Goal: Task Accomplishment & Management: Use online tool/utility

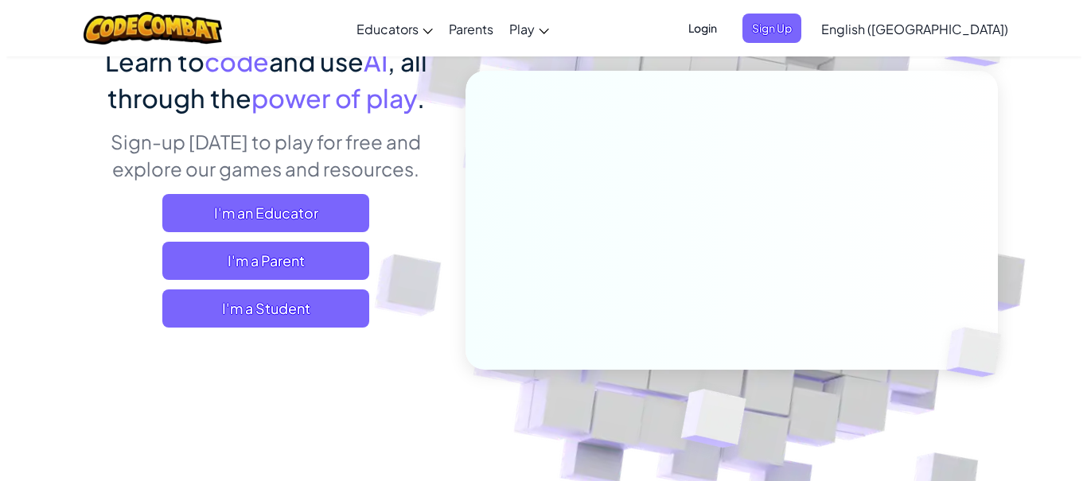
scroll to position [159, 0]
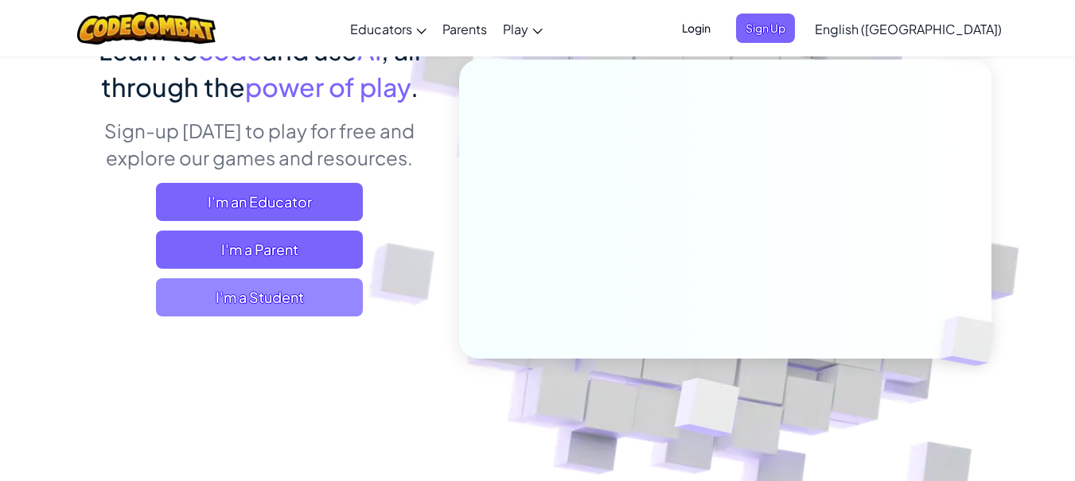
click at [334, 286] on span "I'm a Student" at bounding box center [259, 297] width 207 height 38
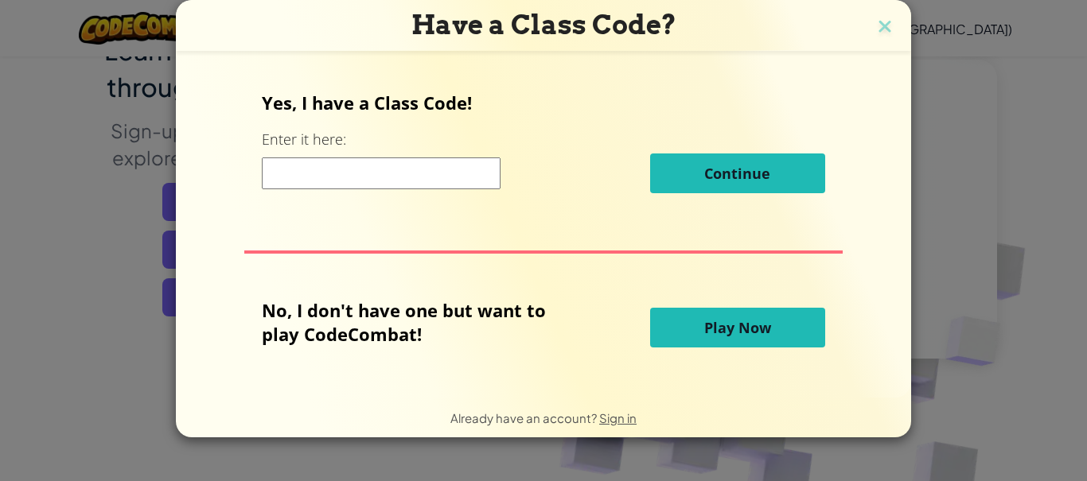
click at [1057, 263] on div "Have a Class Code? Yes, I have a Class Code! Enter it here: Continue No, I don'…" at bounding box center [543, 240] width 1087 height 481
click at [780, 316] on button "Play Now" at bounding box center [737, 328] width 175 height 40
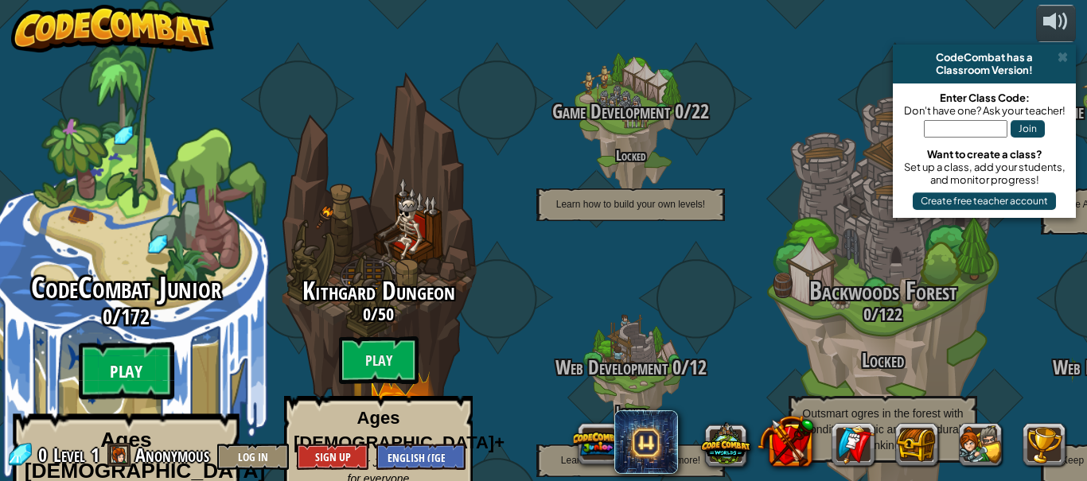
click at [125, 343] on btn "Play" at bounding box center [126, 371] width 95 height 57
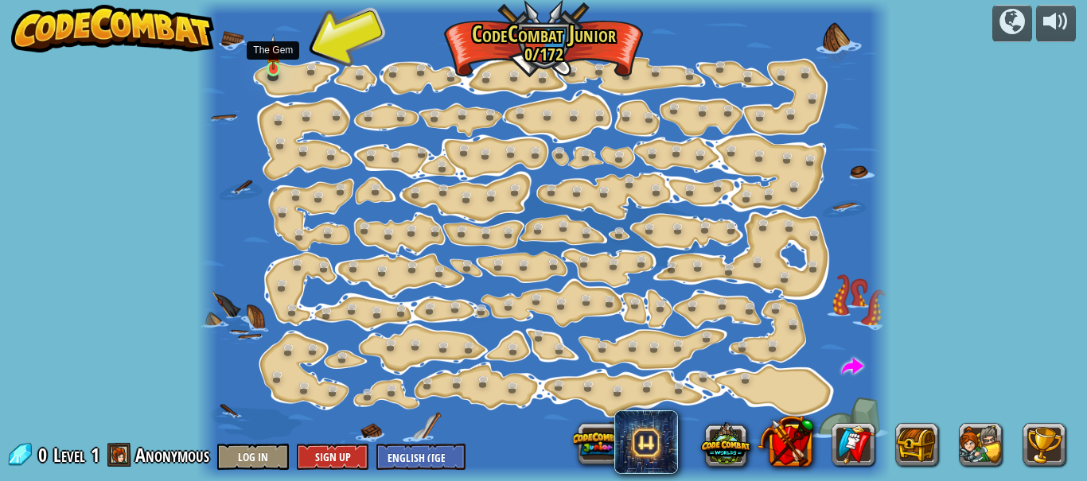
click at [275, 61] on img at bounding box center [273, 52] width 15 height 36
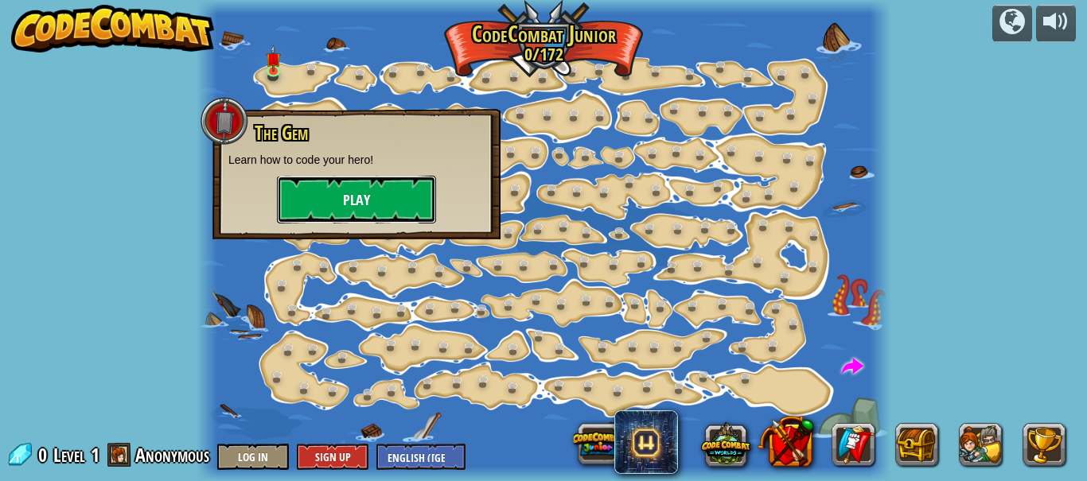
click at [364, 193] on button "Play" at bounding box center [356, 200] width 159 height 48
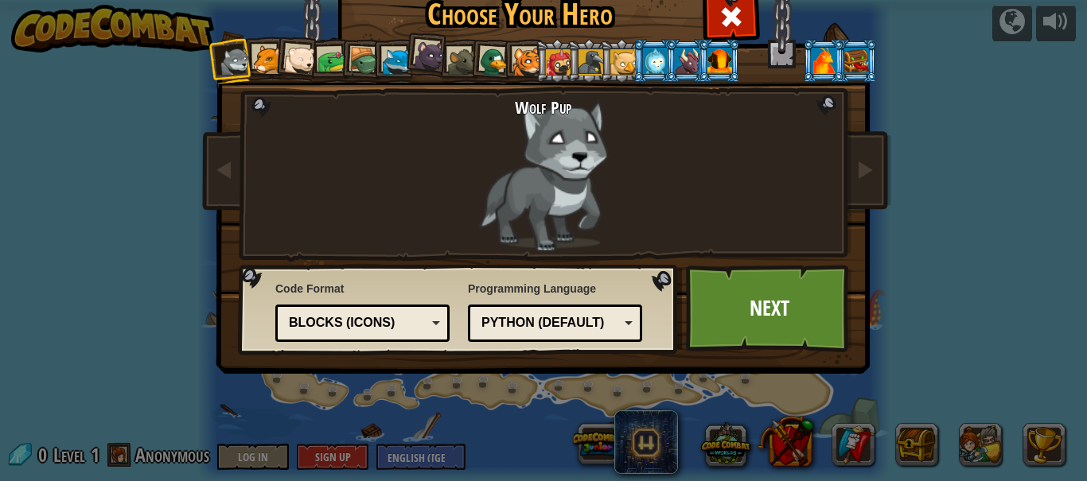
click at [878, 177] on img at bounding box center [546, 154] width 689 height 447
click at [860, 186] on link at bounding box center [865, 171] width 32 height 67
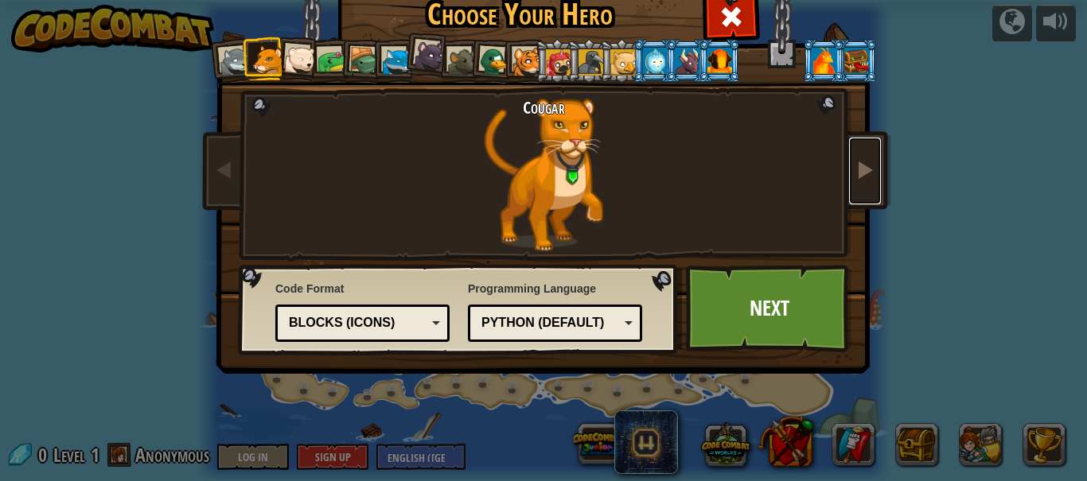
click at [860, 186] on link at bounding box center [865, 171] width 32 height 67
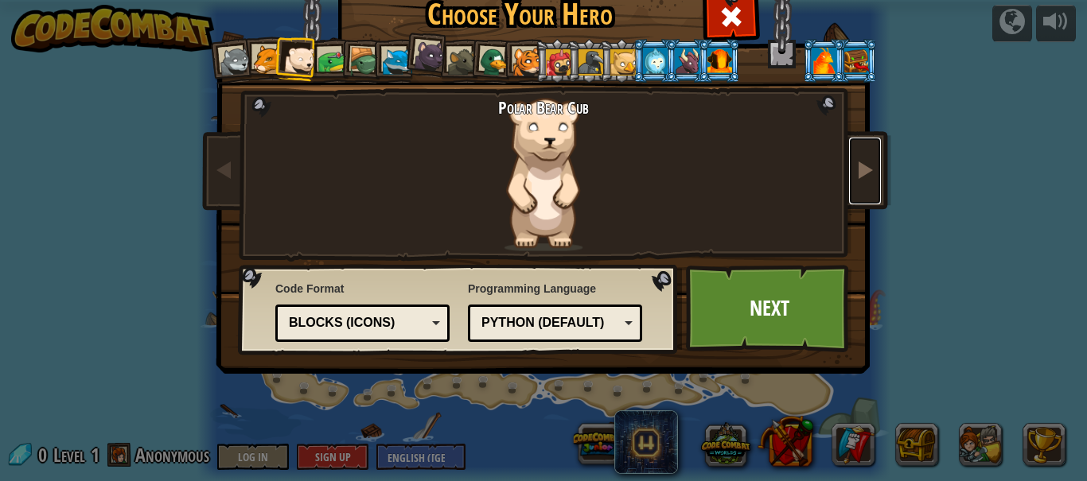
click at [860, 186] on link at bounding box center [865, 171] width 32 height 67
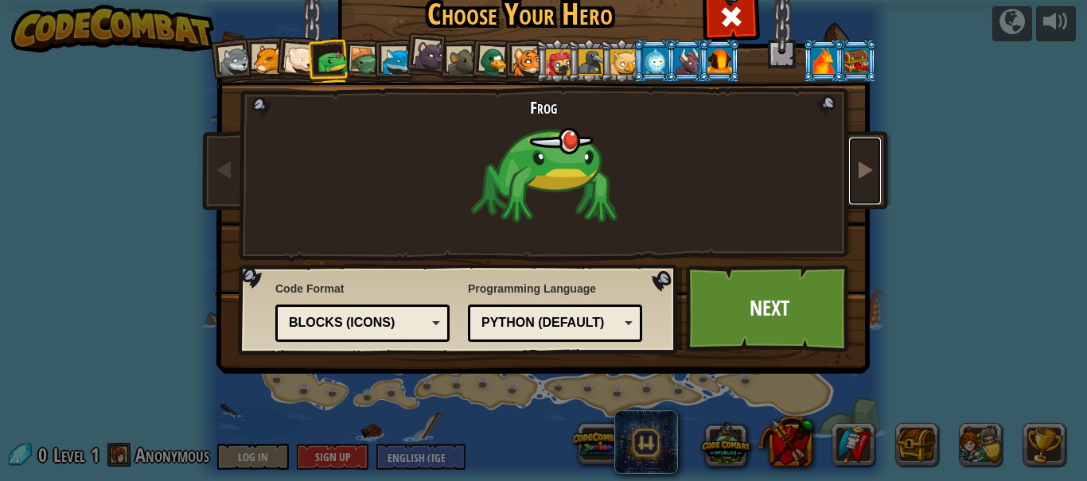
click at [860, 187] on link at bounding box center [865, 171] width 32 height 67
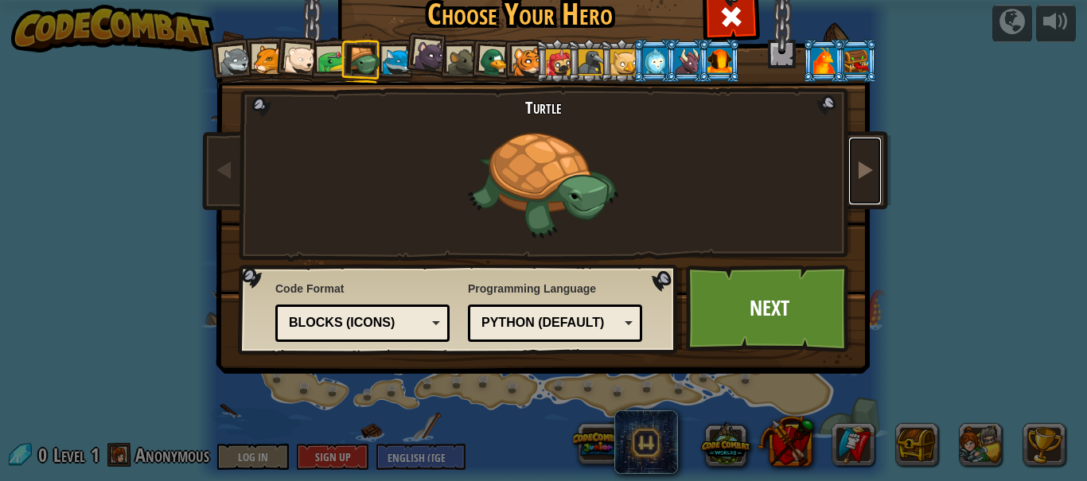
click at [860, 187] on link at bounding box center [865, 171] width 32 height 67
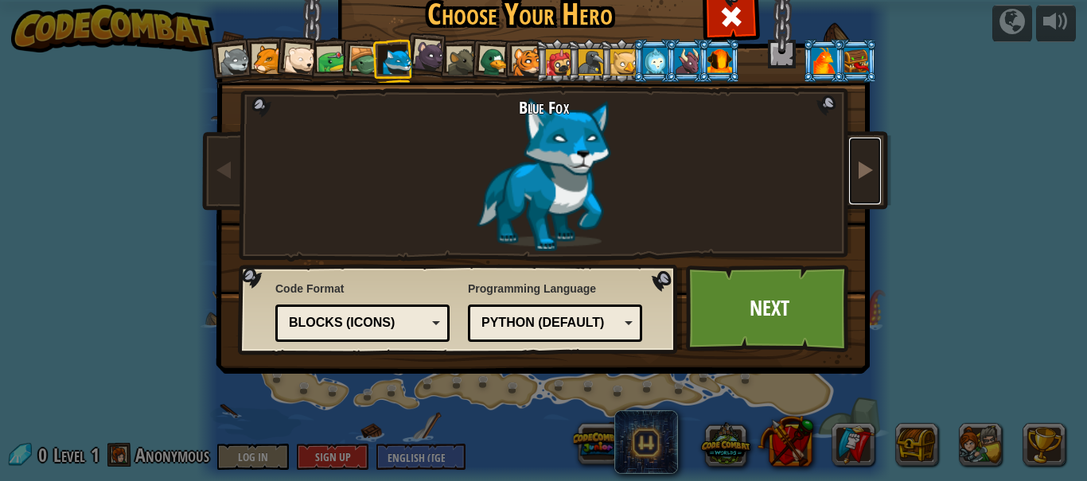
click at [859, 188] on link at bounding box center [865, 171] width 32 height 67
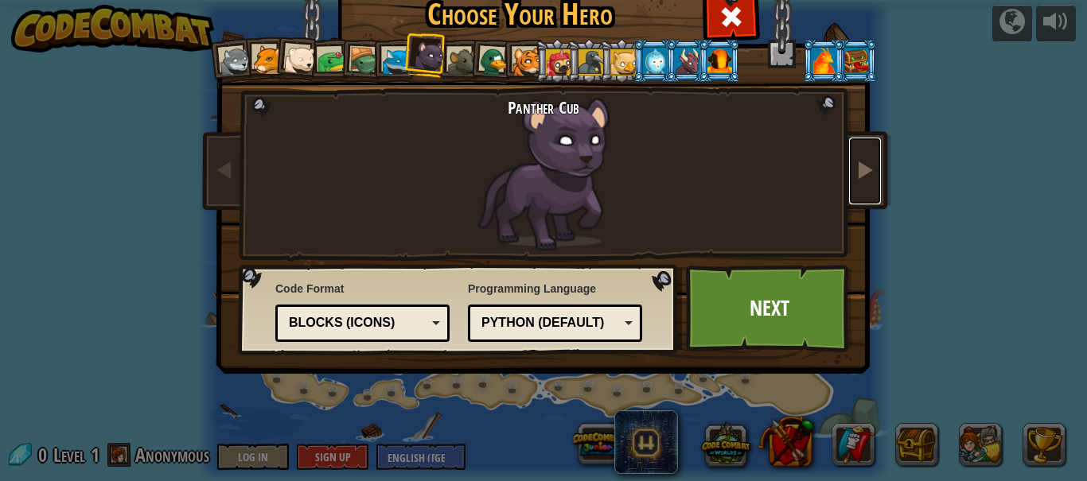
click at [858, 189] on link at bounding box center [865, 171] width 32 height 67
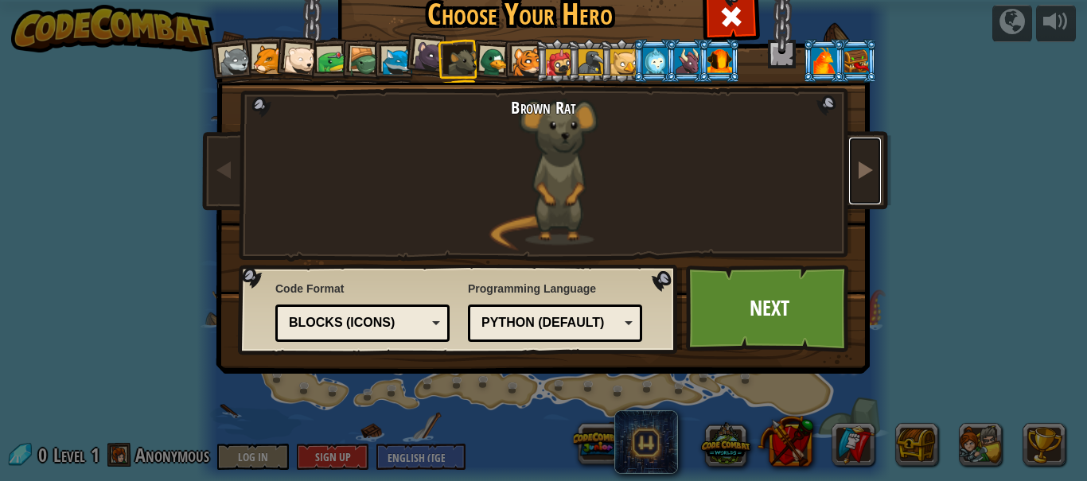
click at [858, 189] on link at bounding box center [865, 171] width 32 height 67
click at [855, 181] on link at bounding box center [865, 171] width 32 height 67
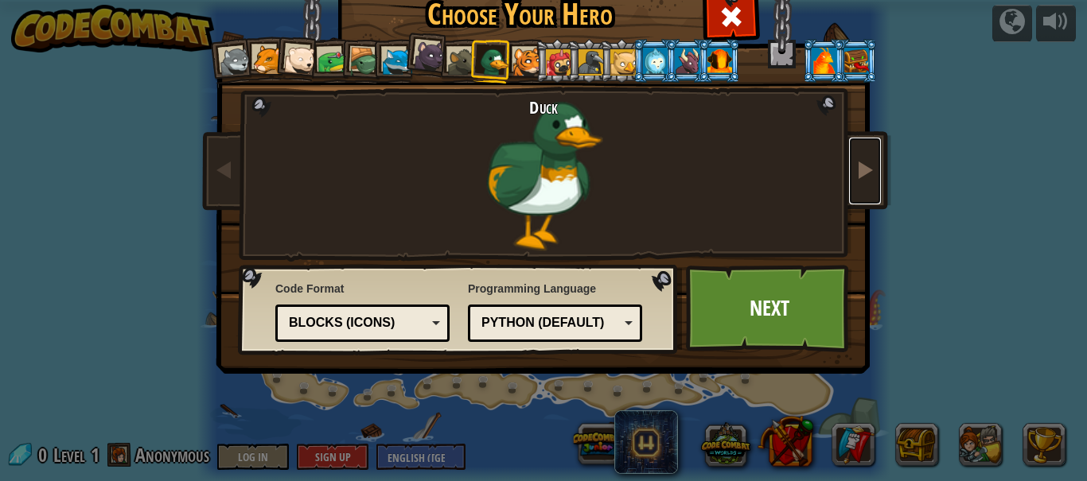
click at [855, 181] on link at bounding box center [865, 171] width 32 height 67
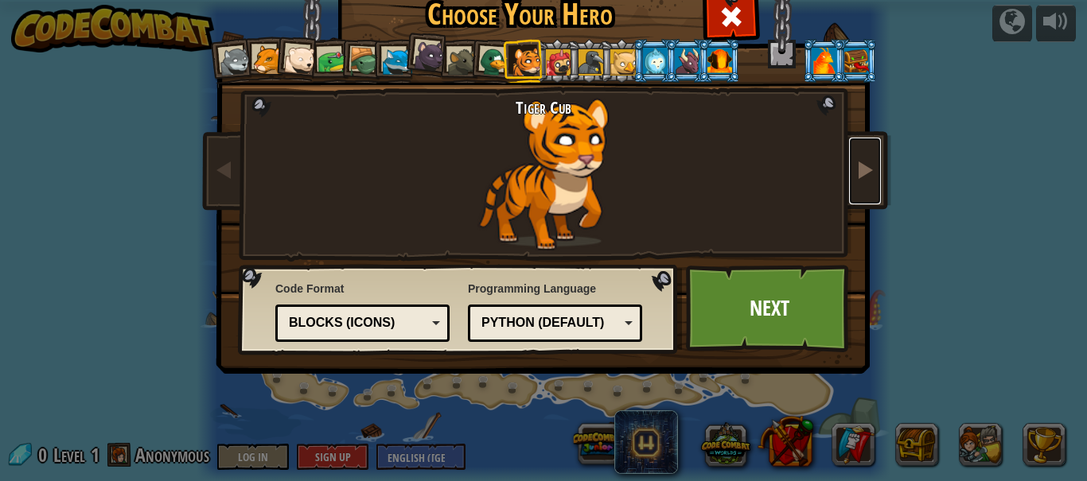
click at [862, 160] on span at bounding box center [864, 169] width 19 height 19
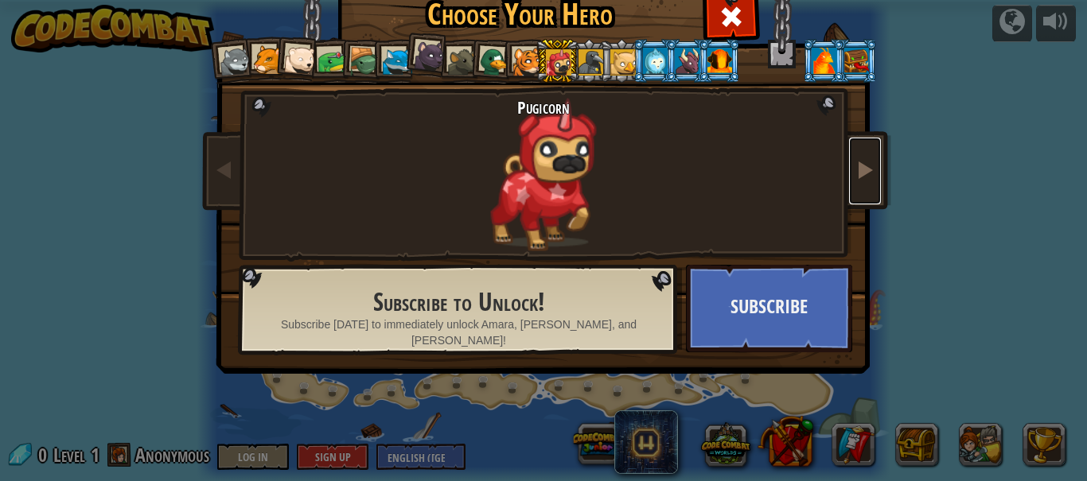
click at [860, 153] on link at bounding box center [865, 171] width 32 height 67
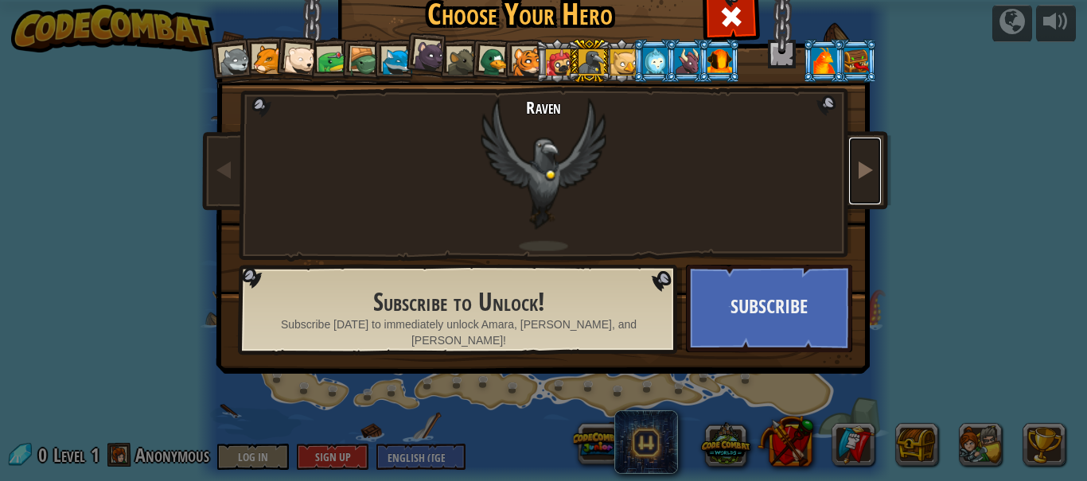
click at [860, 153] on link at bounding box center [865, 171] width 32 height 67
click at [861, 153] on link at bounding box center [865, 171] width 32 height 67
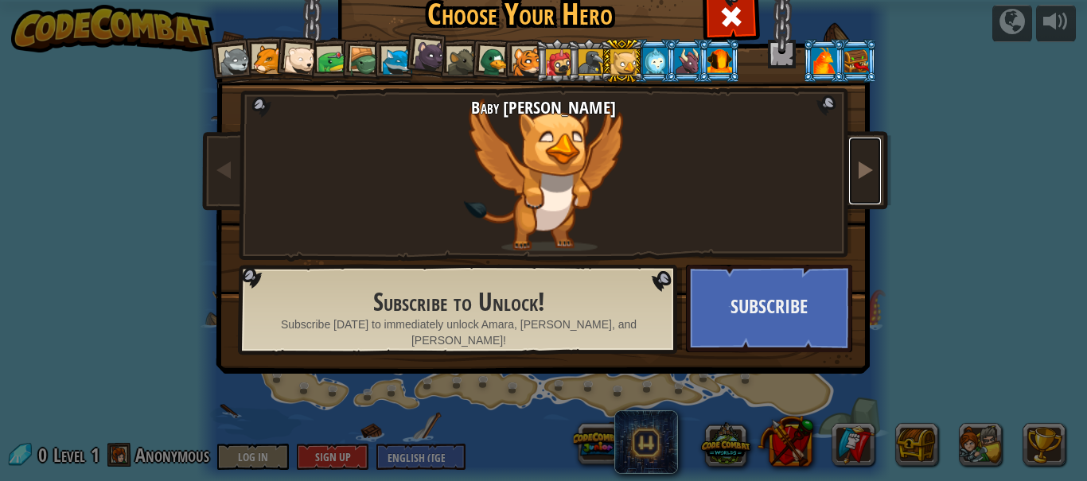
click at [861, 153] on link at bounding box center [865, 171] width 32 height 67
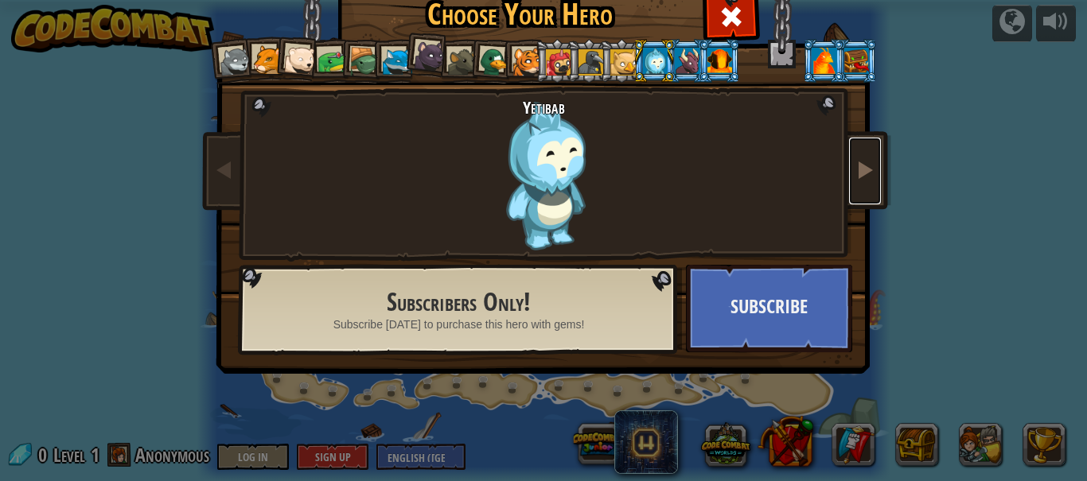
click at [861, 153] on link at bounding box center [865, 171] width 32 height 67
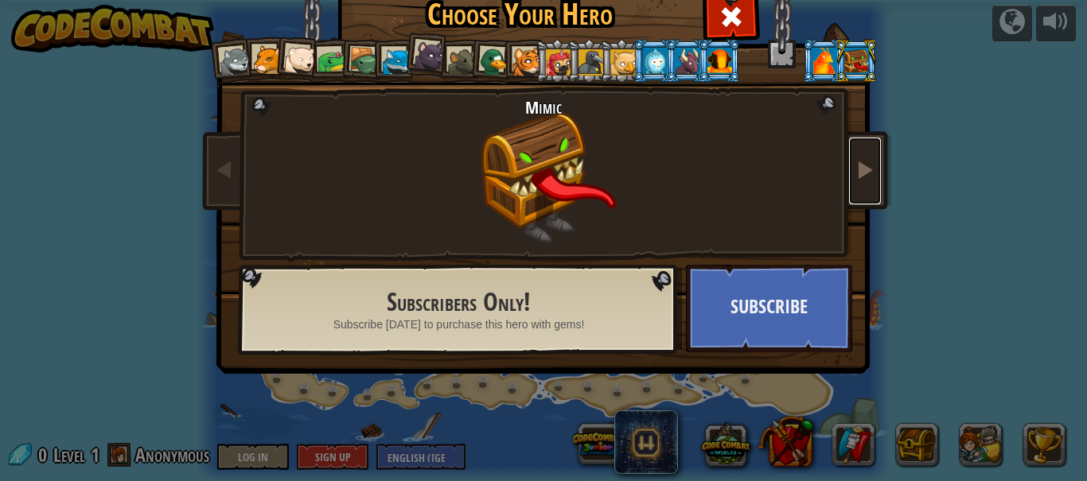
click at [861, 153] on link at bounding box center [865, 171] width 32 height 67
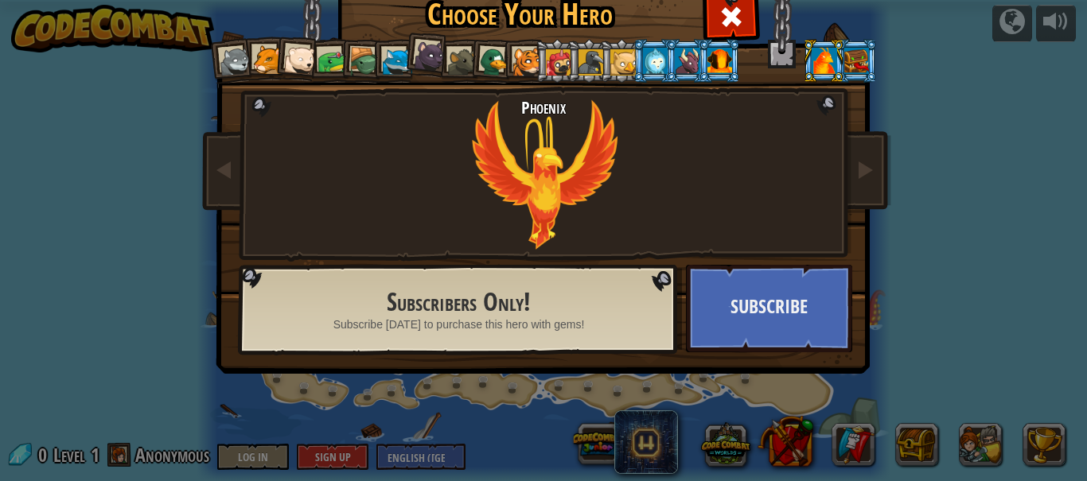
click at [192, 164] on div "Choose Your Hero 0 Wolf Pup Cougar Polar Bear Cub Frog Turtle Blue Fox Panther …" at bounding box center [543, 240] width 1087 height 481
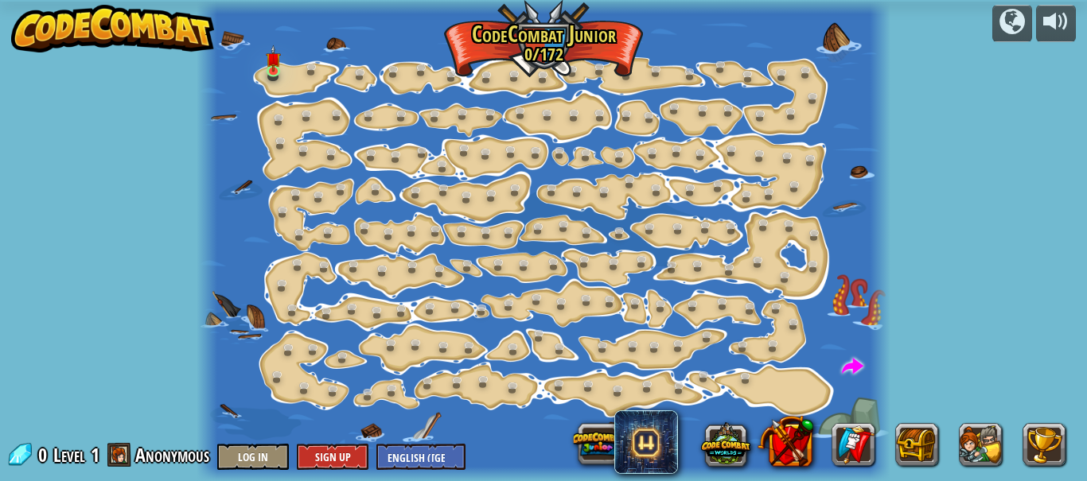
click at [206, 162] on div at bounding box center [543, 240] width 1087 height 481
click at [270, 61] on img at bounding box center [273, 52] width 15 height 36
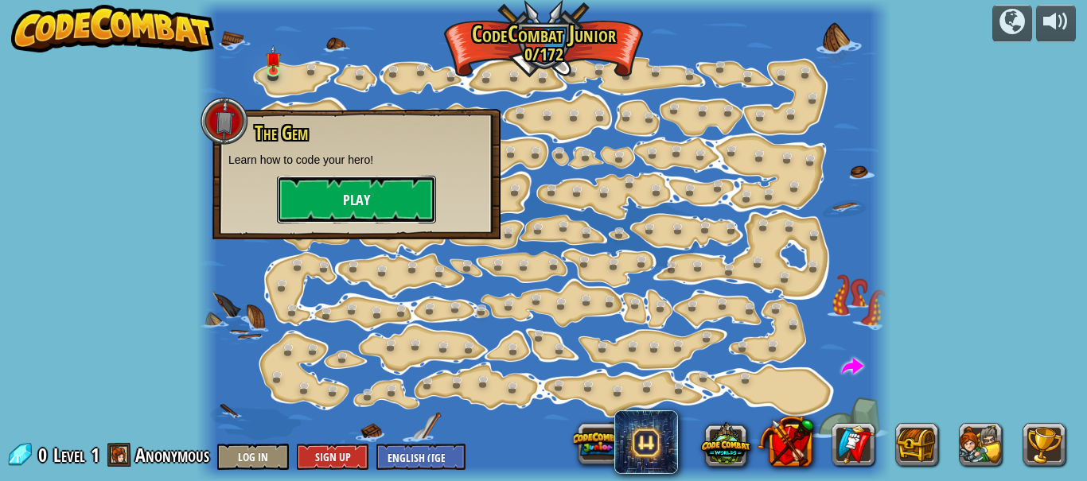
click at [422, 198] on button "Play" at bounding box center [356, 200] width 159 height 48
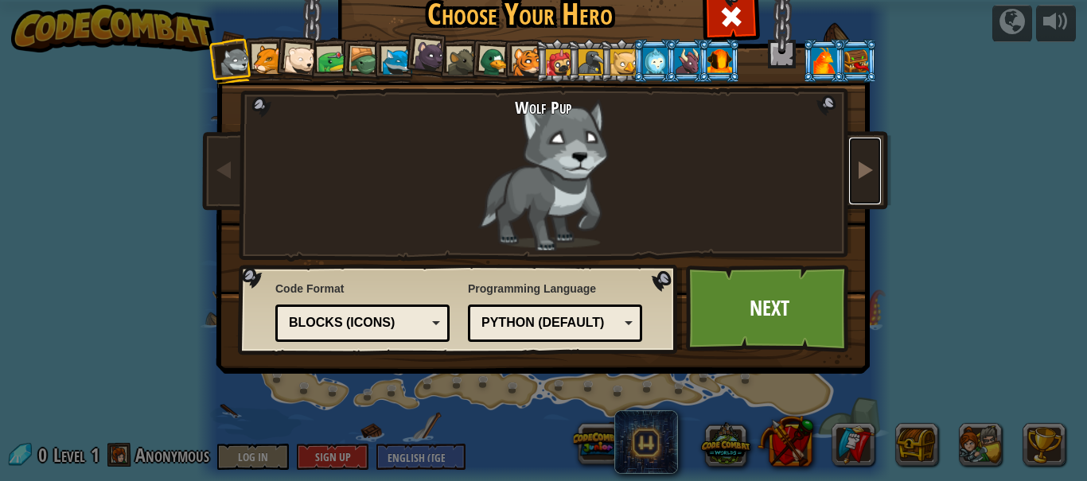
click at [866, 164] on span at bounding box center [864, 169] width 19 height 19
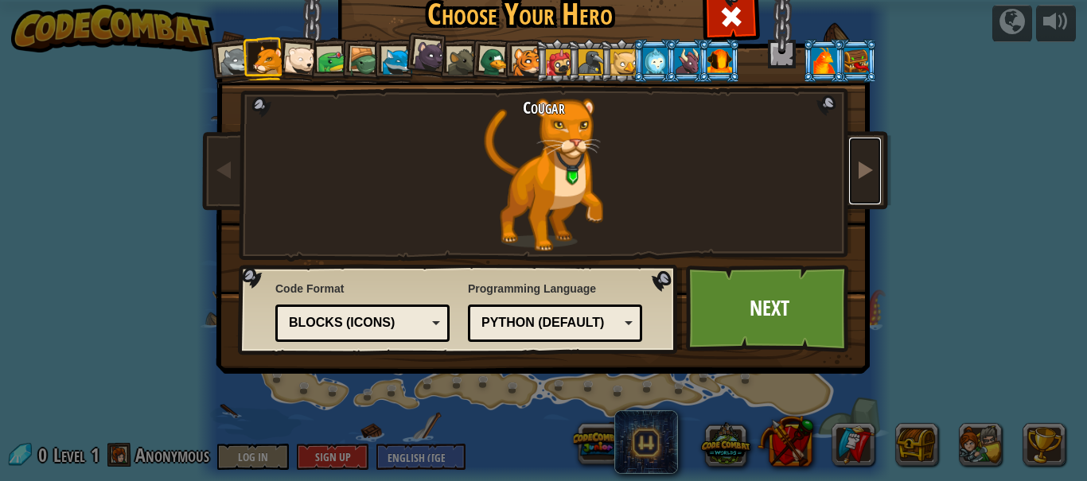
click at [866, 164] on span at bounding box center [864, 169] width 19 height 19
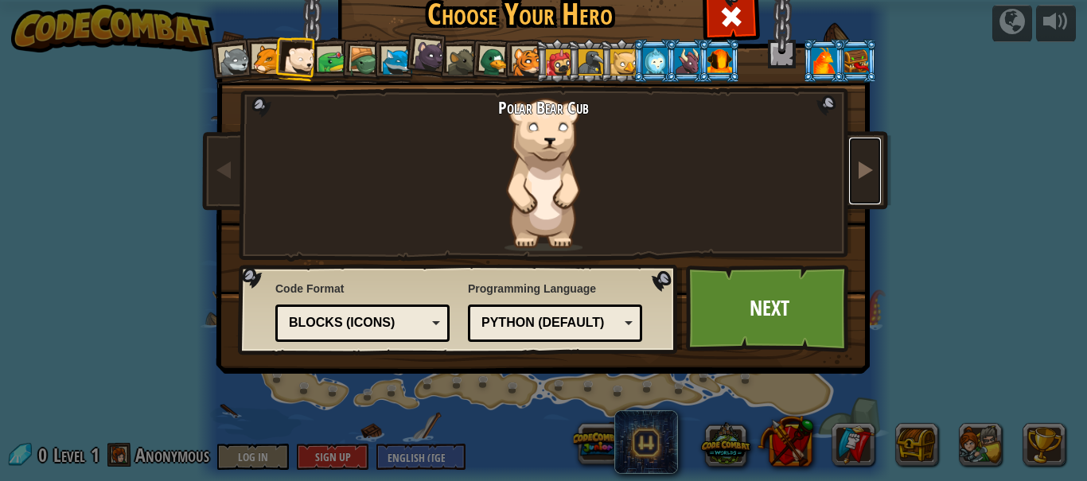
click at [866, 164] on span at bounding box center [864, 169] width 19 height 19
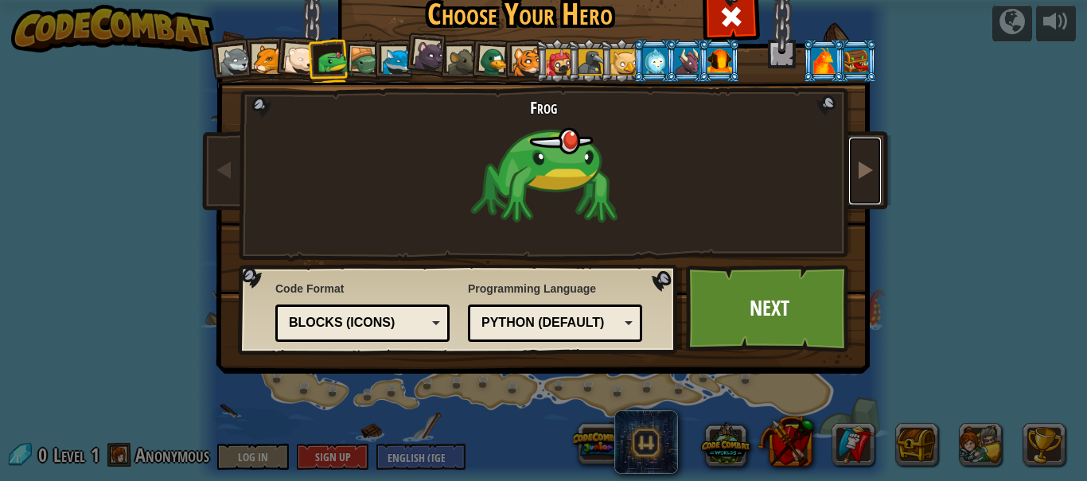
click at [866, 164] on span at bounding box center [864, 169] width 19 height 19
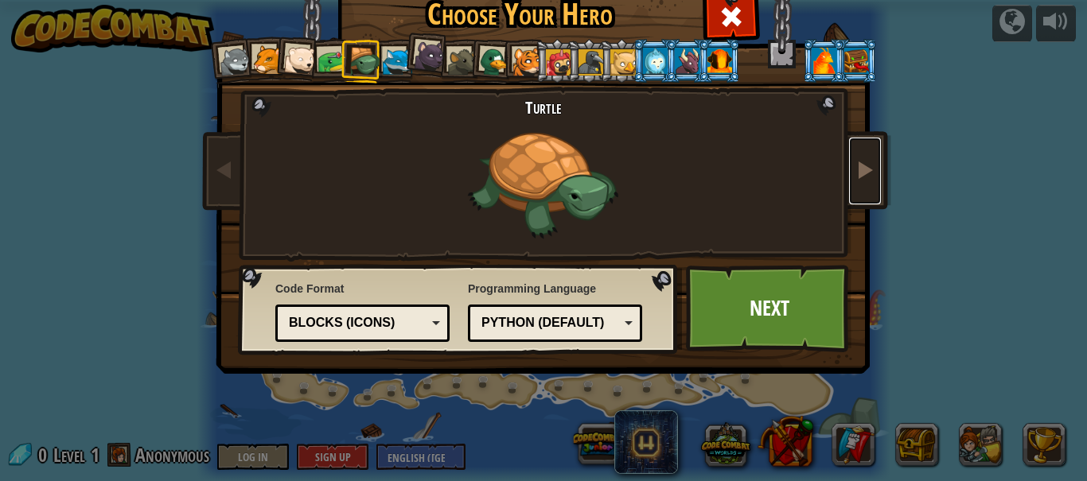
click at [866, 164] on span at bounding box center [864, 169] width 19 height 19
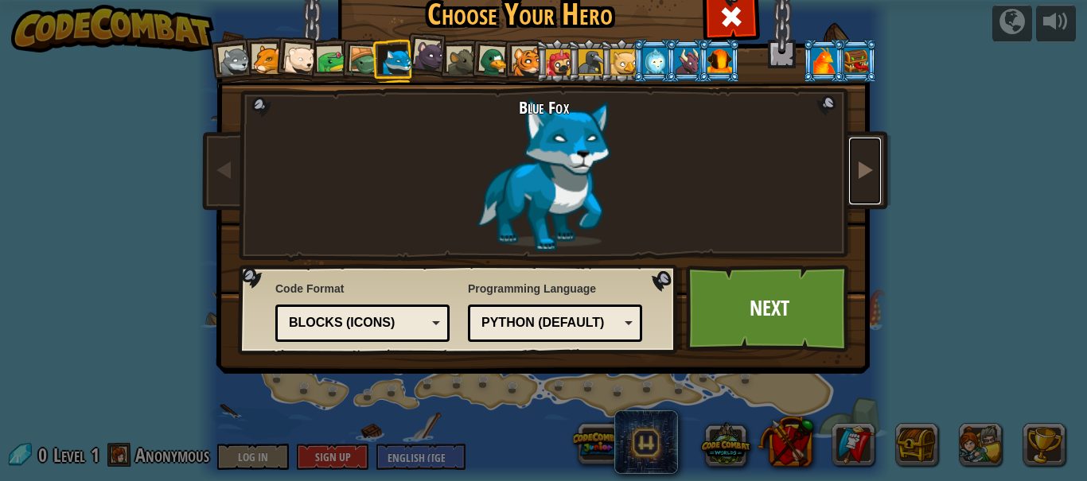
click at [866, 165] on span at bounding box center [864, 169] width 19 height 19
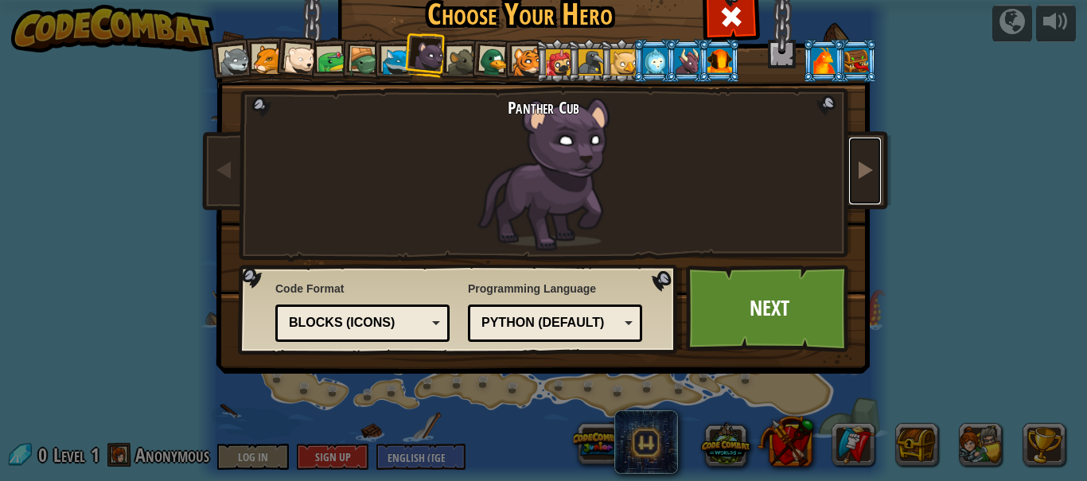
click at [866, 165] on span at bounding box center [864, 169] width 19 height 19
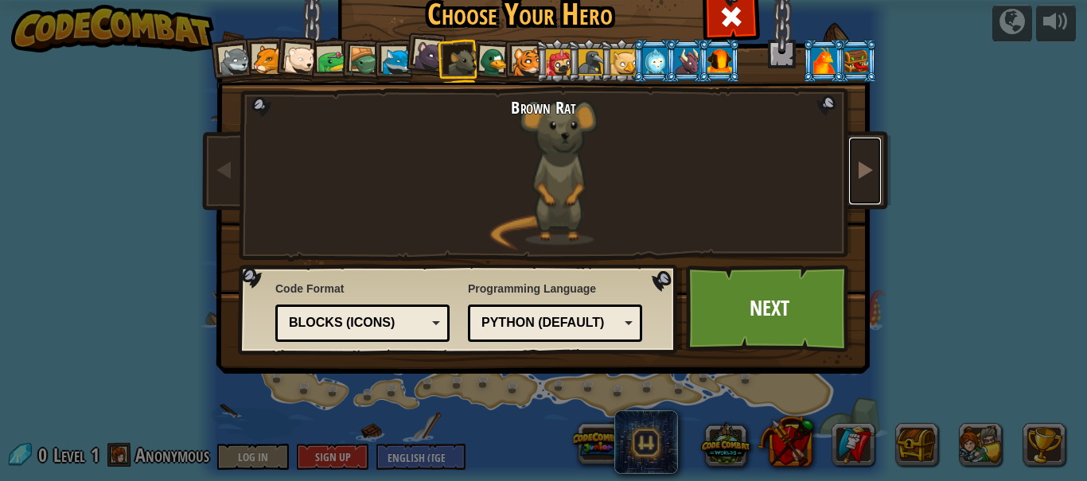
click at [866, 165] on span at bounding box center [864, 169] width 19 height 19
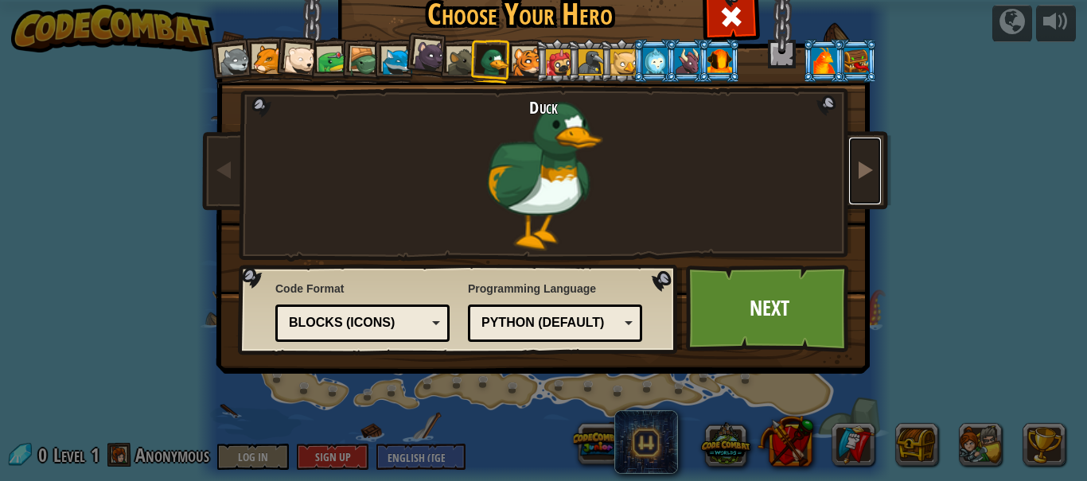
click at [872, 150] on link at bounding box center [865, 171] width 32 height 67
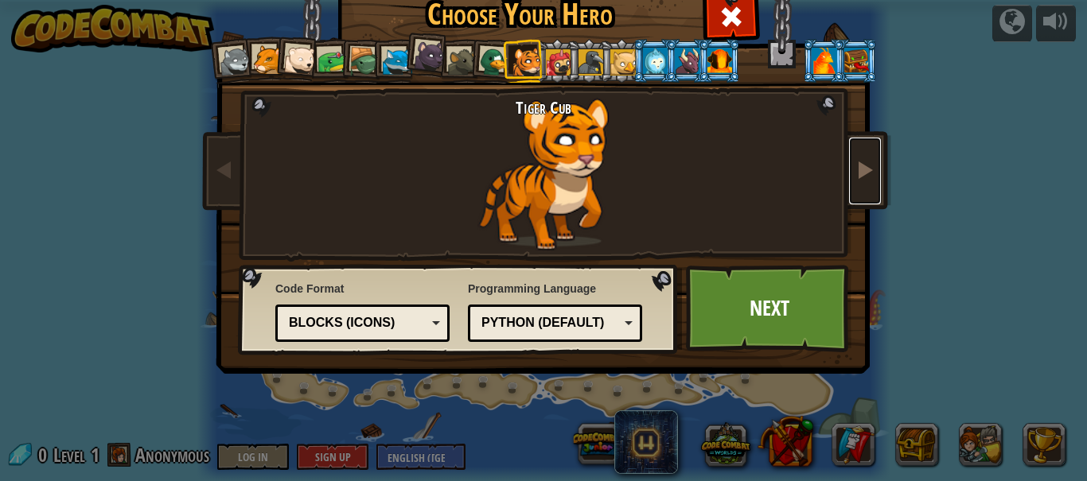
click at [872, 150] on link at bounding box center [865, 171] width 32 height 67
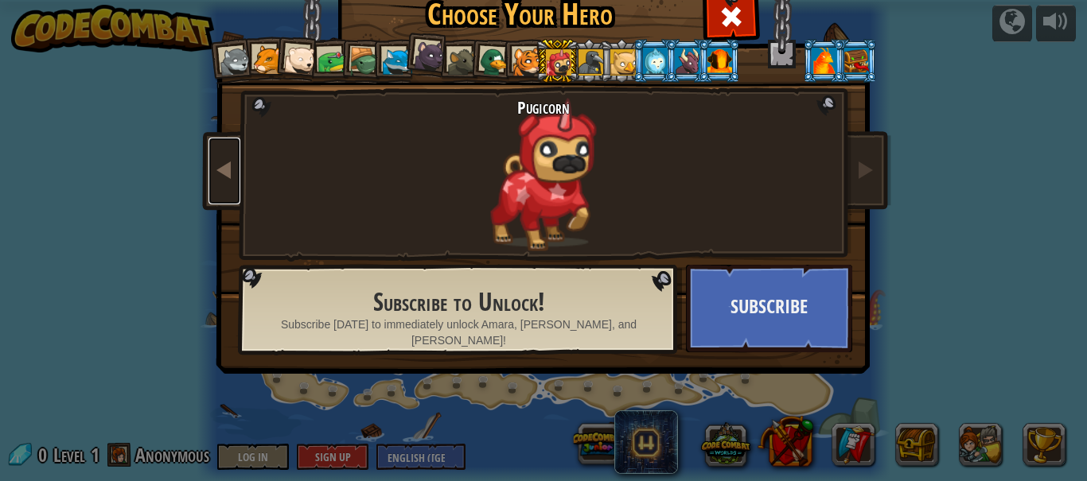
click at [227, 150] on link at bounding box center [224, 171] width 32 height 67
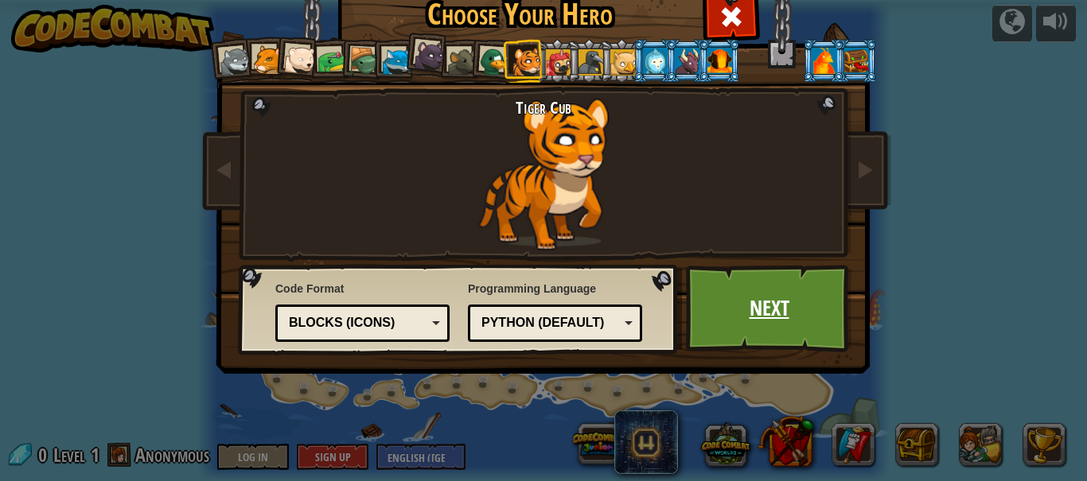
click at [791, 304] on link "Next" at bounding box center [769, 309] width 166 height 88
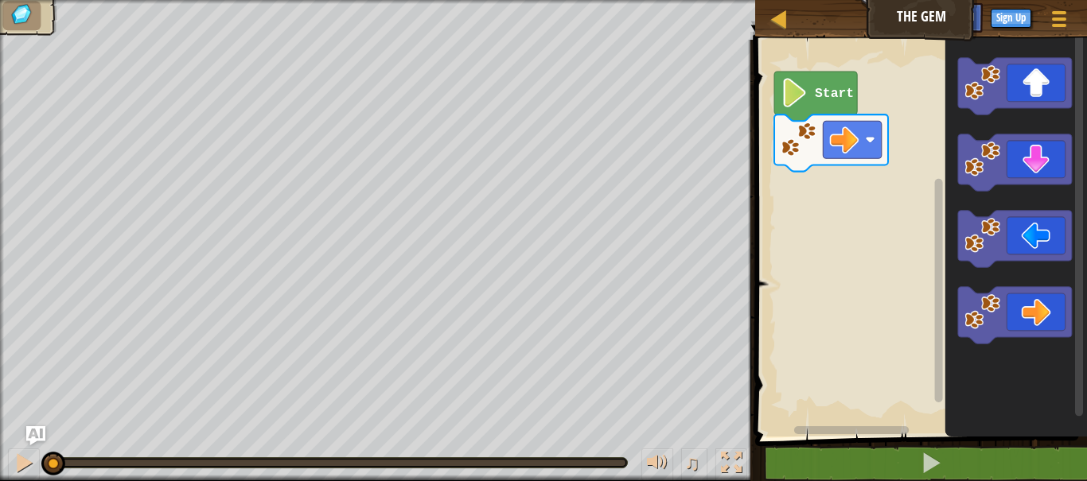
click at [837, 94] on text "Start" at bounding box center [834, 93] width 39 height 15
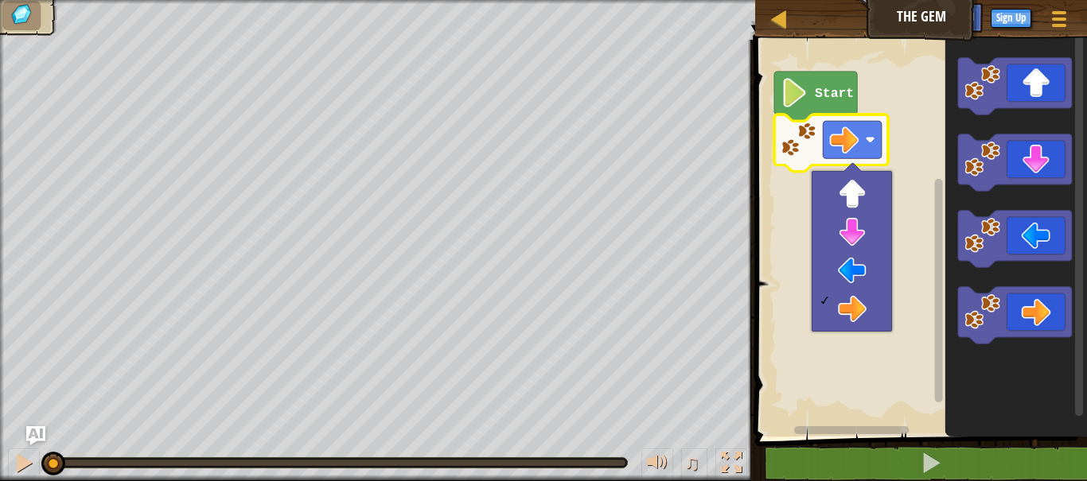
click at [800, 101] on image "Blockly Workspace" at bounding box center [794, 92] width 28 height 29
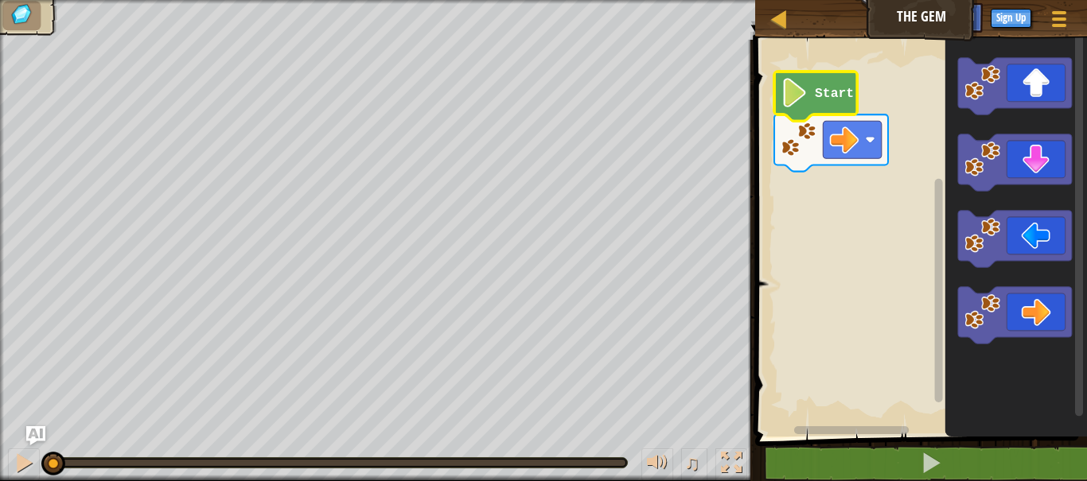
click at [800, 101] on image "Blockly Workspace" at bounding box center [794, 92] width 28 height 29
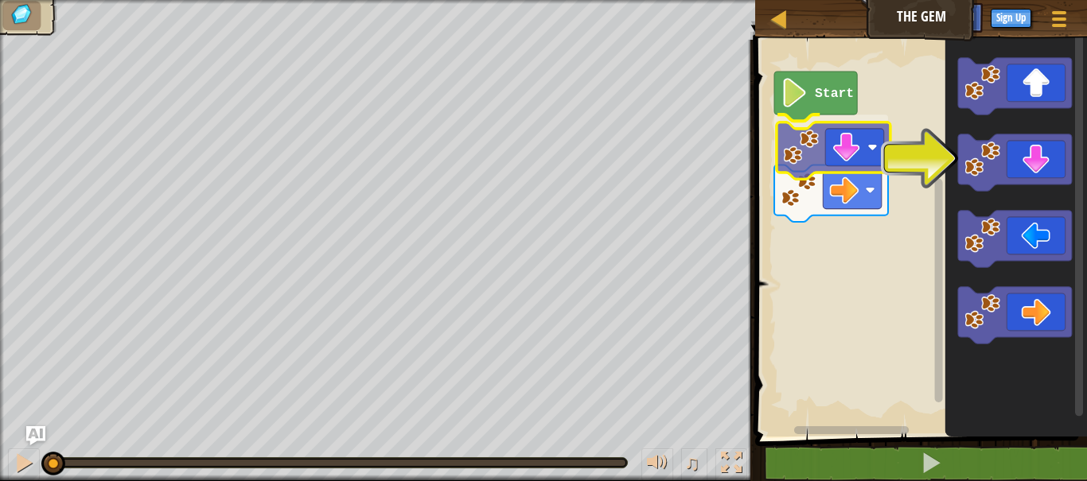
click at [819, 162] on div "Start" at bounding box center [918, 234] width 337 height 405
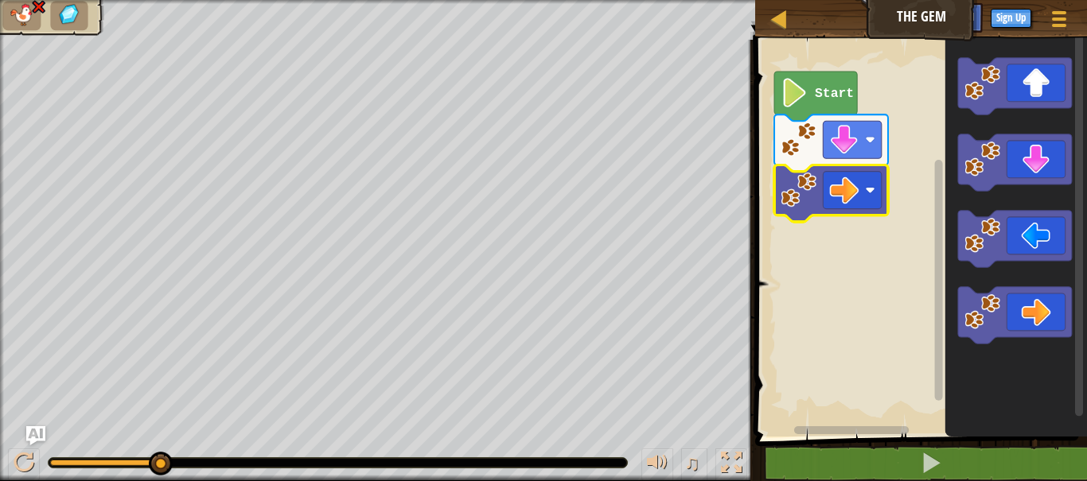
click at [792, 200] on image "Blockly Workspace" at bounding box center [798, 190] width 36 height 36
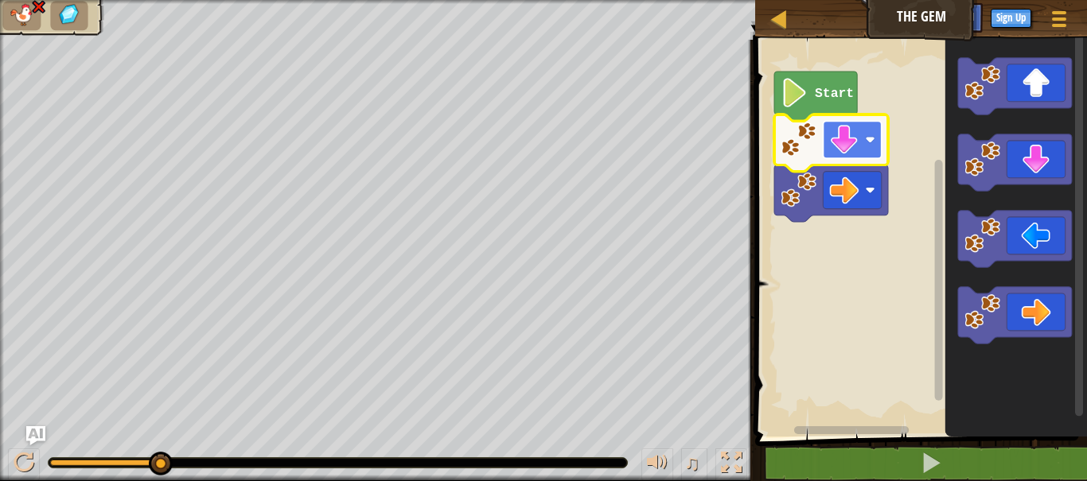
click at [878, 153] on rect "Blockly Workspace" at bounding box center [852, 139] width 59 height 37
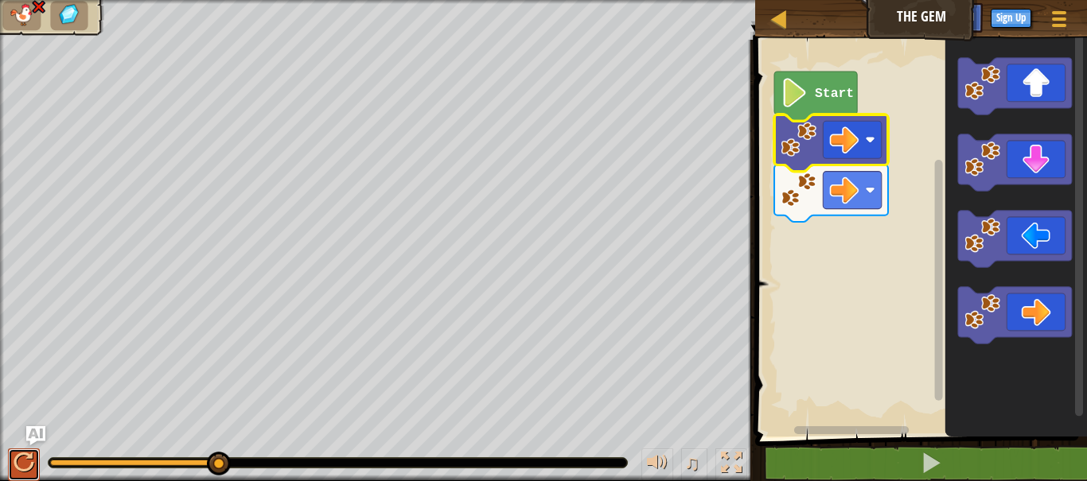
click at [21, 461] on div at bounding box center [24, 463] width 21 height 21
click at [850, 149] on image "Blockly Workspace" at bounding box center [844, 139] width 29 height 29
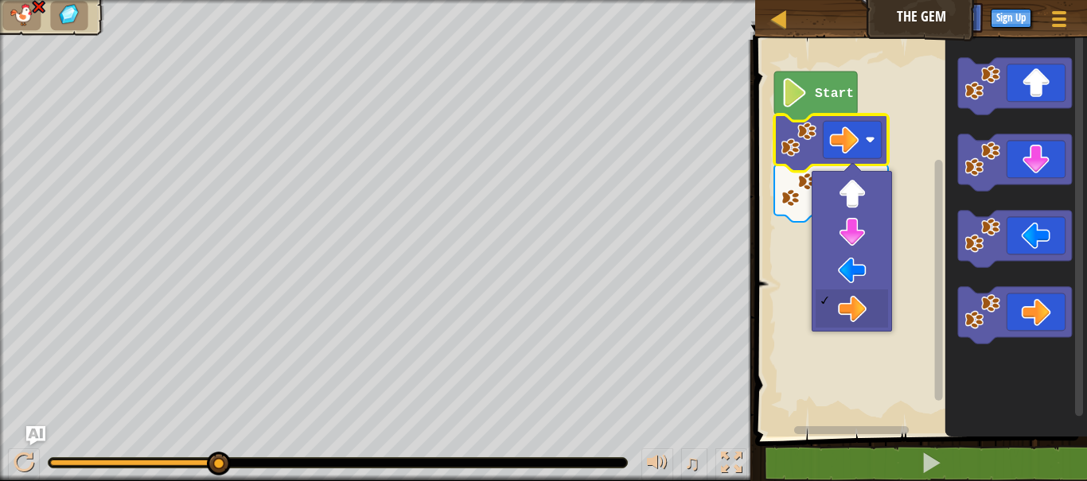
click at [807, 149] on image "Blockly Workspace" at bounding box center [798, 140] width 36 height 36
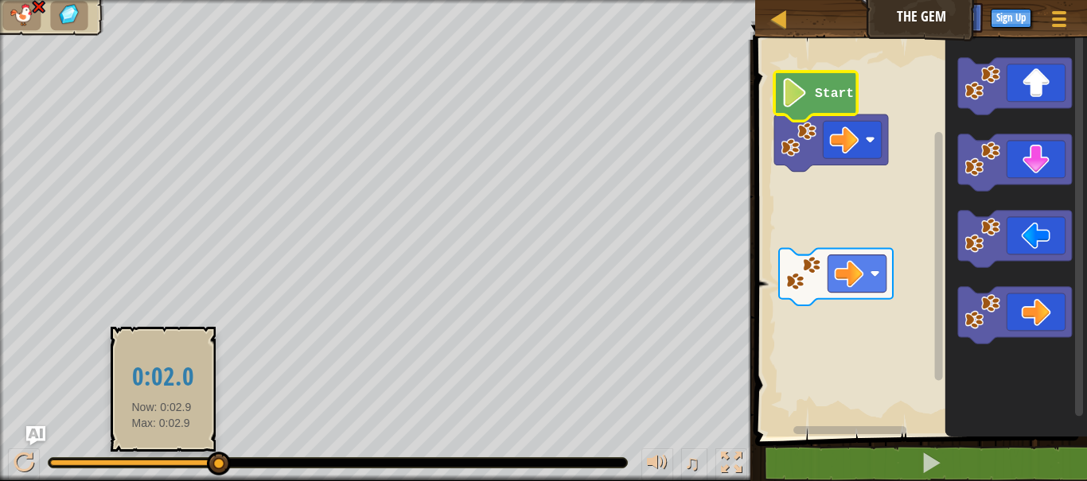
drag, startPoint x: 205, startPoint y: 458, endPoint x: 138, endPoint y: 458, distance: 66.8
click at [113, 459] on div at bounding box center [338, 463] width 578 height 10
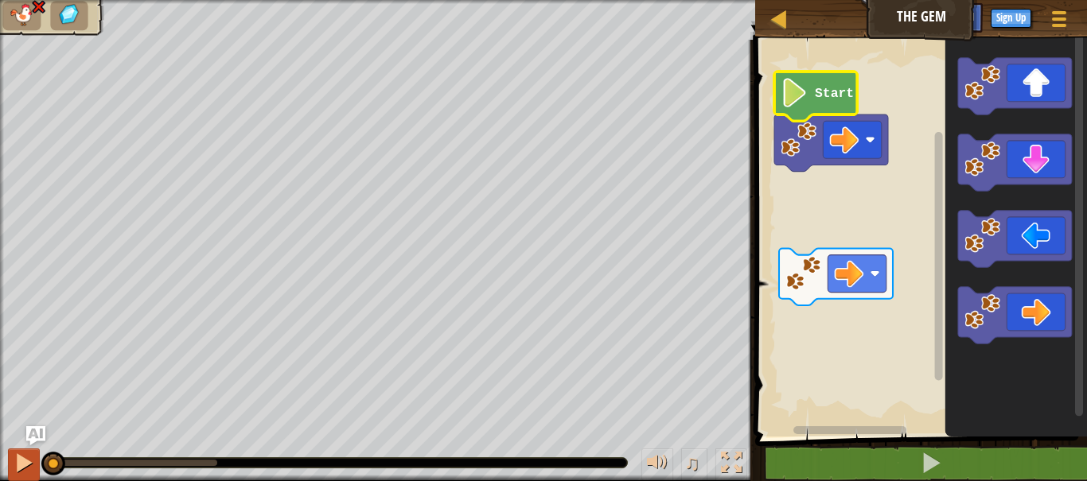
drag, startPoint x: 217, startPoint y: 460, endPoint x: 21, endPoint y: 459, distance: 195.7
click at [21, 459] on div "♫" at bounding box center [377, 459] width 755 height 48
click at [21, 462] on div at bounding box center [24, 463] width 21 height 21
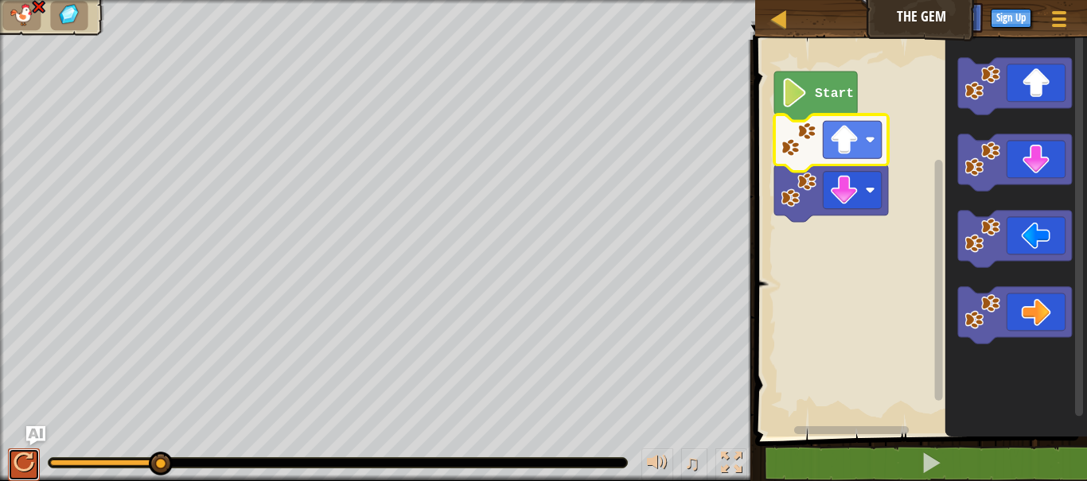
click at [18, 453] on div at bounding box center [24, 463] width 21 height 21
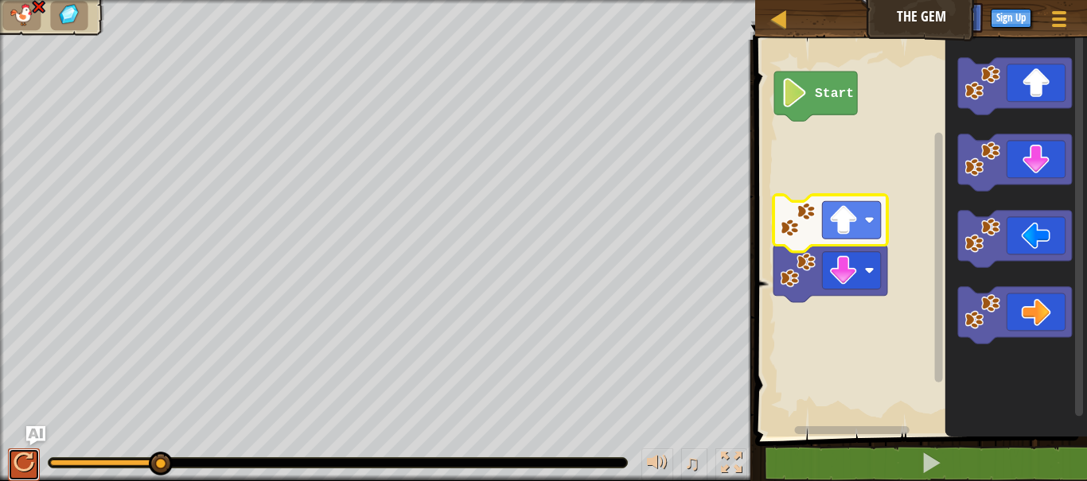
click at [23, 468] on div at bounding box center [24, 463] width 21 height 21
click at [880, 152] on rect "Blockly Workspace" at bounding box center [918, 234] width 337 height 405
click at [21, 456] on div at bounding box center [24, 463] width 21 height 21
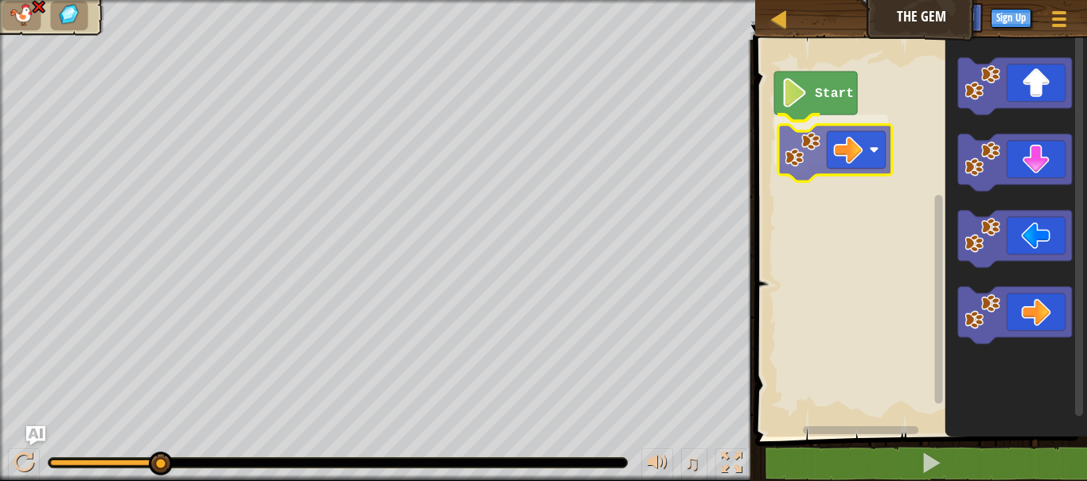
click at [846, 155] on div "Start" at bounding box center [918, 234] width 337 height 405
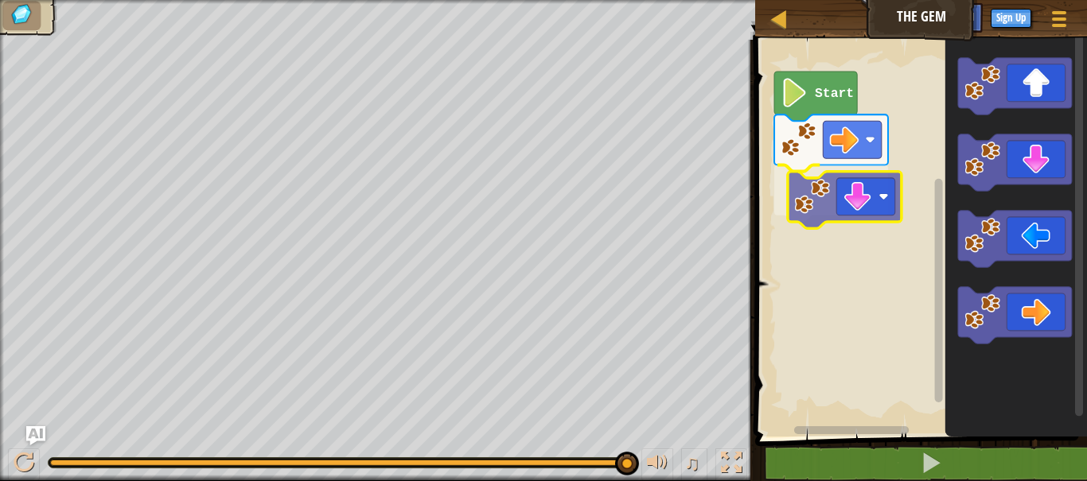
click at [849, 216] on div "Start" at bounding box center [918, 234] width 337 height 405
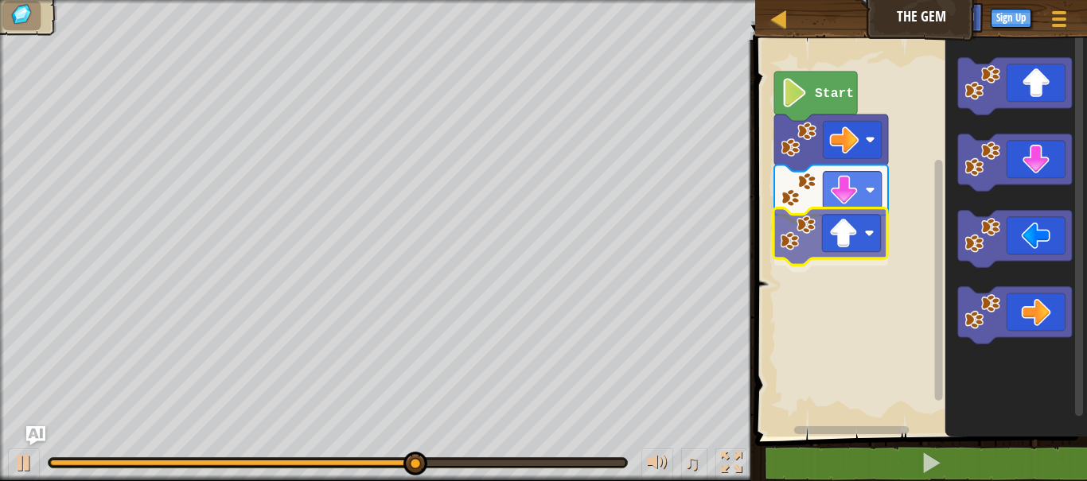
click at [860, 255] on div "Start" at bounding box center [918, 234] width 337 height 405
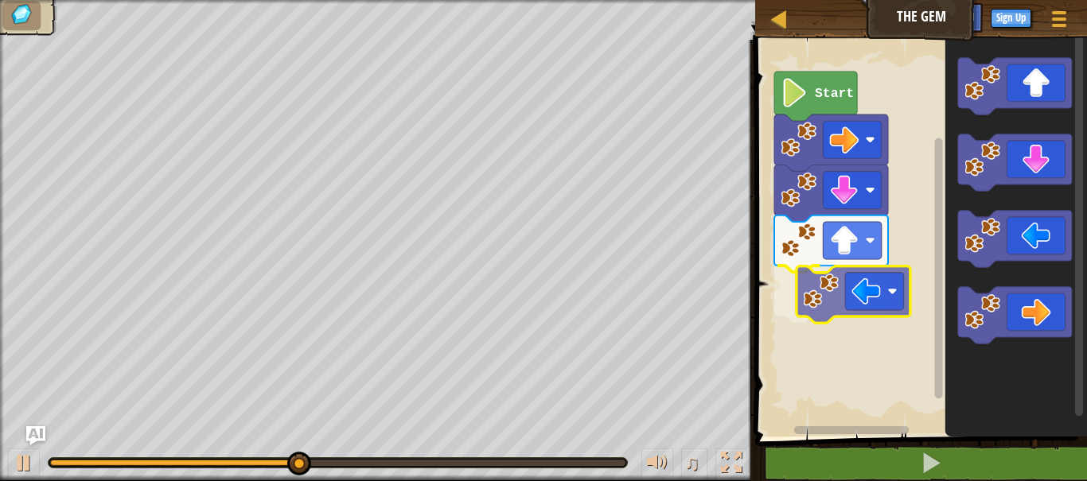
click at [863, 303] on div "Start" at bounding box center [918, 234] width 337 height 405
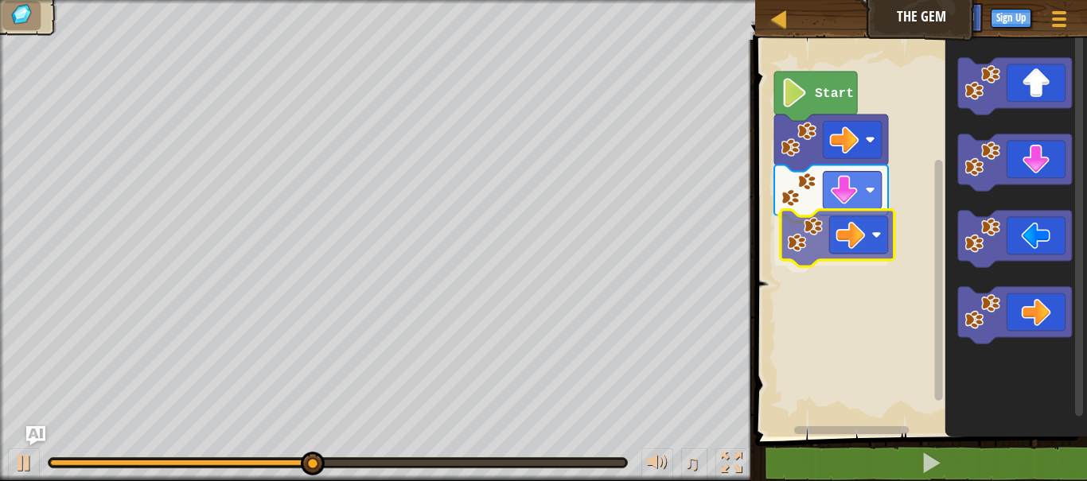
click at [859, 235] on div "Start" at bounding box center [918, 234] width 337 height 405
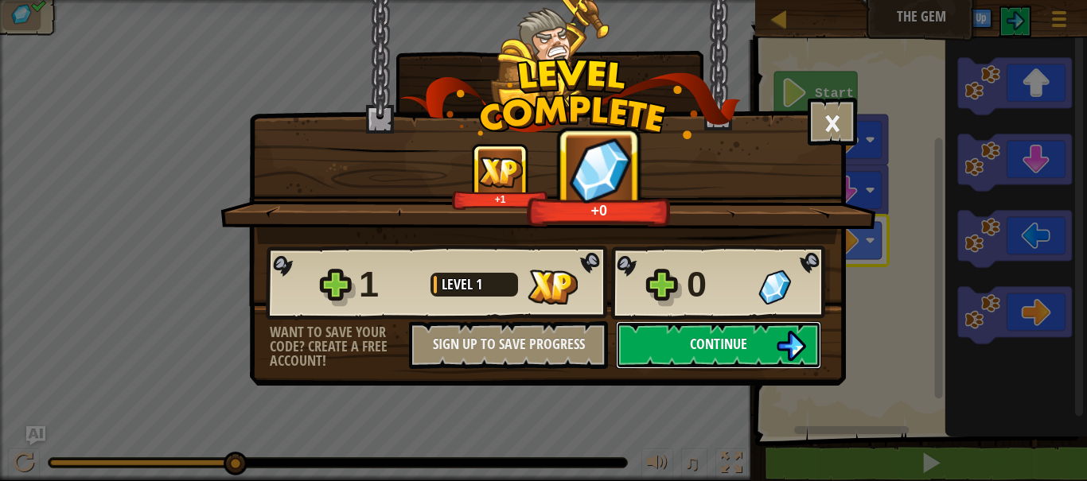
click at [736, 327] on button "Continue" at bounding box center [718, 345] width 205 height 48
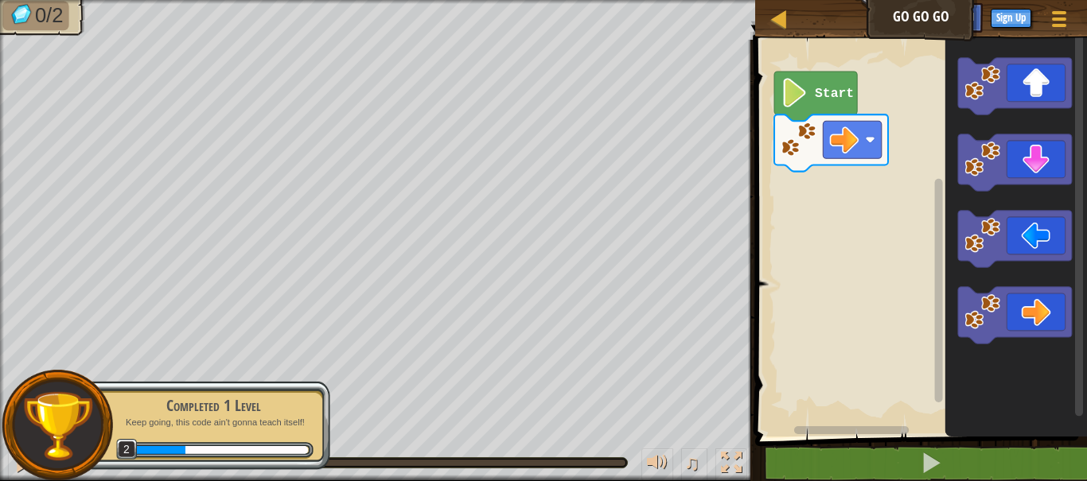
click at [834, 106] on icon "Blockly Workspace" at bounding box center [815, 96] width 83 height 49
click at [835, 250] on rect "Blockly Workspace" at bounding box center [918, 234] width 337 height 405
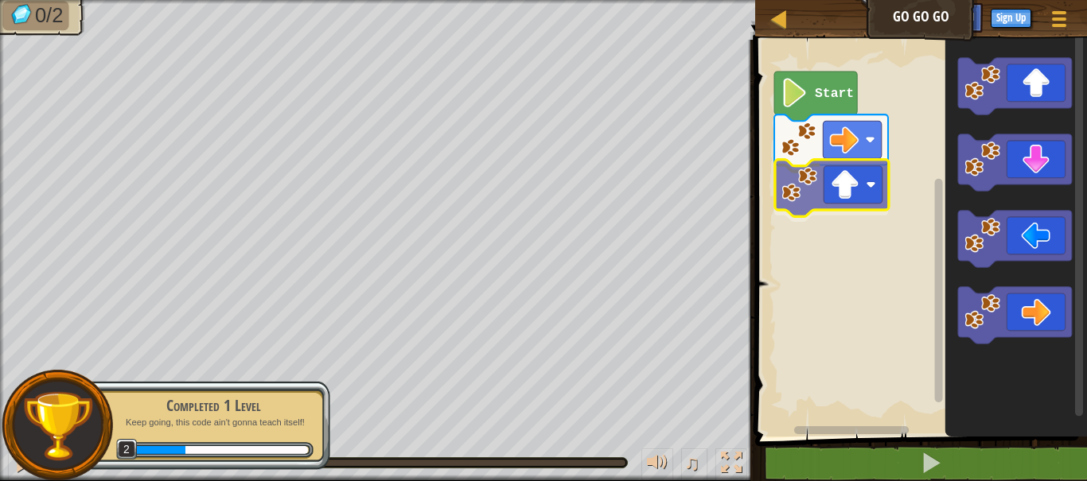
click at [846, 201] on div "Start" at bounding box center [918, 234] width 337 height 405
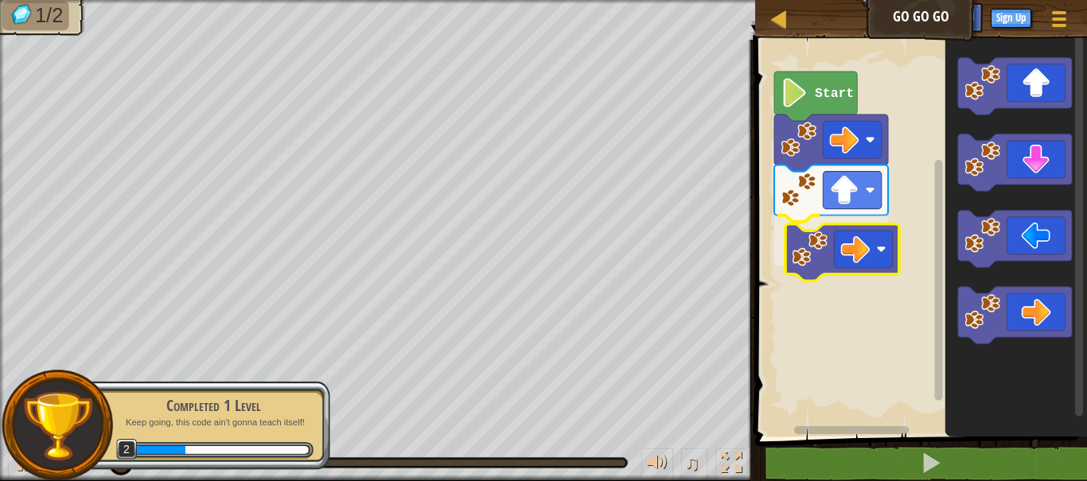
click at [854, 259] on div "Start" at bounding box center [918, 234] width 337 height 405
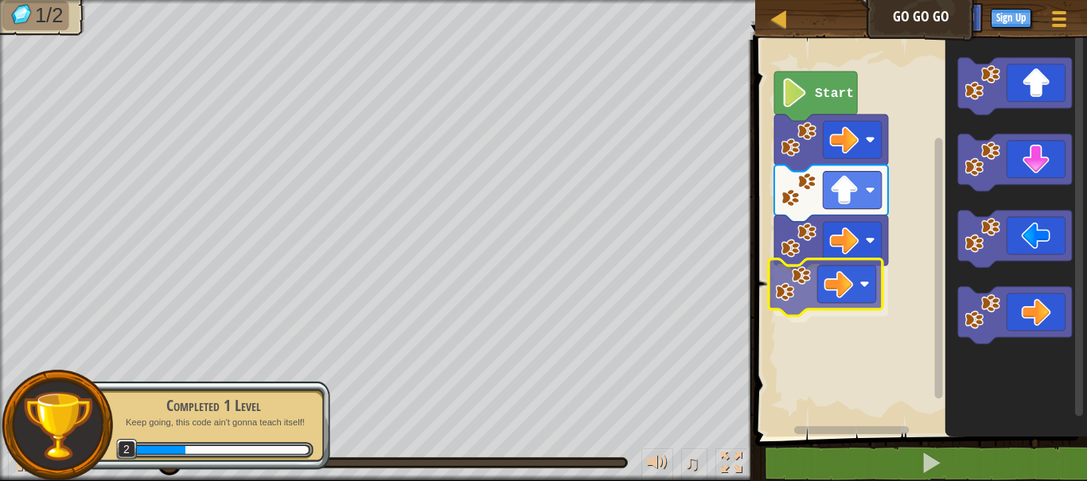
click at [835, 300] on div "Start" at bounding box center [918, 234] width 337 height 405
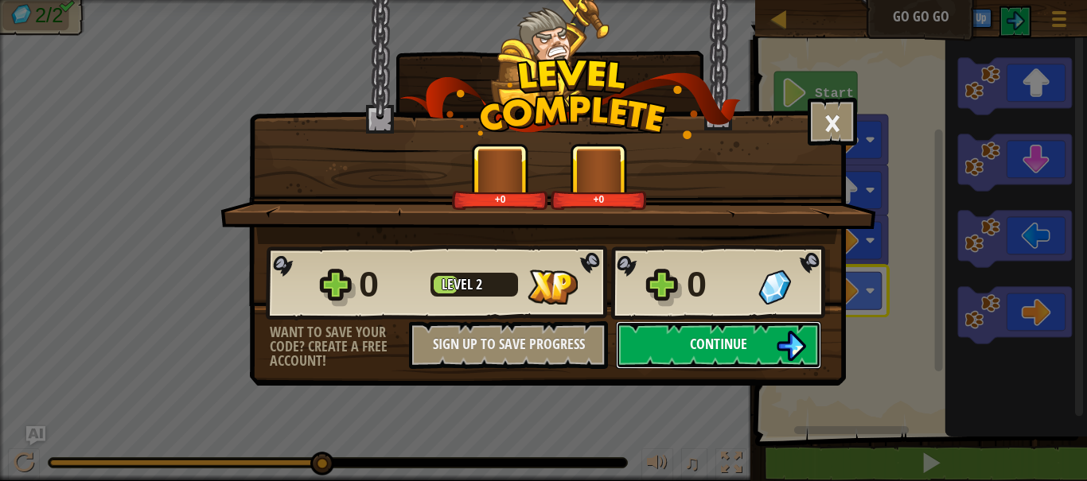
click at [705, 352] on span "Continue" at bounding box center [718, 344] width 57 height 20
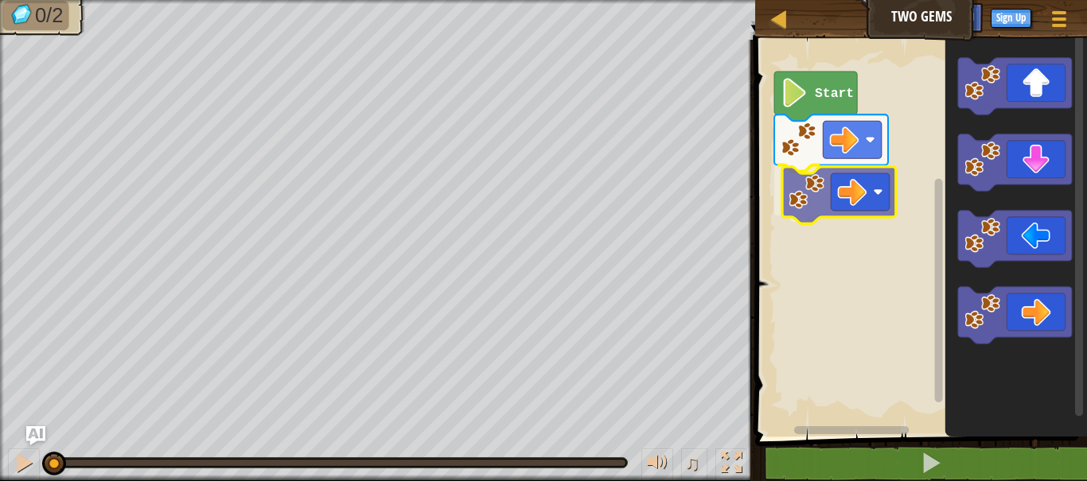
click at [835, 194] on div "Start" at bounding box center [918, 234] width 337 height 405
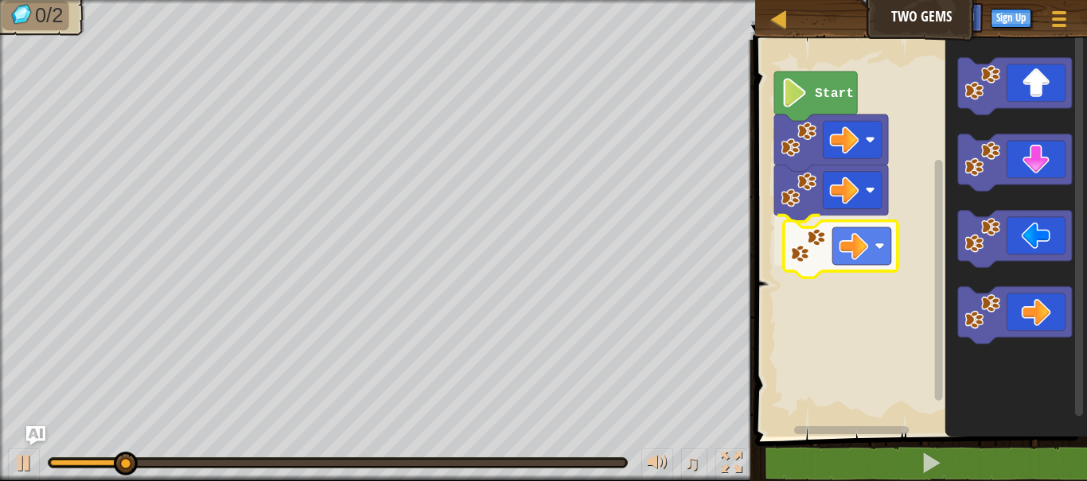
click at [849, 246] on div "Start" at bounding box center [918, 234] width 337 height 405
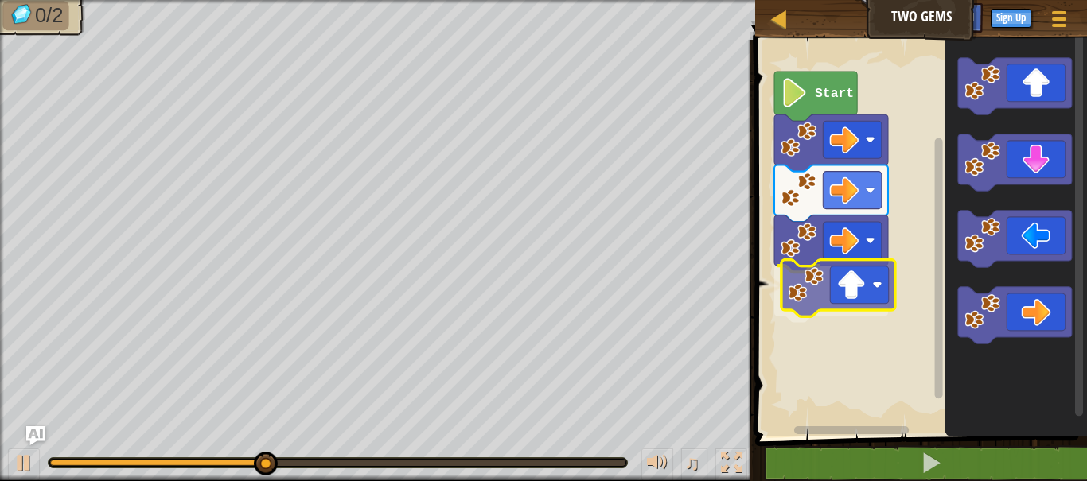
click at [871, 293] on div "Start" at bounding box center [918, 234] width 337 height 405
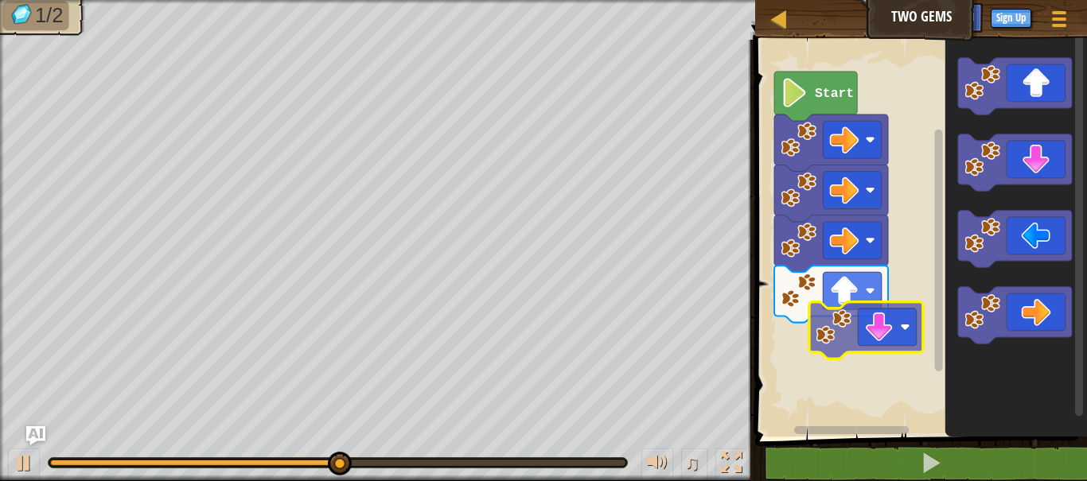
click at [869, 347] on div "Start" at bounding box center [918, 234] width 337 height 405
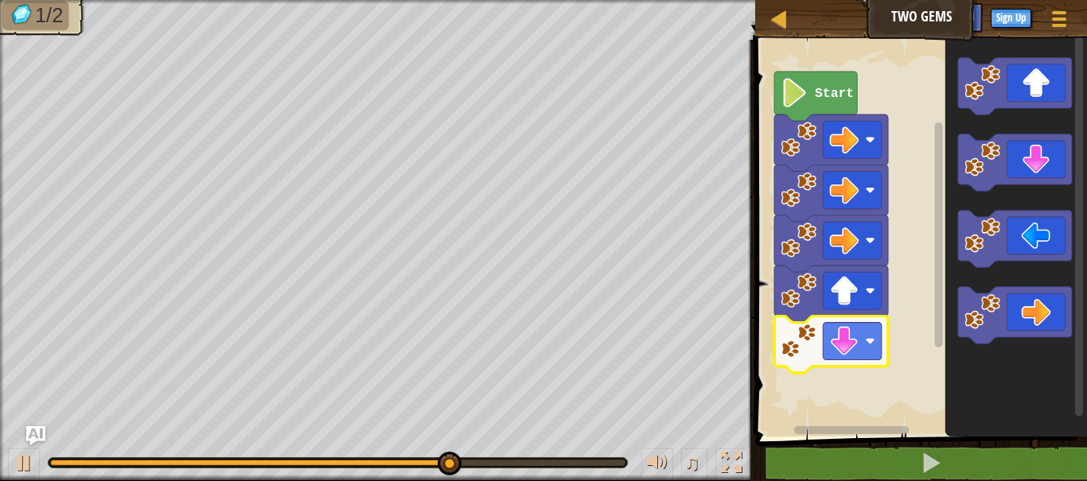
click at [1045, 185] on icon "Blockly Workspace" at bounding box center [1016, 234] width 142 height 405
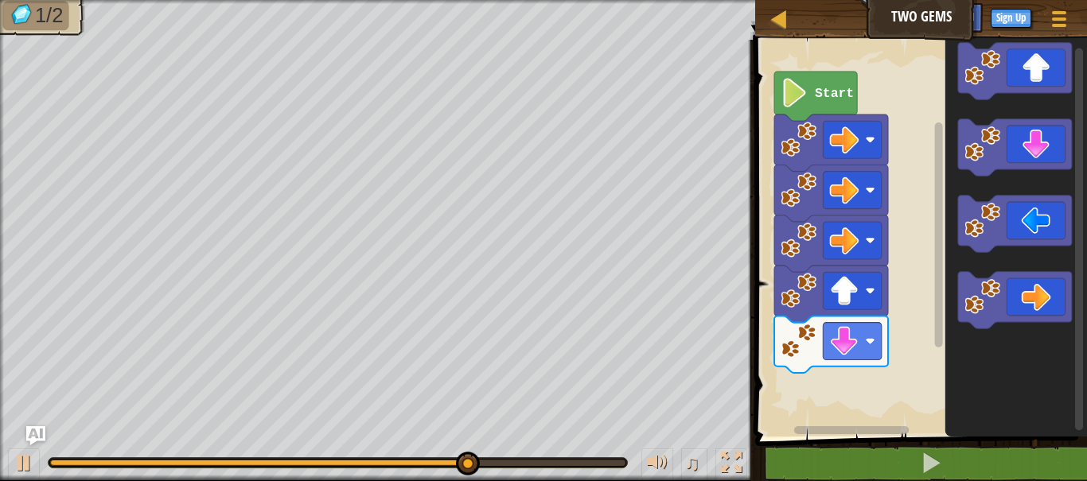
click at [1045, 182] on icon "Blockly Workspace" at bounding box center [1016, 234] width 142 height 405
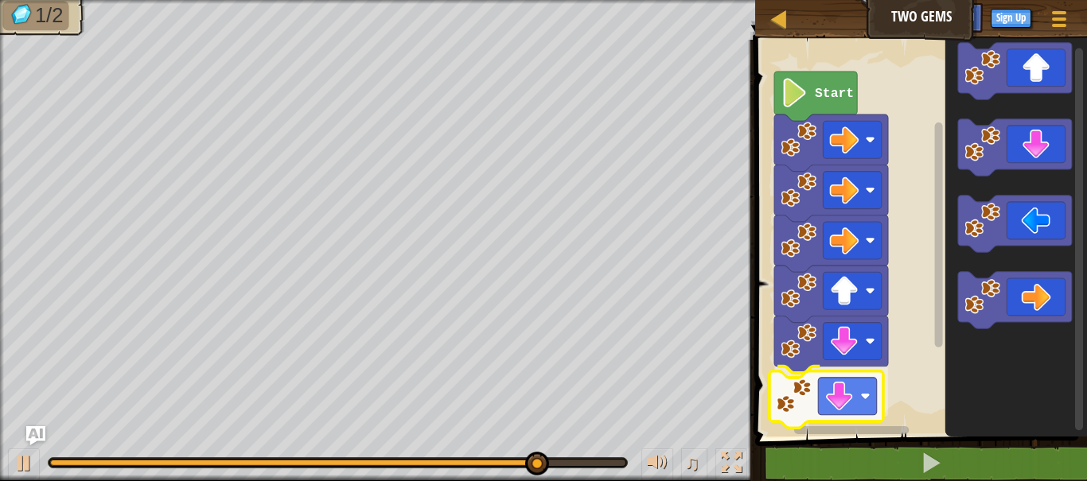
click at [852, 399] on div "Start" at bounding box center [918, 234] width 337 height 405
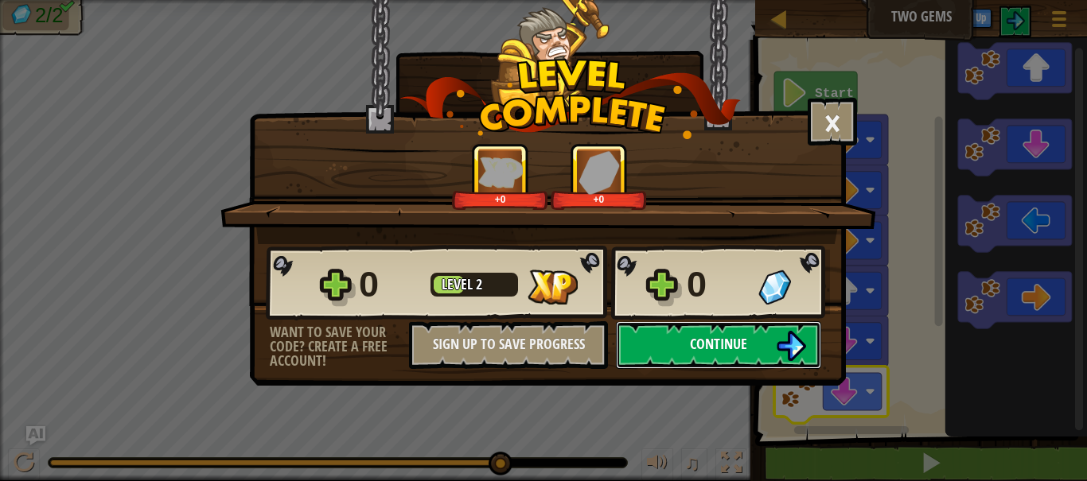
click at [705, 342] on span "Continue" at bounding box center [718, 344] width 57 height 20
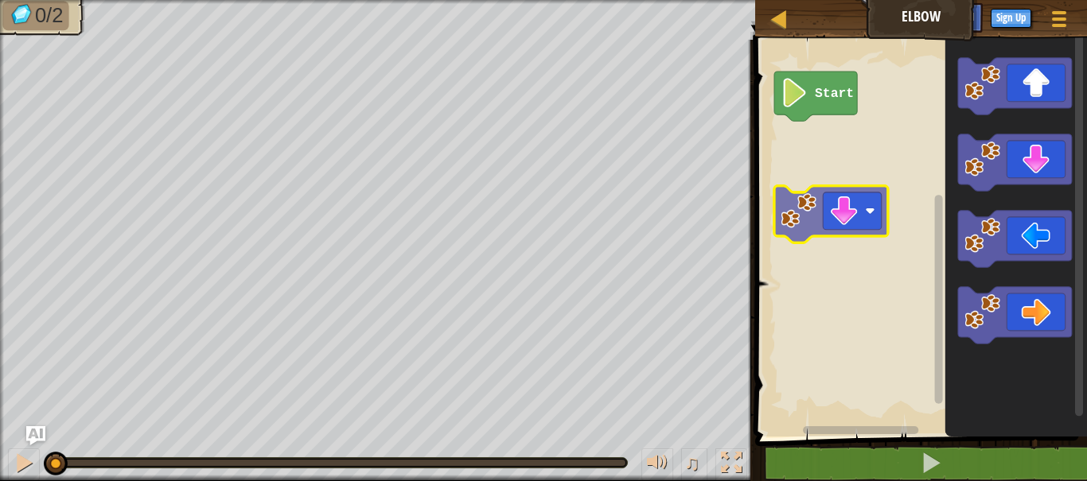
click at [846, 220] on div "Start" at bounding box center [918, 234] width 337 height 405
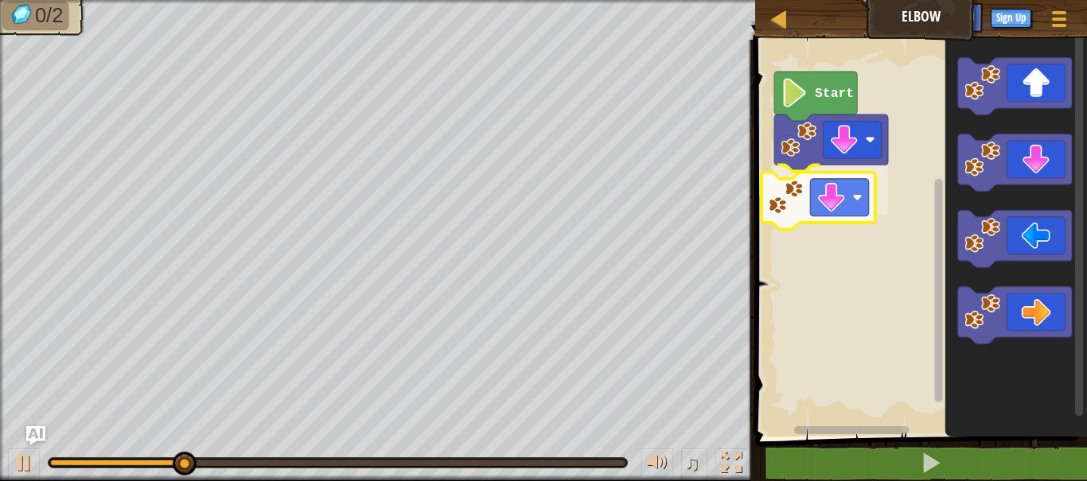
click at [870, 217] on div "Start" at bounding box center [918, 234] width 337 height 405
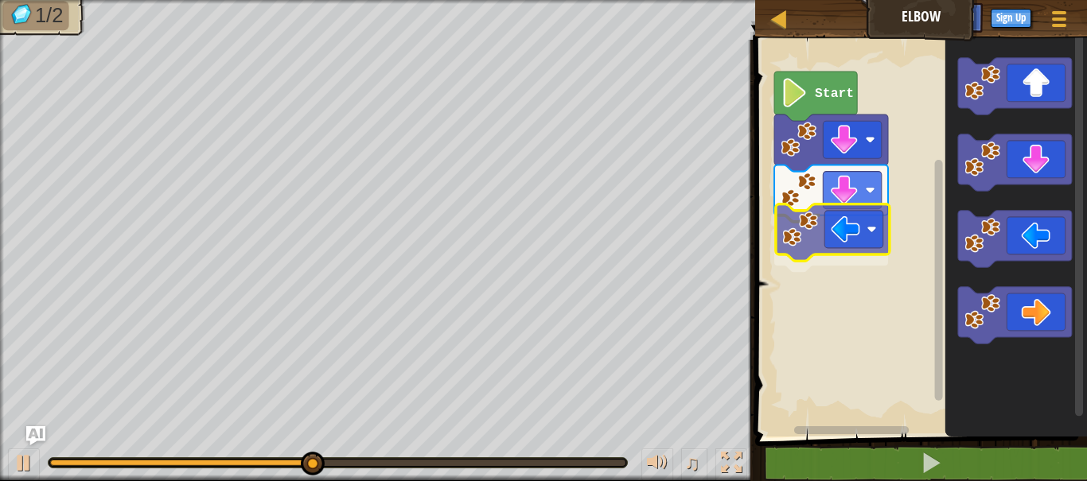
click at [814, 232] on div "Start" at bounding box center [918, 234] width 337 height 405
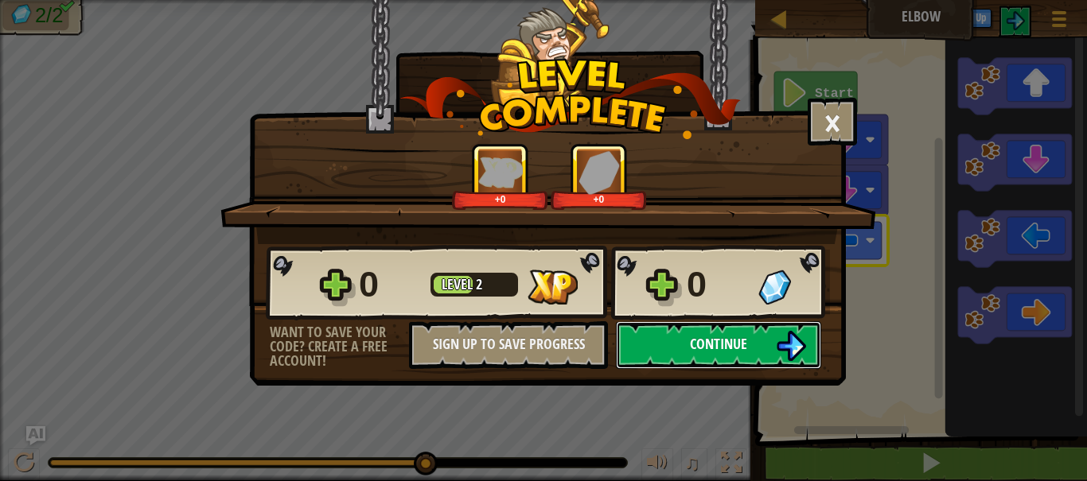
click at [705, 333] on button "Continue" at bounding box center [718, 345] width 205 height 48
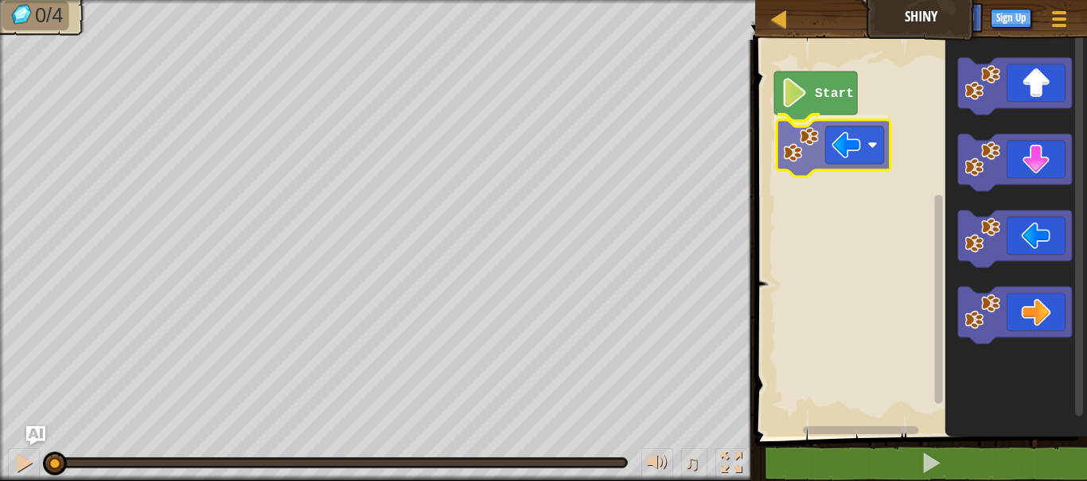
click at [843, 153] on div "Start" at bounding box center [918, 234] width 337 height 405
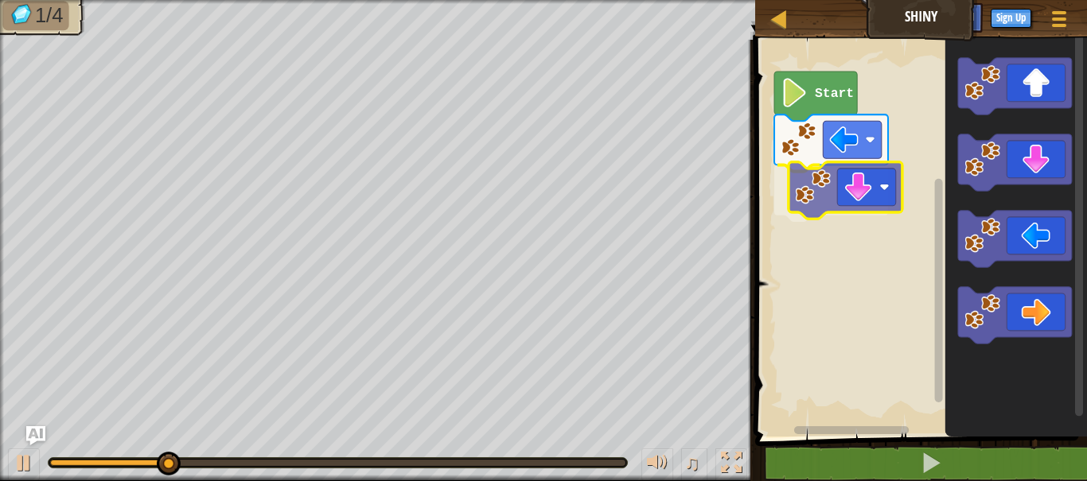
click at [857, 199] on div "Start" at bounding box center [918, 234] width 337 height 405
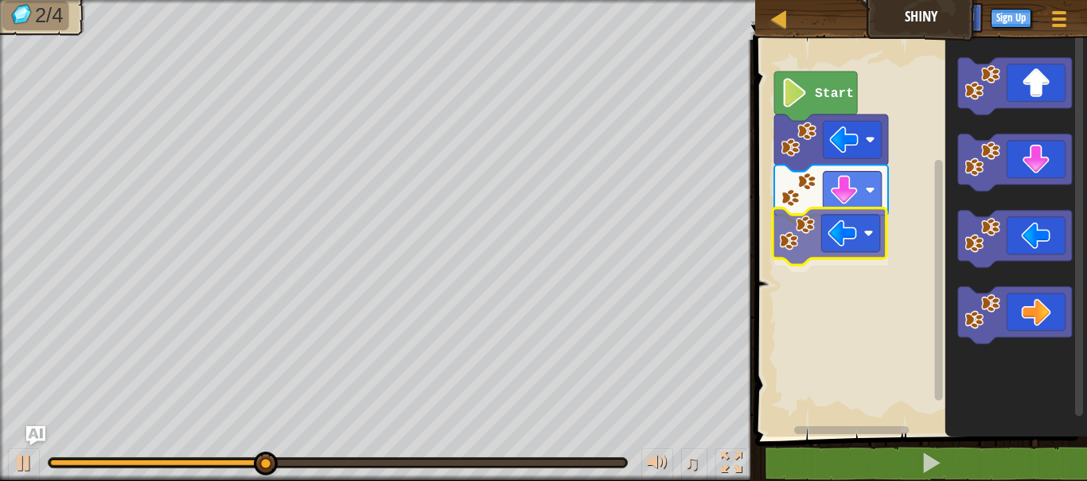
click at [854, 248] on div "Start" at bounding box center [918, 234] width 337 height 405
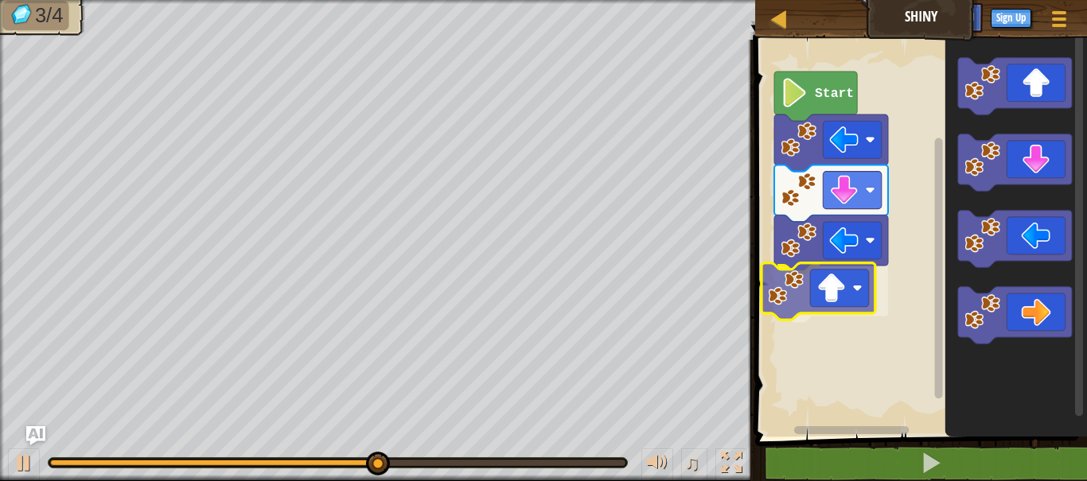
click at [845, 307] on div "Start" at bounding box center [918, 234] width 337 height 405
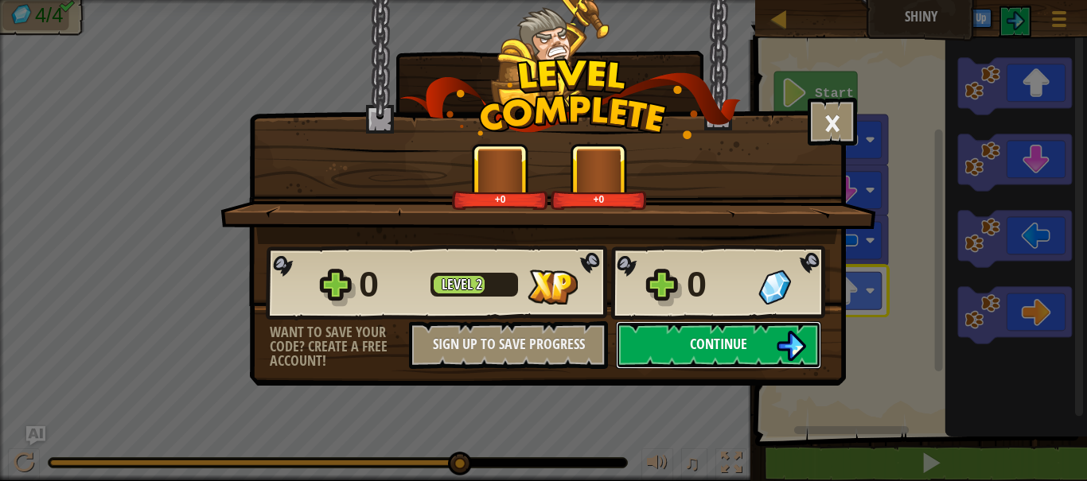
click at [724, 337] on span "Continue" at bounding box center [718, 344] width 57 height 20
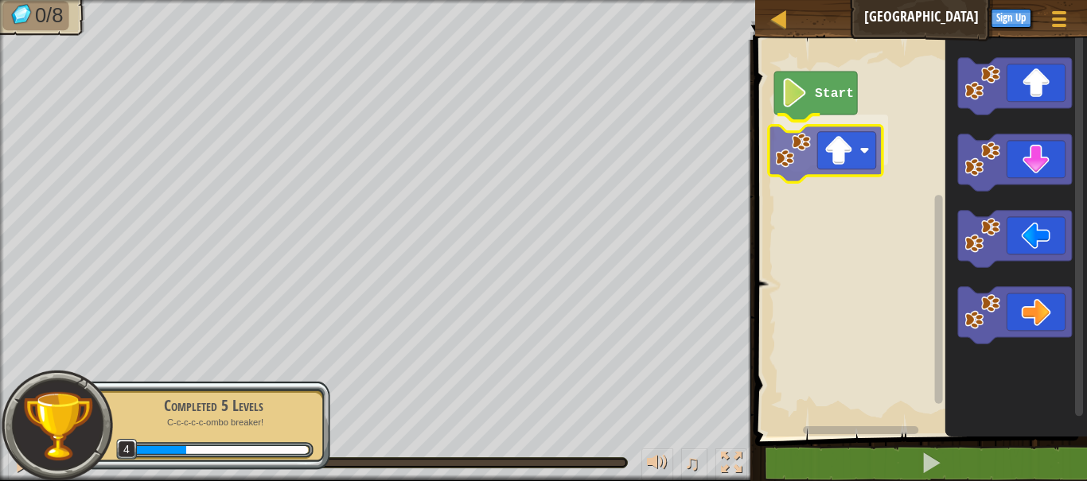
click at [816, 165] on div "Start" at bounding box center [918, 234] width 337 height 405
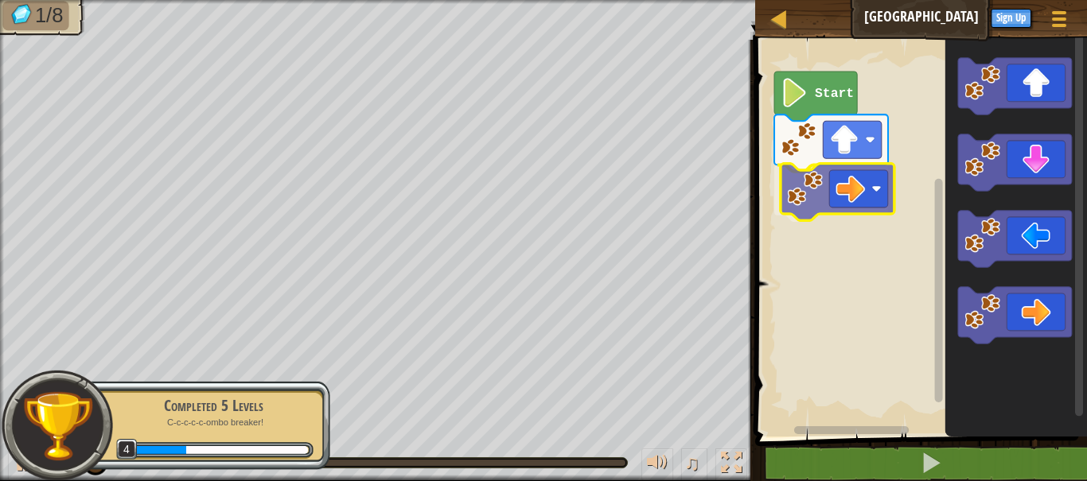
click at [823, 176] on div "Start" at bounding box center [918, 234] width 337 height 405
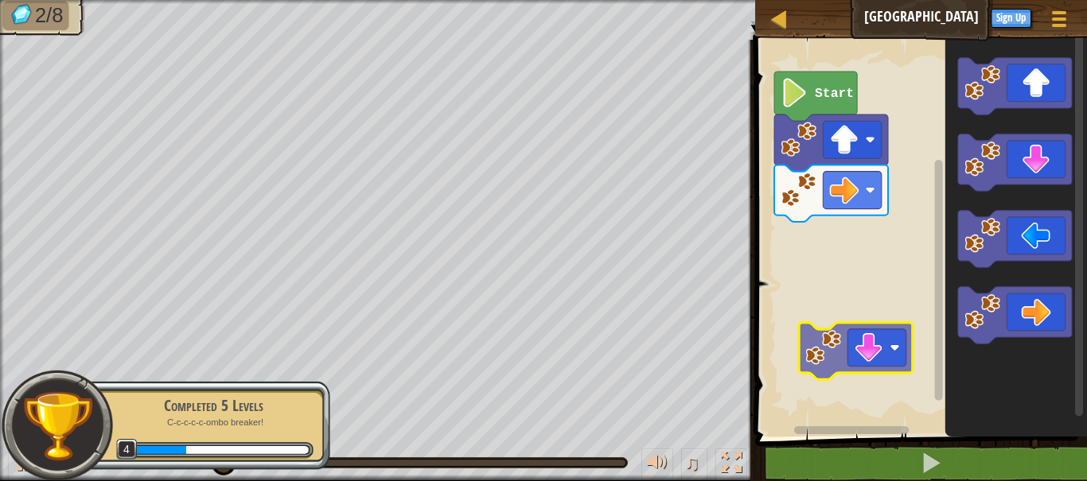
click at [878, 368] on div "Start" at bounding box center [918, 234] width 337 height 405
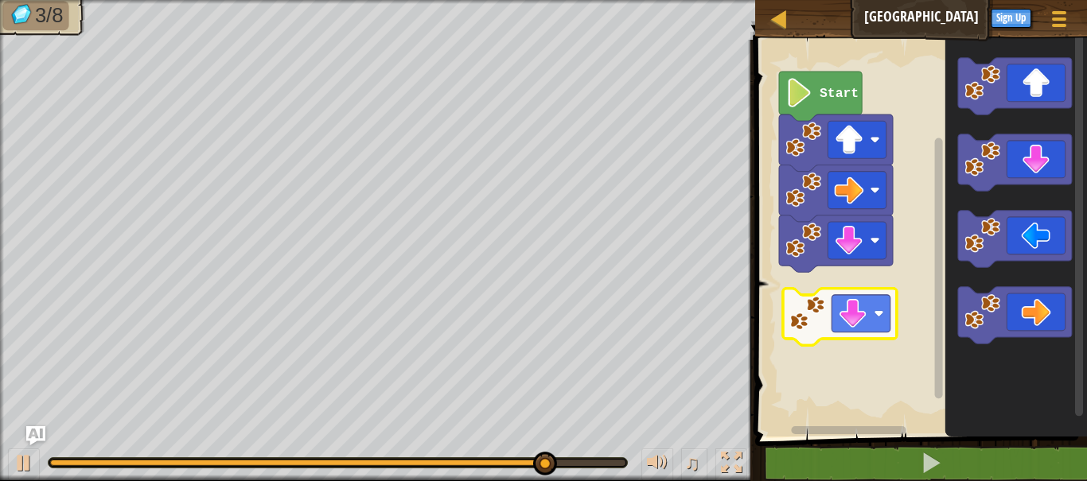
click at [867, 304] on div "Start" at bounding box center [918, 234] width 337 height 405
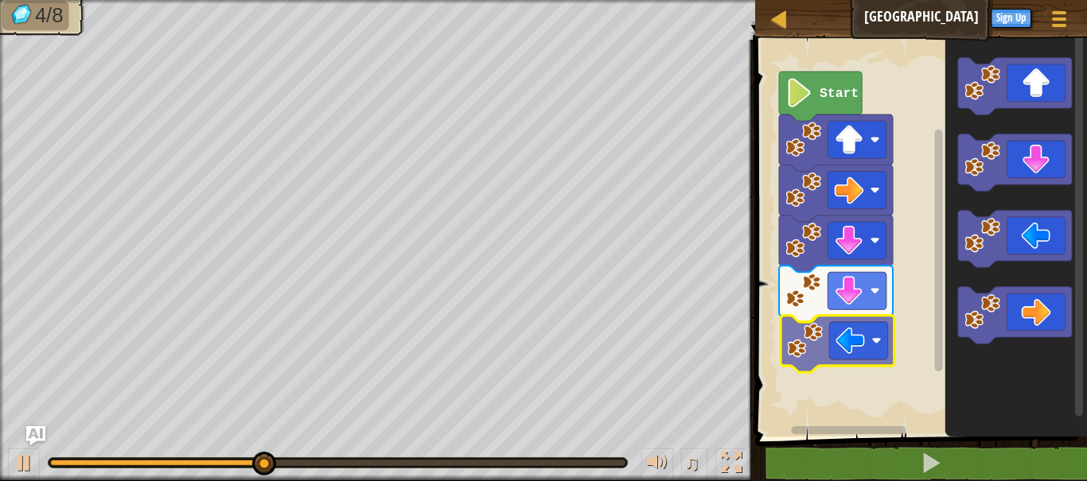
click at [830, 359] on div "Start" at bounding box center [918, 234] width 337 height 405
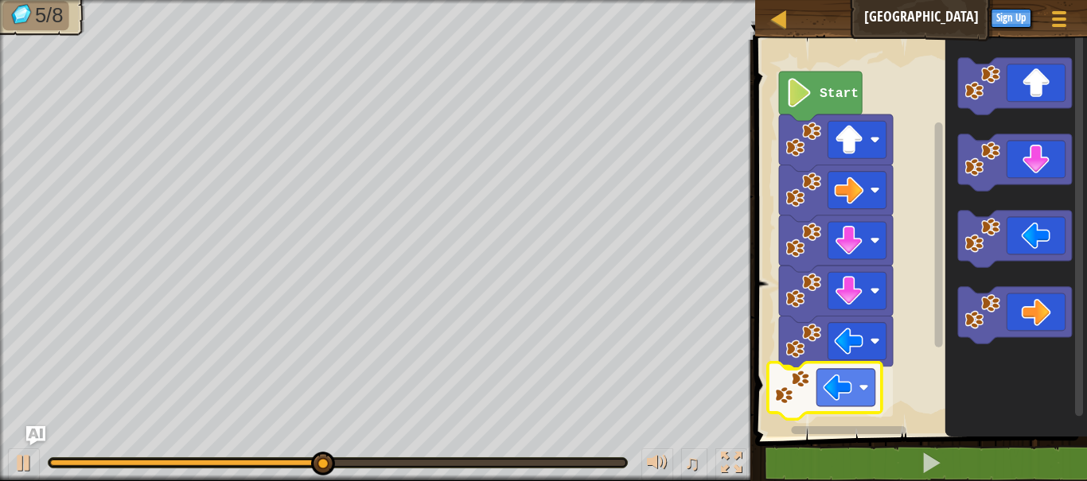
click at [830, 395] on div "Start" at bounding box center [918, 234] width 337 height 405
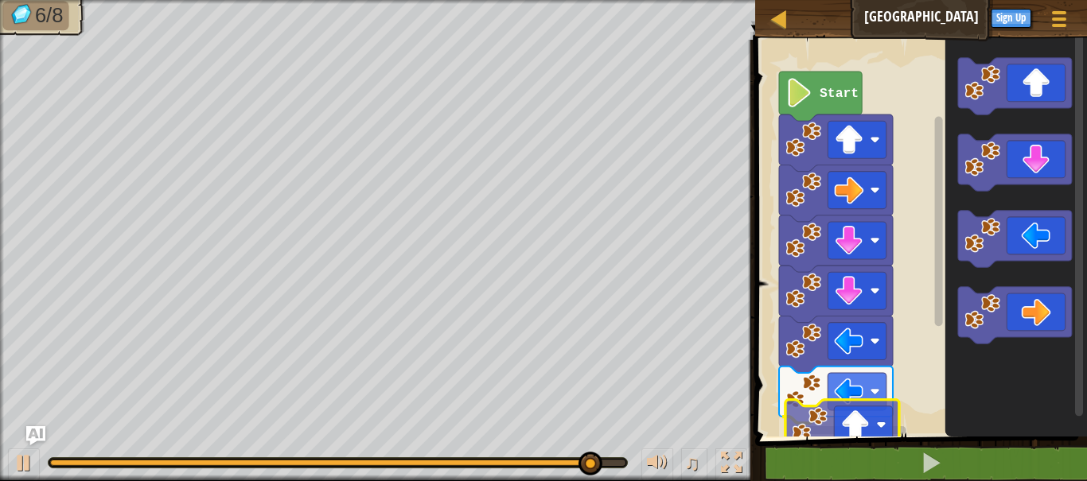
click at [833, 452] on div "1 ההההההההההההההההההההההההההההההההההההההההההההההההההההההההההההההההההההההההההההה…" at bounding box center [918, 288] width 337 height 481
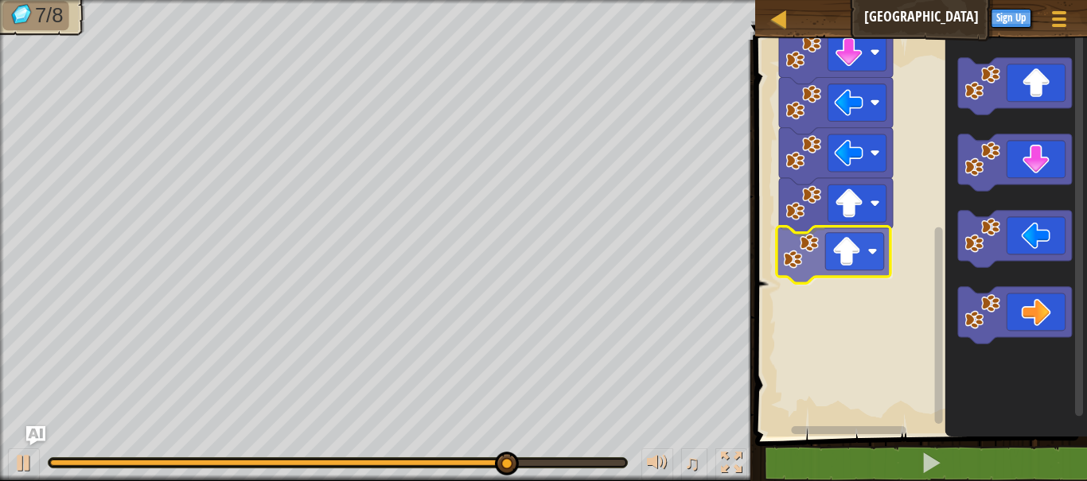
click at [870, 271] on div "Start" at bounding box center [918, 234] width 337 height 405
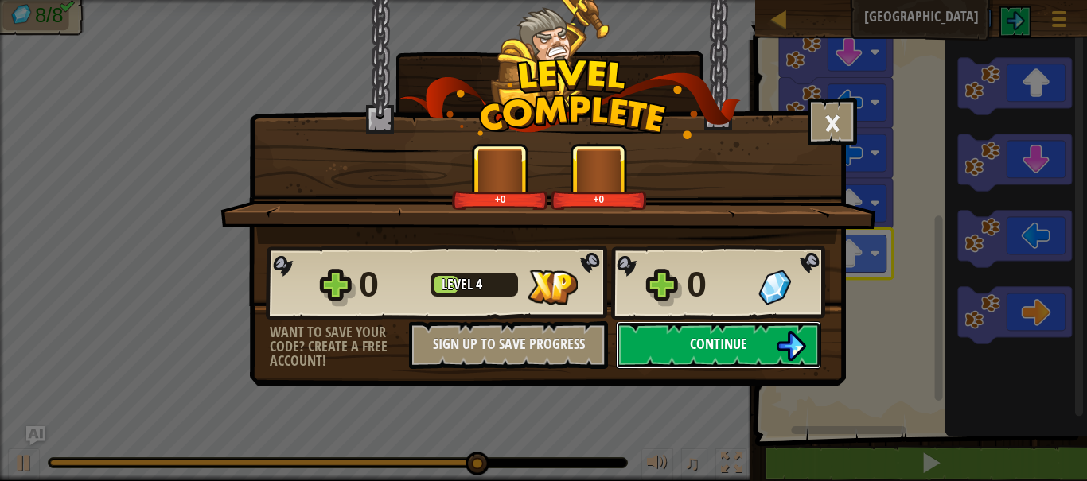
click at [753, 348] on button "Continue" at bounding box center [718, 345] width 205 height 48
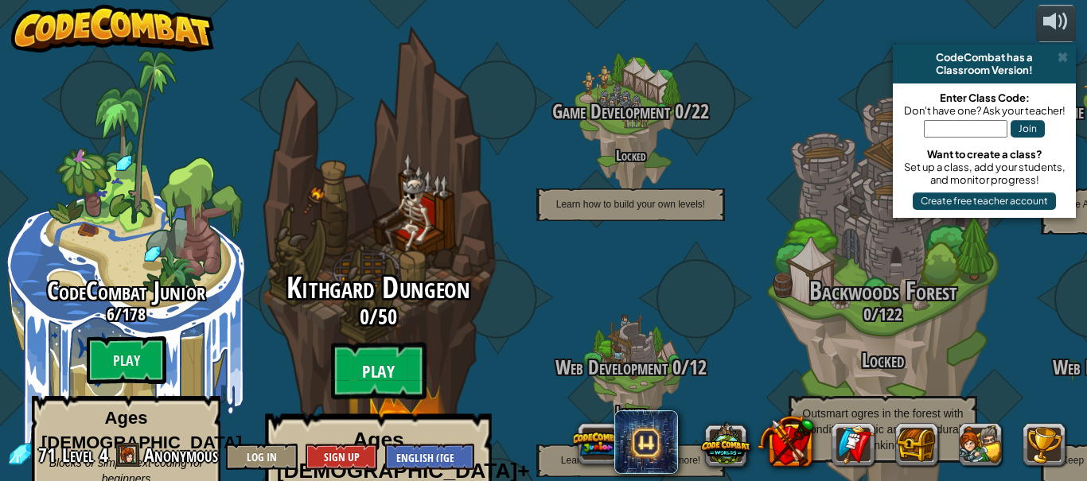
click at [414, 343] on btn "Play" at bounding box center [378, 371] width 95 height 57
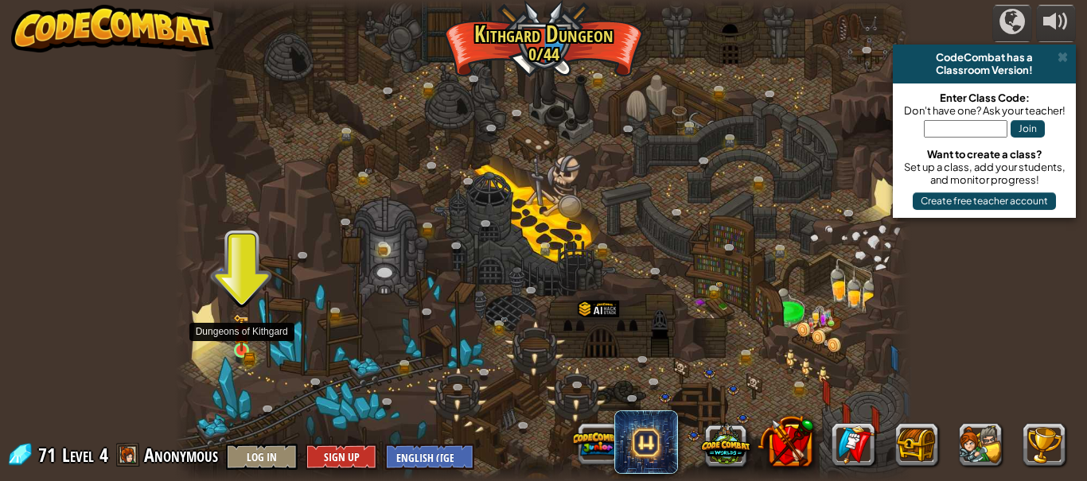
click at [241, 334] on img at bounding box center [241, 332] width 17 height 37
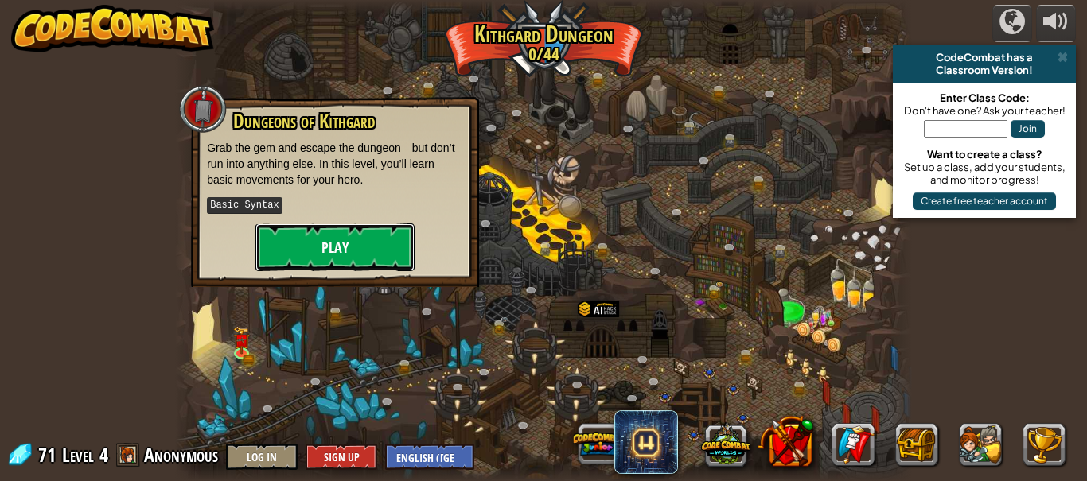
click at [337, 251] on button "Play" at bounding box center [334, 248] width 159 height 48
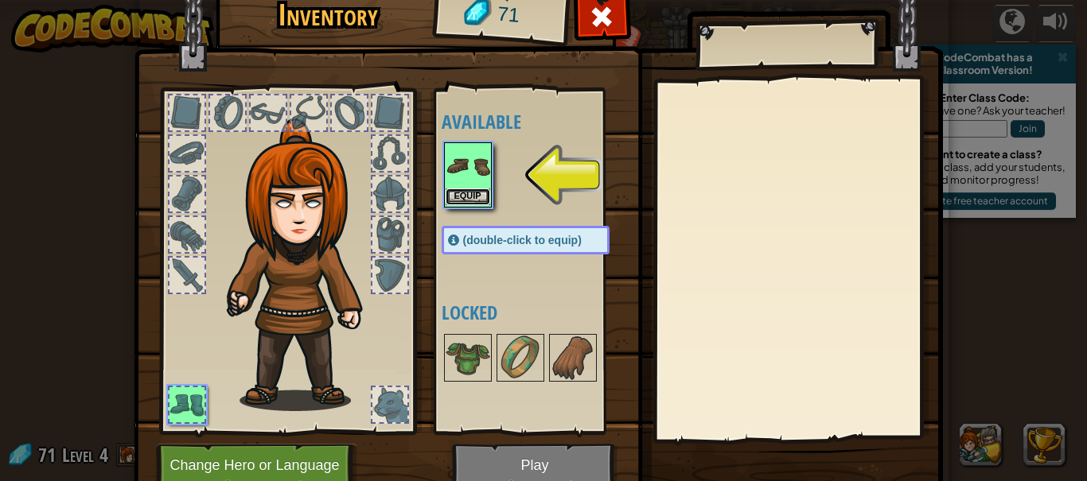
click at [466, 193] on button "Equip" at bounding box center [468, 197] width 45 height 17
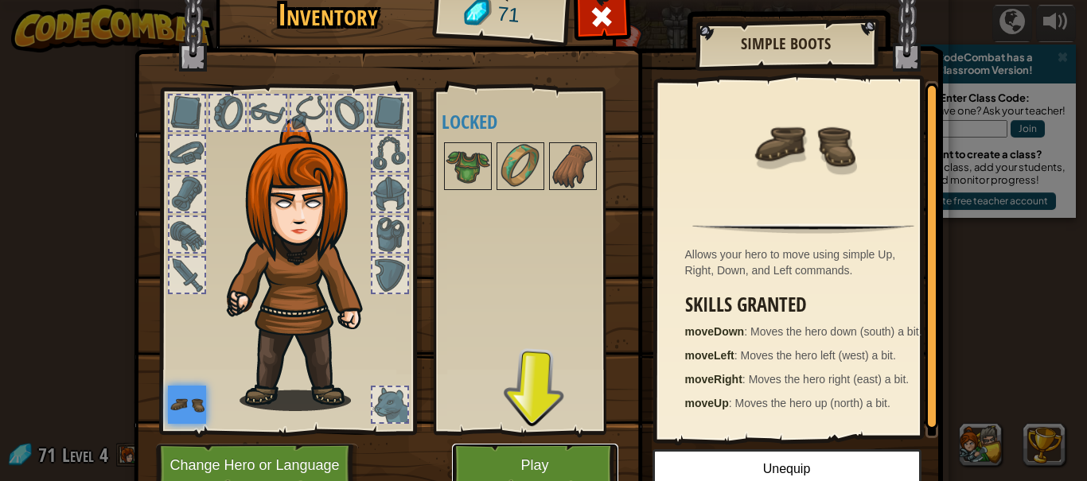
click at [520, 457] on button "Play" at bounding box center [535, 466] width 166 height 44
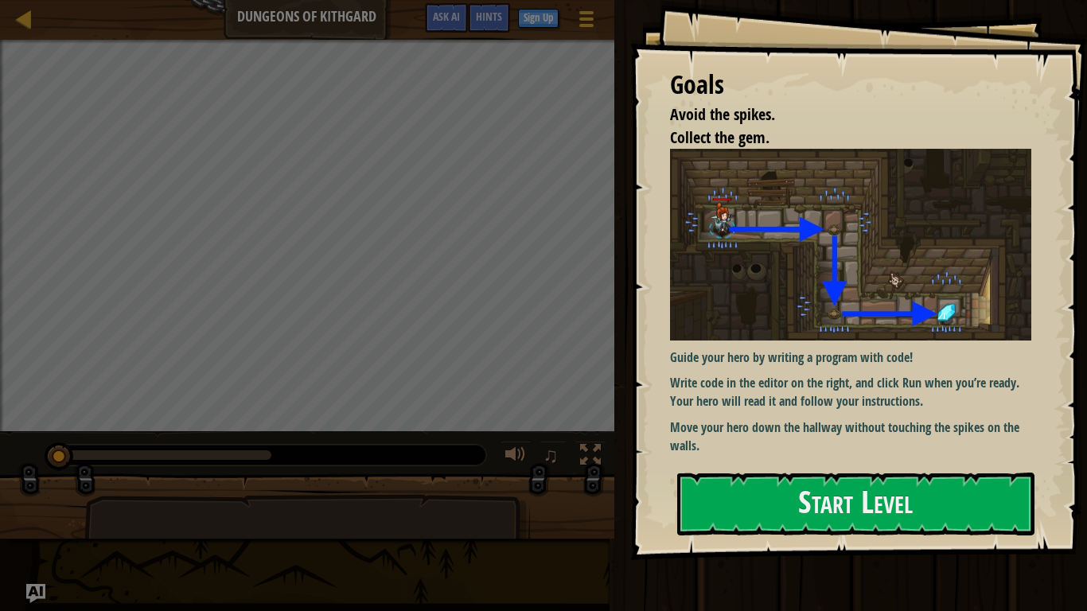
drag, startPoint x: 667, startPoint y: 348, endPoint x: 897, endPoint y: 430, distance: 243.6
click at [897, 430] on div "Goals Avoid the spikes. Collect the gem. Guide your hero by writing a program w…" at bounding box center [858, 280] width 457 height 560
click at [814, 481] on button "Start Level" at bounding box center [855, 504] width 357 height 63
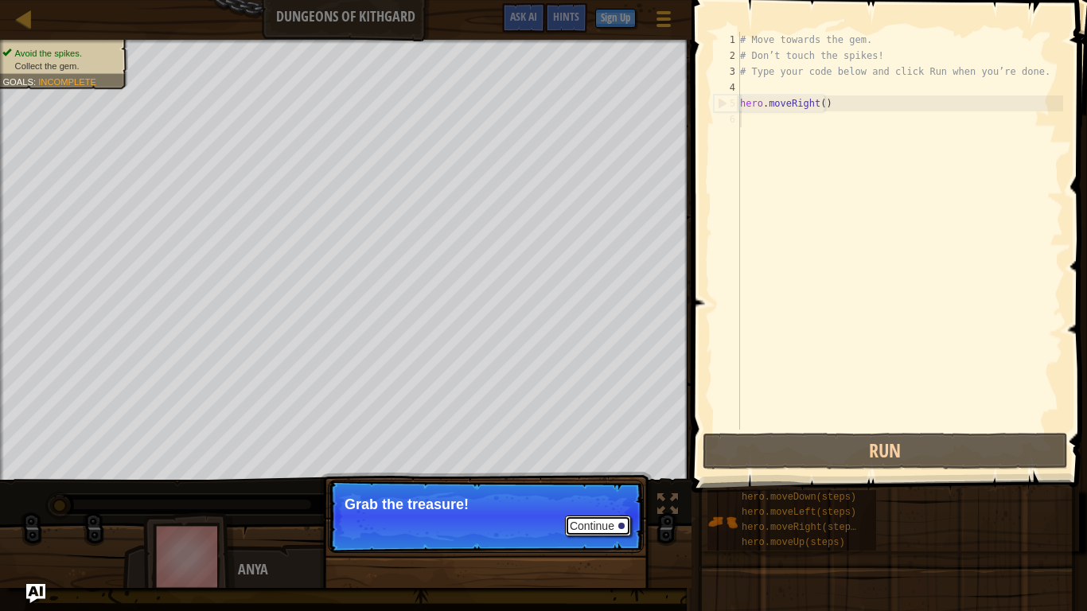
click at [593, 481] on button "Continue" at bounding box center [598, 526] width 66 height 21
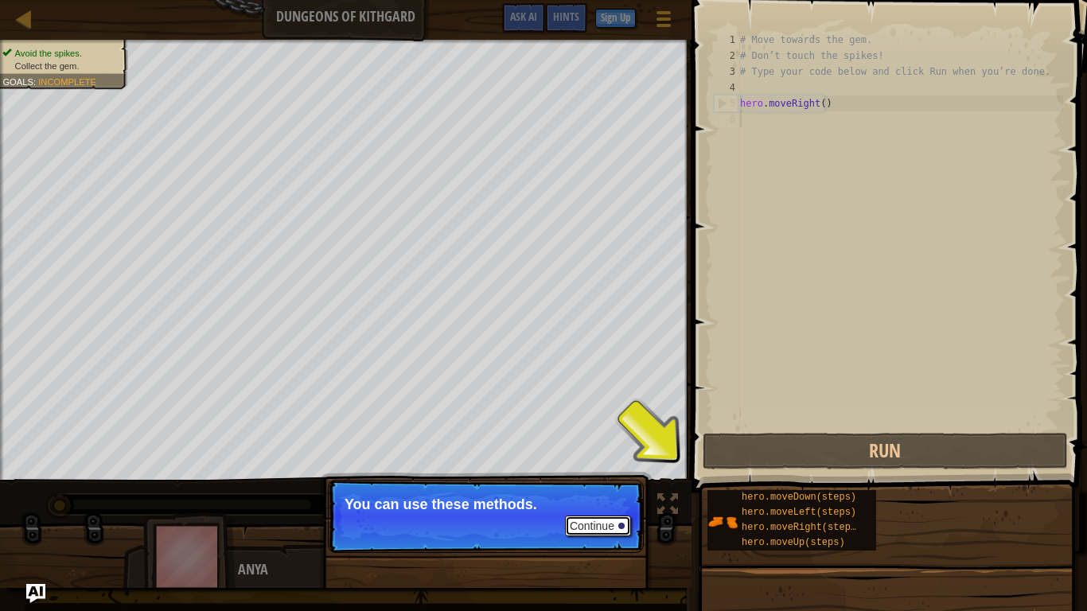
click at [617, 481] on button "Continue" at bounding box center [598, 526] width 66 height 21
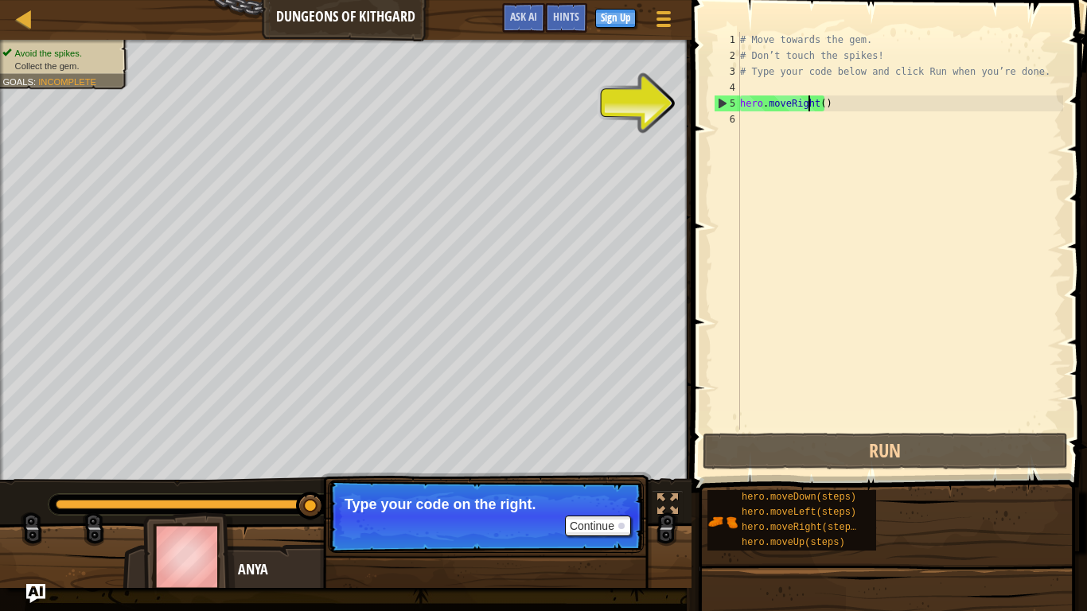
click at [809, 100] on div "# Move towards the gem. # Don’t touch the spikes! # Type your code below and cl…" at bounding box center [900, 247] width 326 height 430
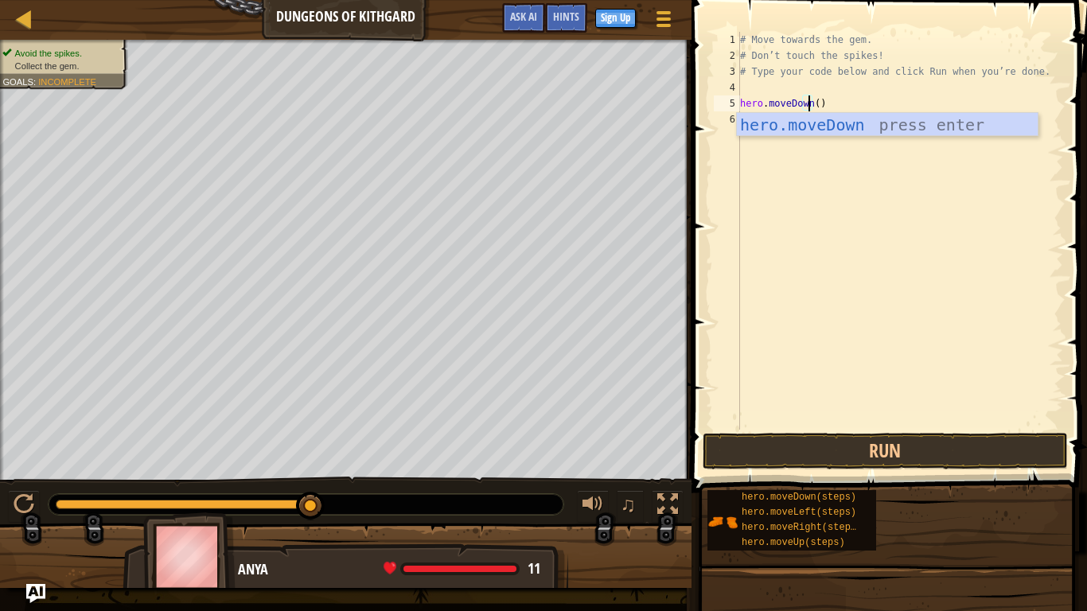
scroll to position [7, 6]
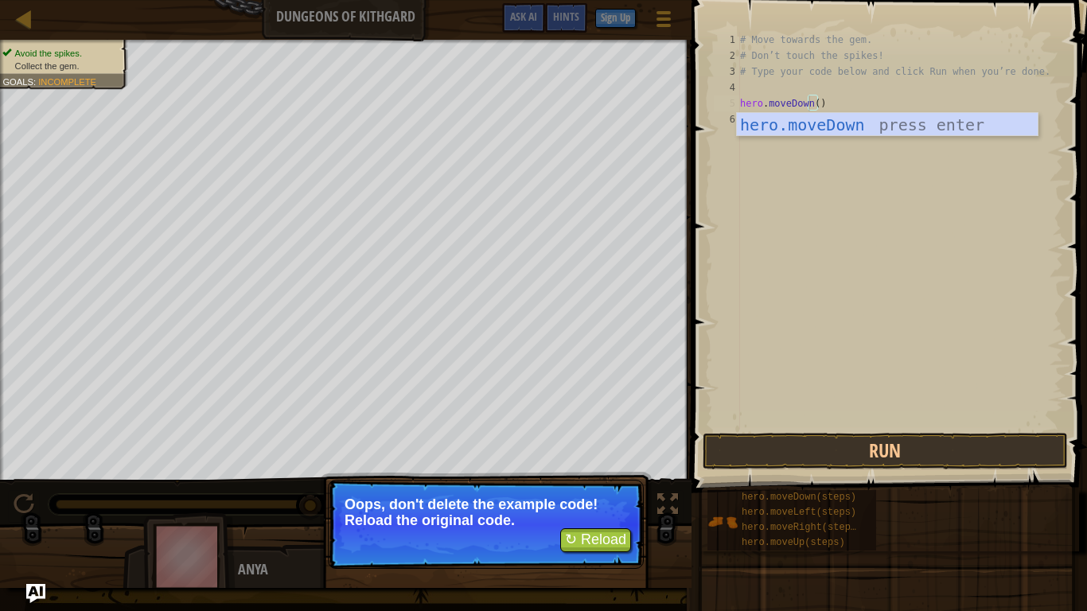
type textarea "hero.moveDown()"
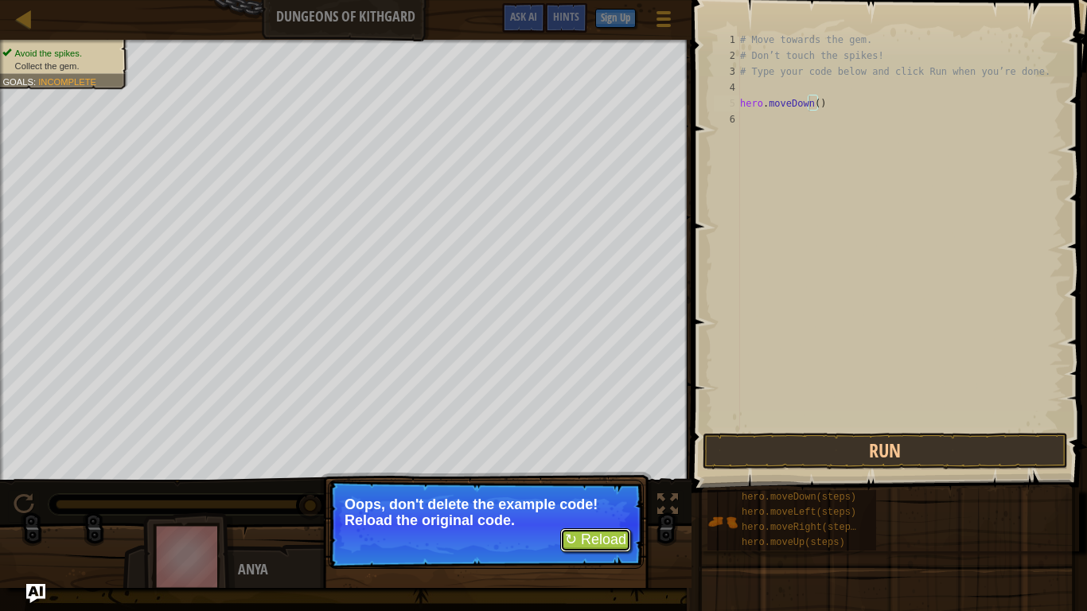
click at [609, 481] on button "↻ Reload" at bounding box center [595, 540] width 71 height 24
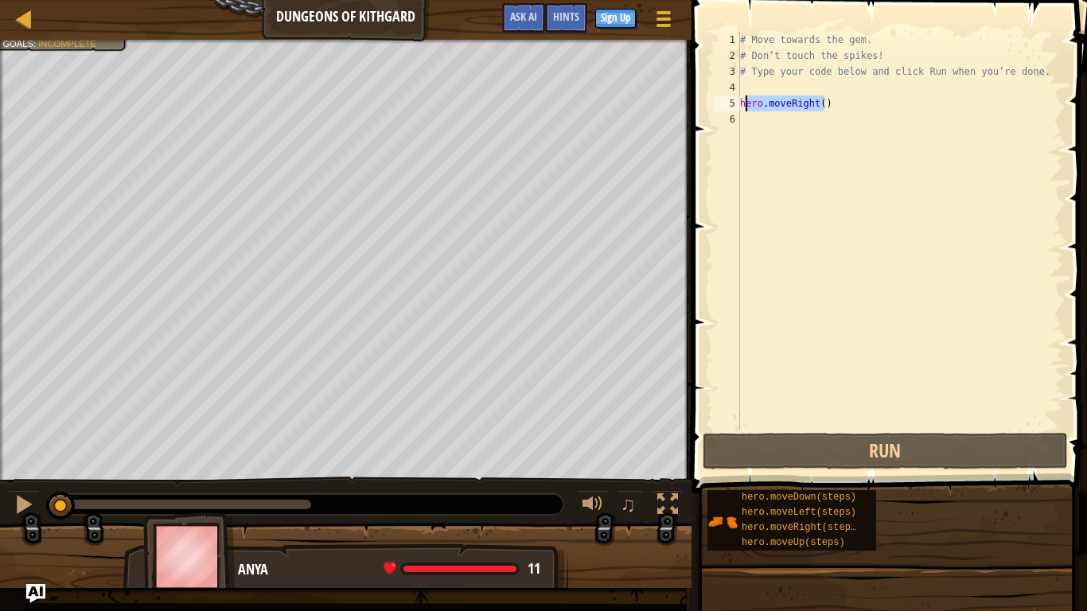
drag, startPoint x: 842, startPoint y: 99, endPoint x: 744, endPoint y: 105, distance: 98.0
click at [744, 105] on div "# Move towards the gem. # Don’t touch the spikes! # Type your code below and cl…" at bounding box center [900, 247] width 326 height 430
type textarea "hero.moveRight()"
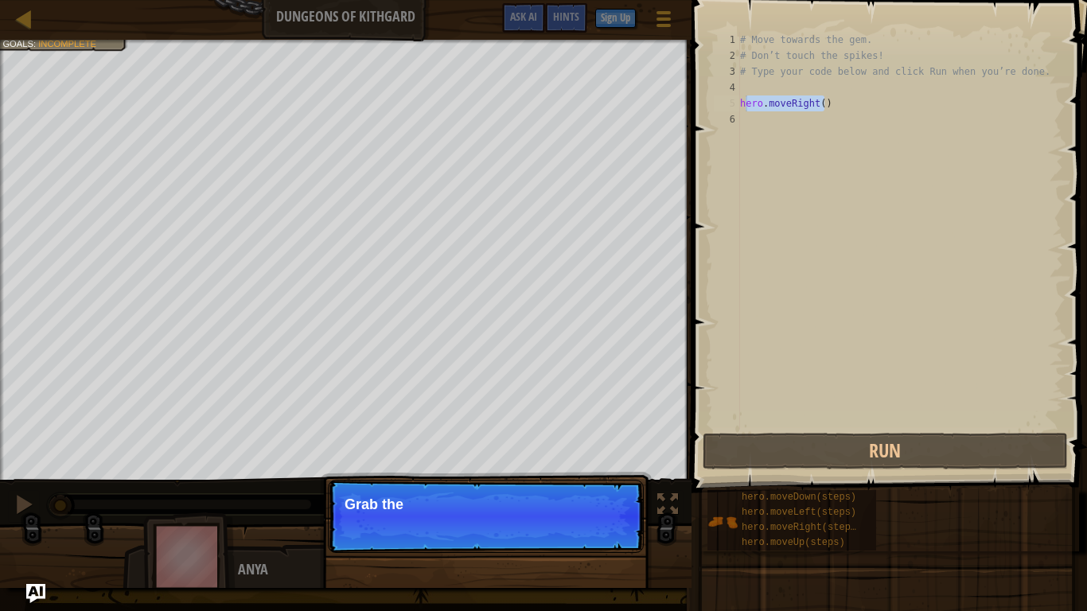
click at [877, 132] on div "# Move towards the gem. # Don’t touch the spikes! # Type your code below and cl…" at bounding box center [900, 247] width 326 height 430
drag, startPoint x: 816, startPoint y: 103, endPoint x: 739, endPoint y: 102, distance: 77.2
click at [739, 102] on div "1 2 3 4 5 6 # Move towards the gem. # Don’t touch the spikes! # Type your code …" at bounding box center [886, 231] width 352 height 398
type textarea "hero.moveRight()"
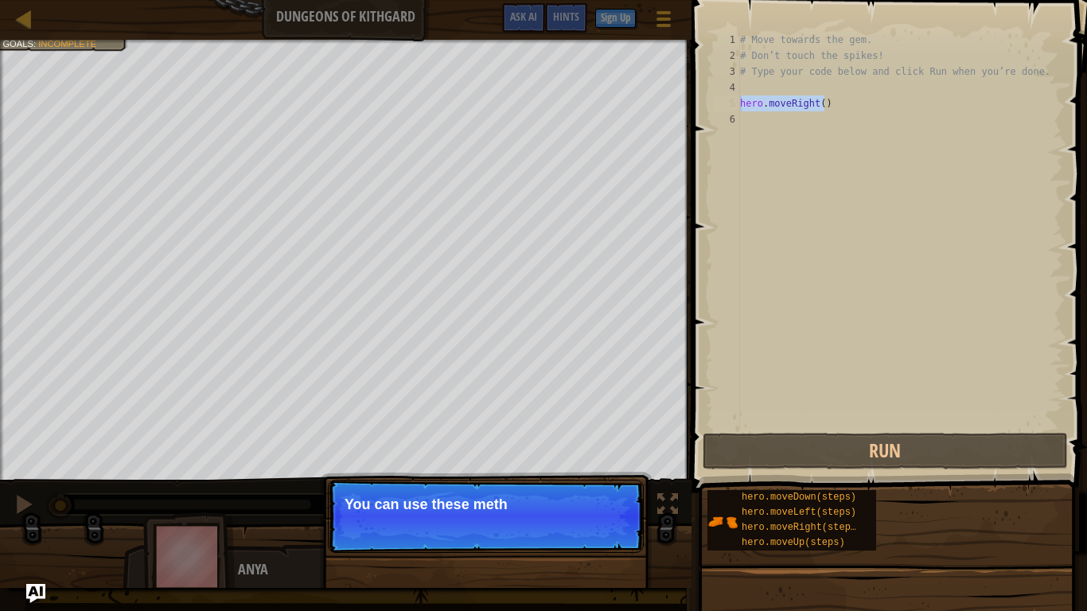
click at [579, 481] on p "Continue You can use these meth" at bounding box center [486, 516] width 316 height 73
click at [600, 481] on button "Continue" at bounding box center [598, 526] width 66 height 21
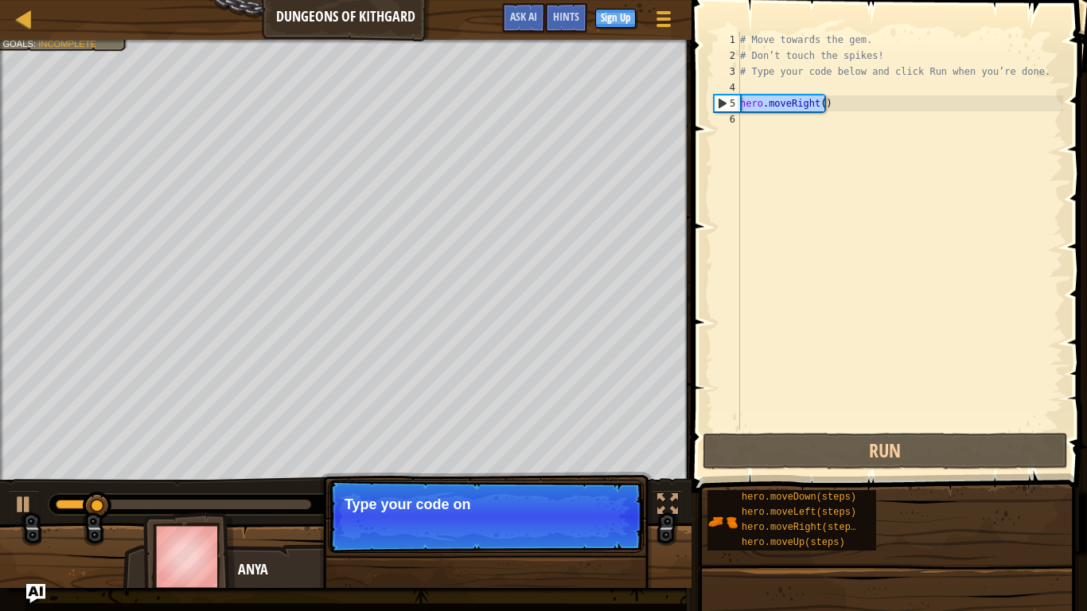
click at [850, 106] on div "# Move towards the gem. # Don’t touch the spikes! # Type your code below and cl…" at bounding box center [900, 231] width 326 height 398
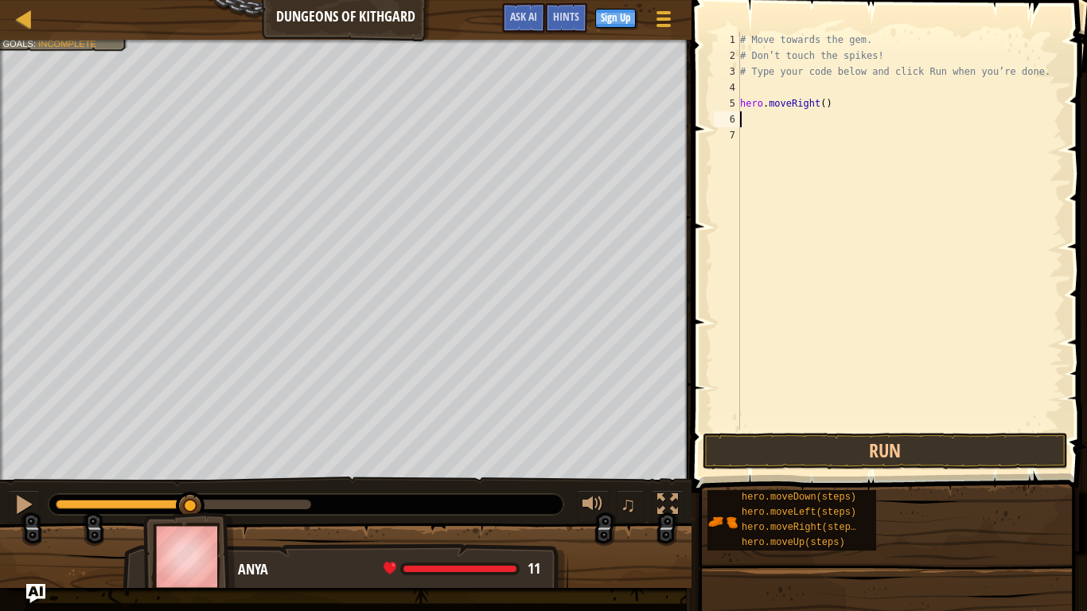
paste textarea "hero.moveRight()"
click at [813, 118] on div "# Move towards the gem. # Don’t touch the spikes! # Type your code below and cl…" at bounding box center [900, 247] width 326 height 430
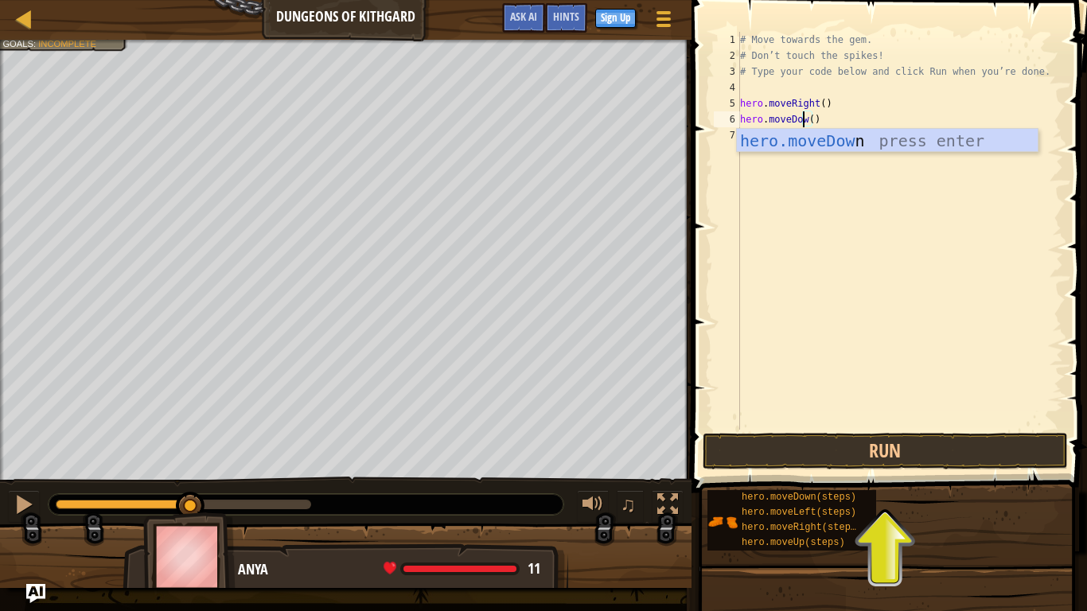
type textarea "hero.moveDown()"
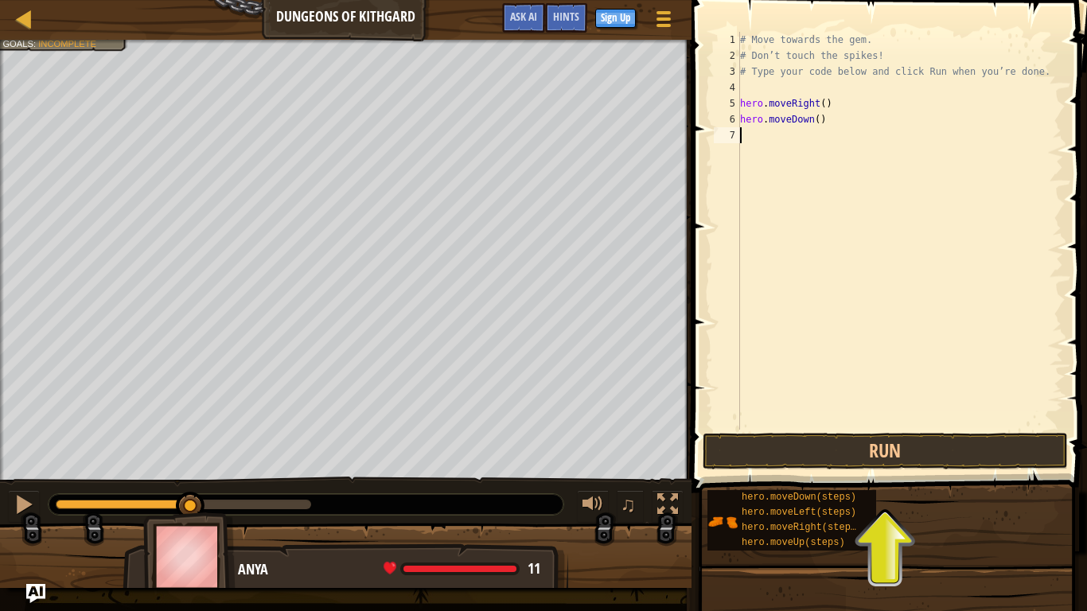
paste textarea "hero.moveRight()"
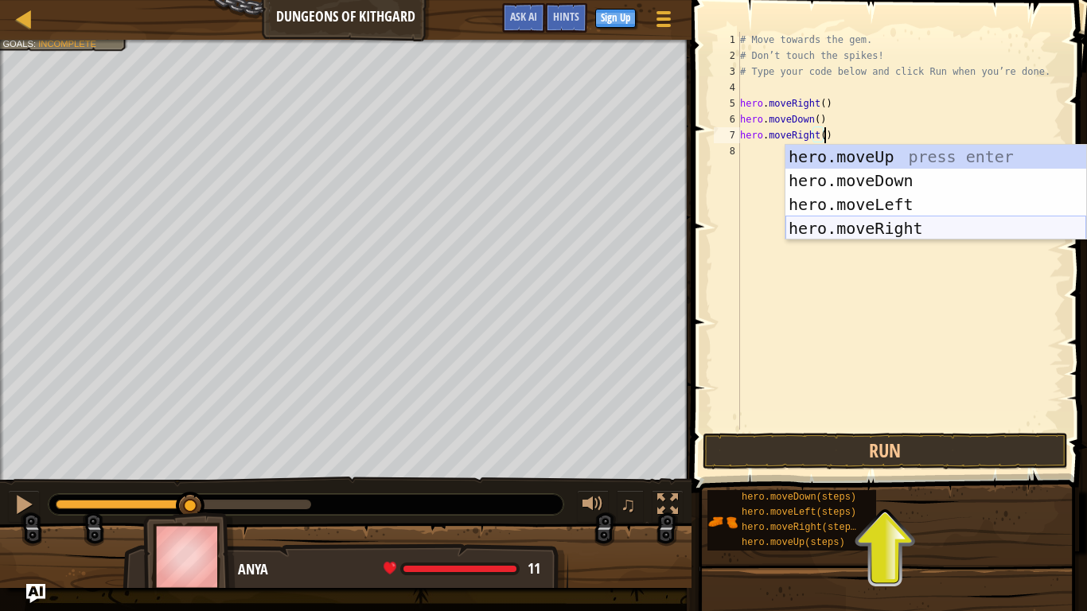
click at [979, 227] on div "hero.moveUp press enter hero.moveDown press enter hero.moveLeft press enter her…" at bounding box center [935, 216] width 301 height 143
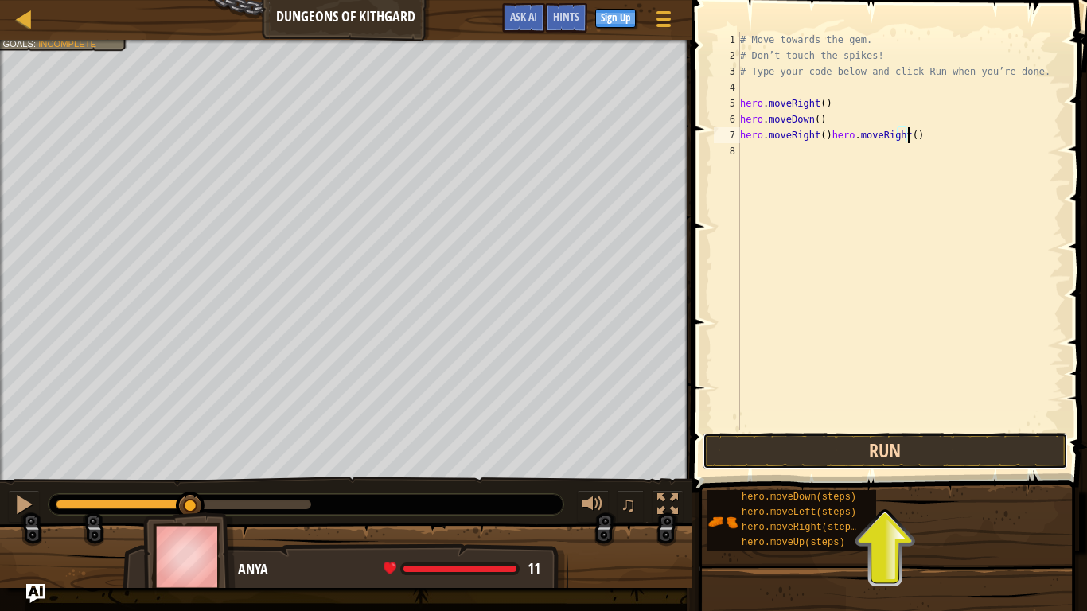
click at [913, 451] on button "Run" at bounding box center [884, 451] width 365 height 37
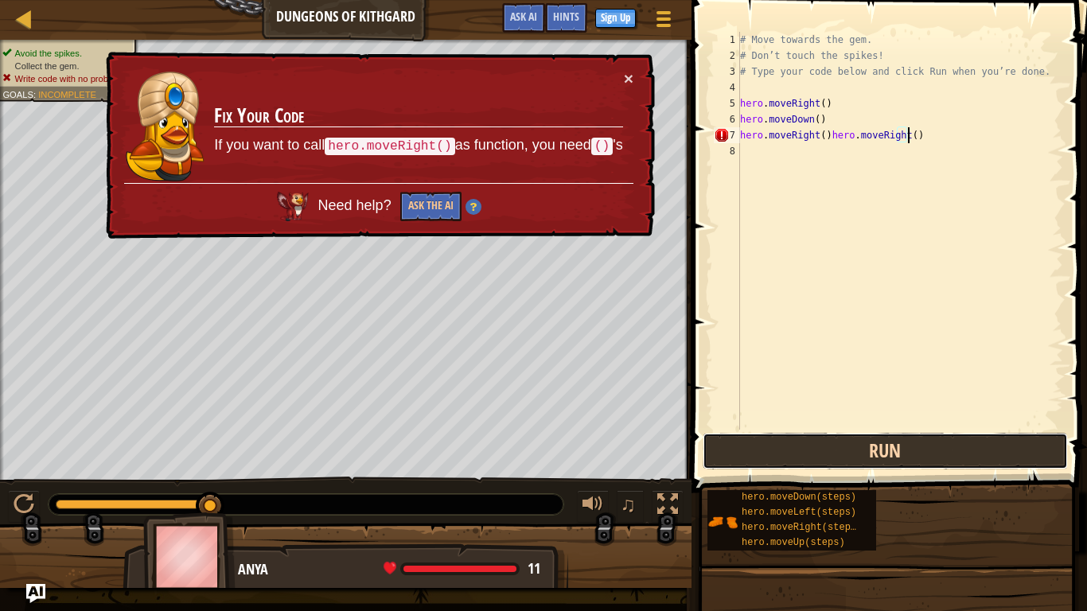
click at [913, 451] on button "Run" at bounding box center [884, 451] width 365 height 37
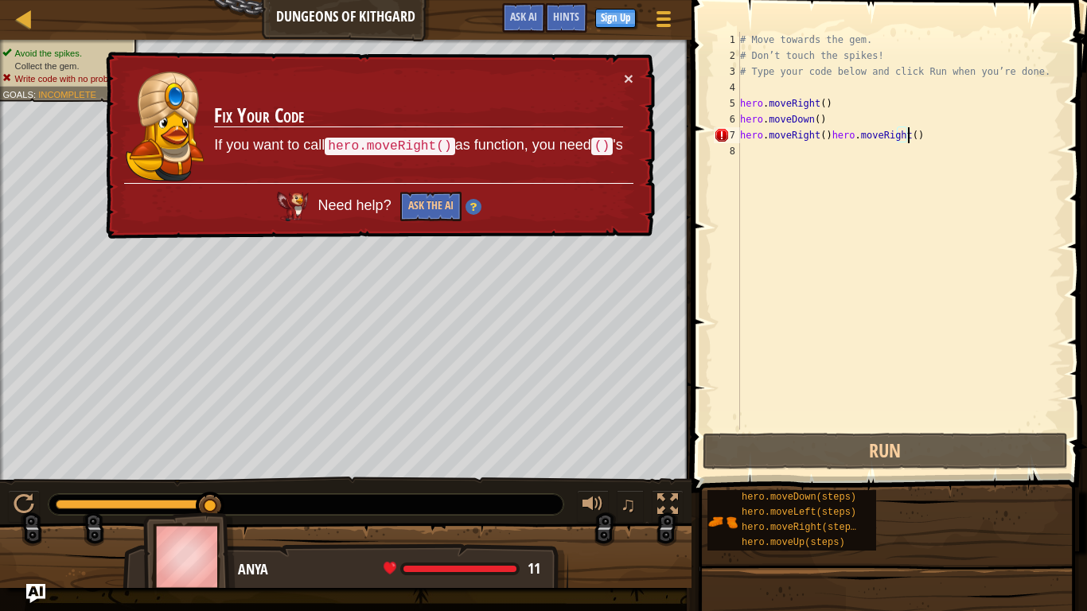
scroll to position [7, 14]
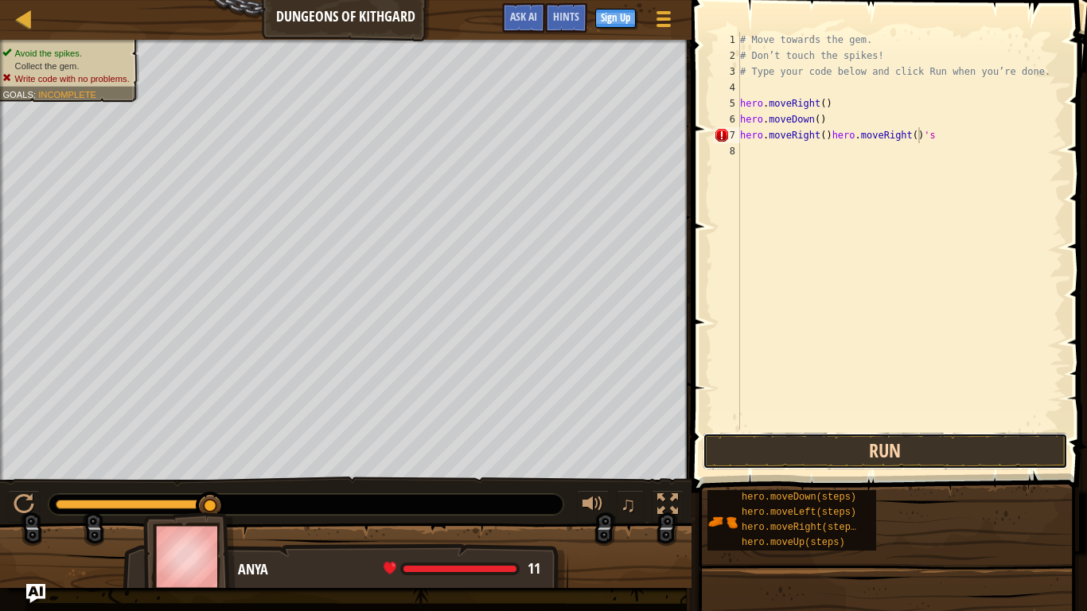
click at [893, 449] on button "Run" at bounding box center [884, 451] width 365 height 37
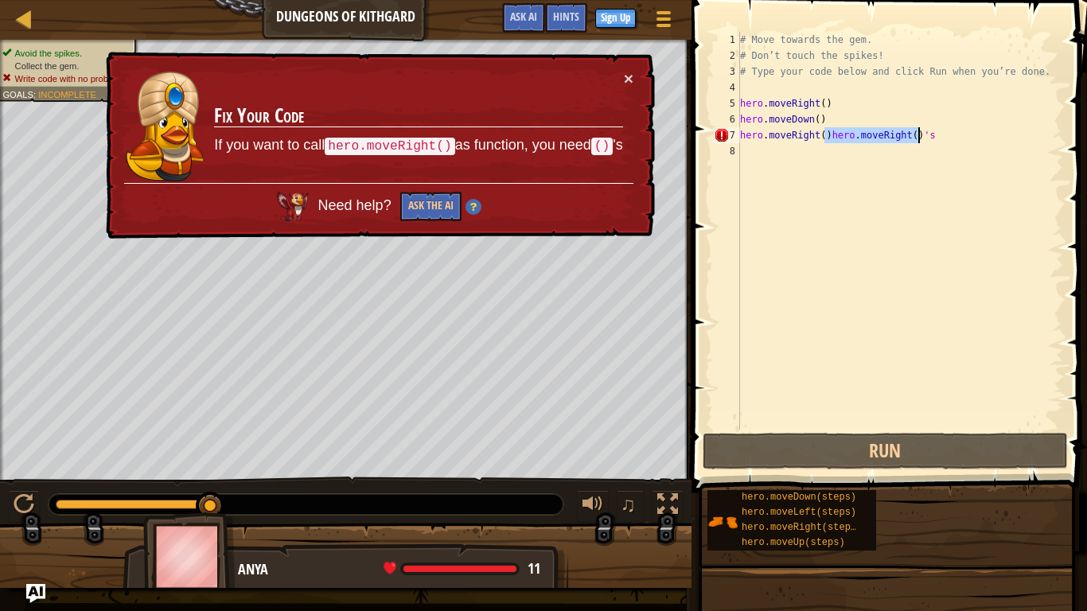
drag, startPoint x: 826, startPoint y: 137, endPoint x: 940, endPoint y: 139, distance: 113.8
click at [940, 139] on div "# Move towards the gem. # Don’t touch the spikes! # Type your code below and cl…" at bounding box center [900, 247] width 326 height 430
type textarea "hero.moveRight()"
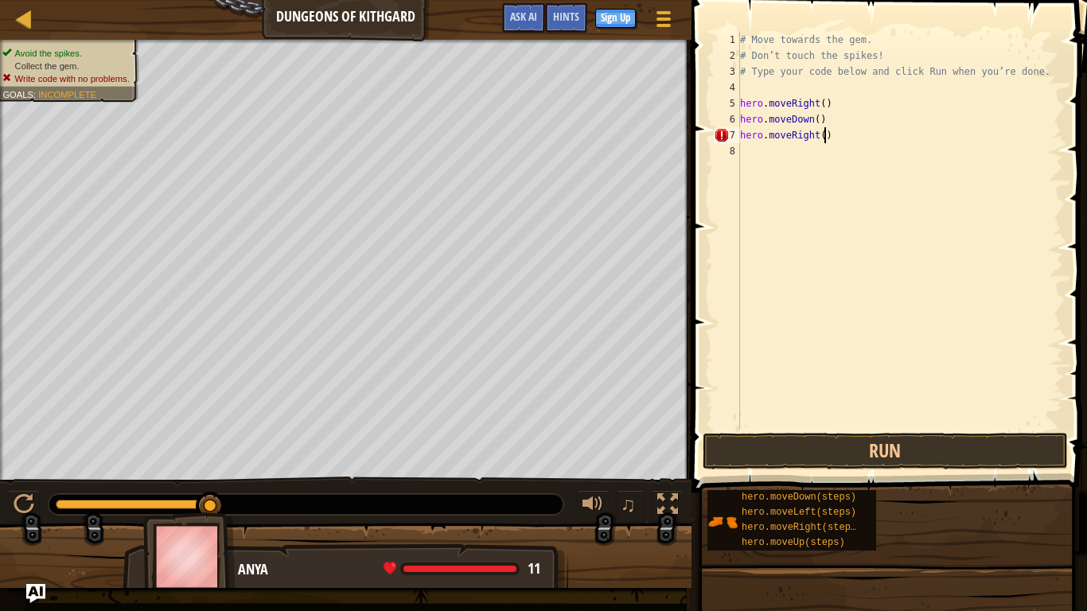
scroll to position [7, 6]
click at [883, 439] on button "Run" at bounding box center [884, 451] width 365 height 37
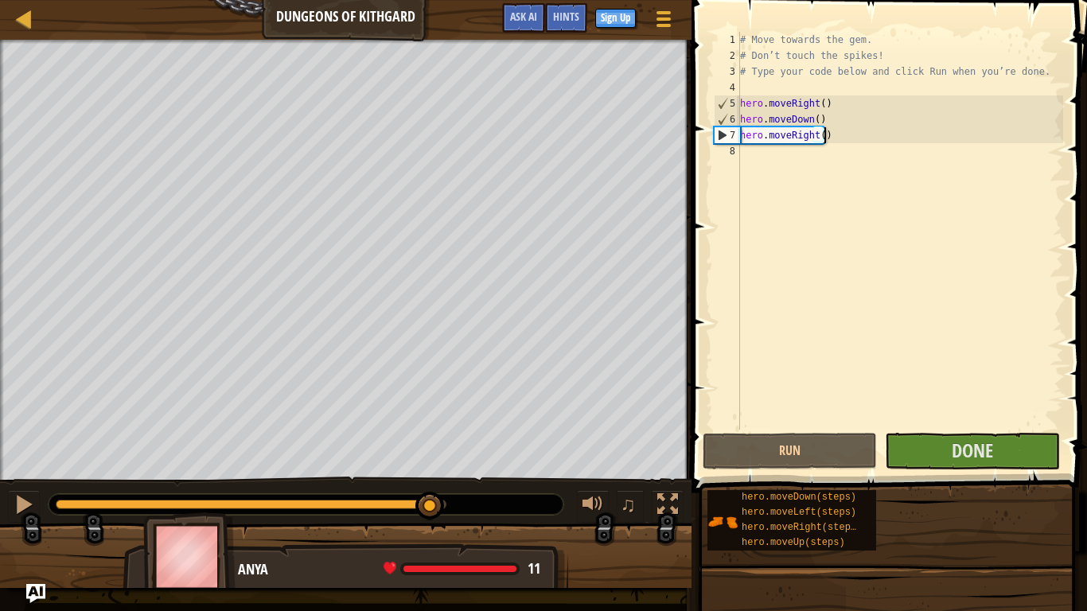
drag, startPoint x: 341, startPoint y: 521, endPoint x: 469, endPoint y: 531, distance: 128.5
click at [469, 481] on div "Avoid the spikes. Collect the gem. Goals : Success! ♫ Anya 11 x: 30 y: 6 No tar…" at bounding box center [543, 314] width 1087 height 548
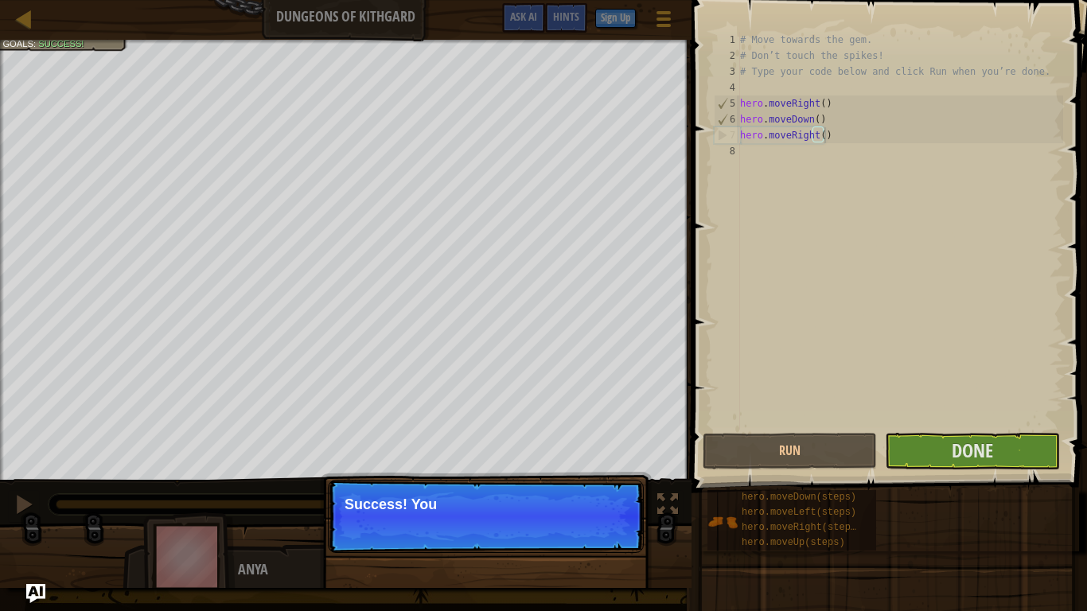
drag, startPoint x: 224, startPoint y: 512, endPoint x: 385, endPoint y: 531, distance: 162.6
click at [385, 481] on div "Avoid the spikes. Collect the gem. Goals : Success! ♫ Anya 11 x: 30 y: 6 No tar…" at bounding box center [543, 314] width 1087 height 548
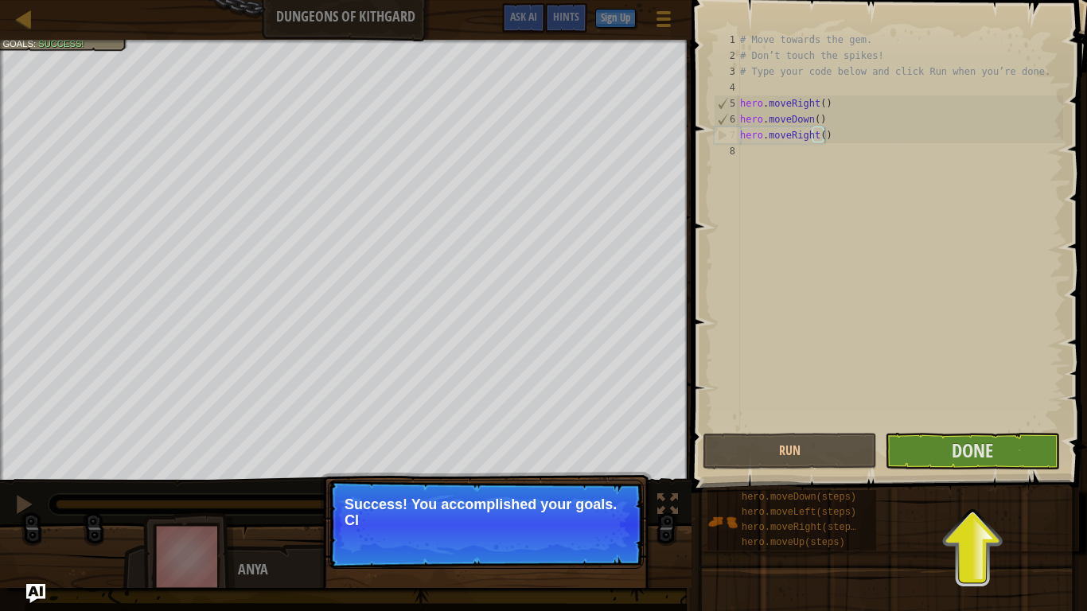
click at [575, 481] on p "Success! You accomplished your goals. Cl" at bounding box center [486, 524] width 316 height 89
drag, startPoint x: 554, startPoint y: 543, endPoint x: 649, endPoint y: 539, distance: 95.6
click at [564, 481] on p "Success! You accomplished your goals. Click the Done" at bounding box center [486, 524] width 316 height 89
click at [987, 457] on span "Done" at bounding box center [972, 450] width 41 height 25
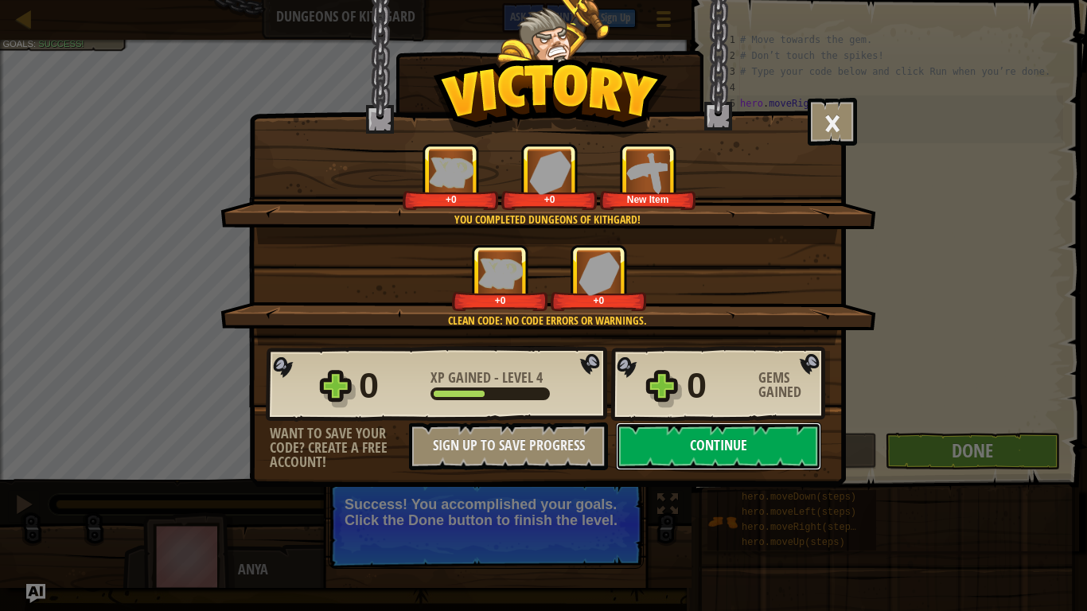
click at [726, 438] on button "Continue" at bounding box center [718, 446] width 205 height 48
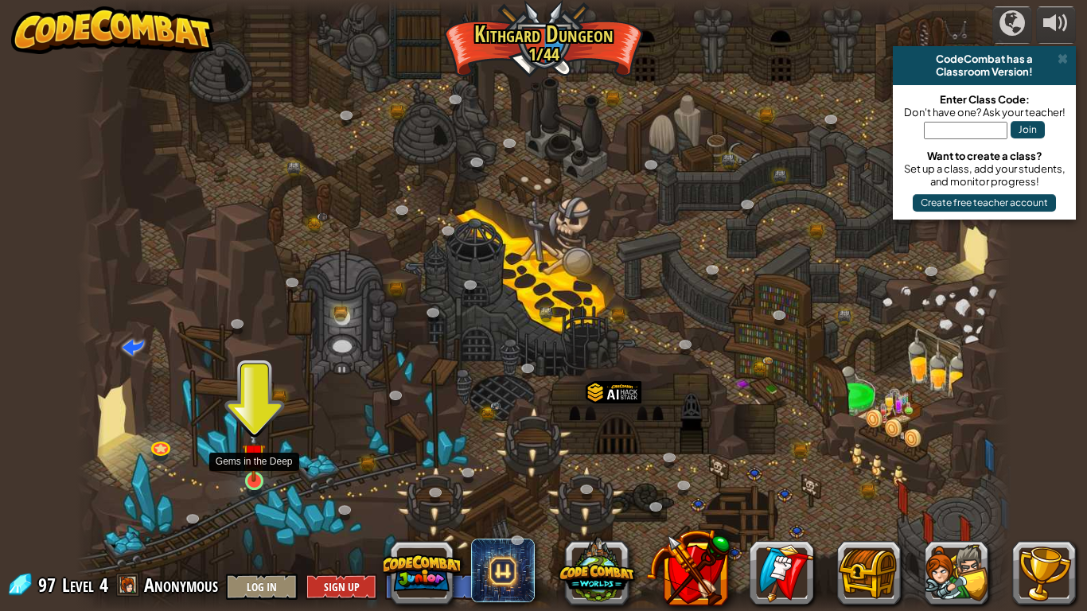
click at [262, 475] on img at bounding box center [254, 455] width 24 height 54
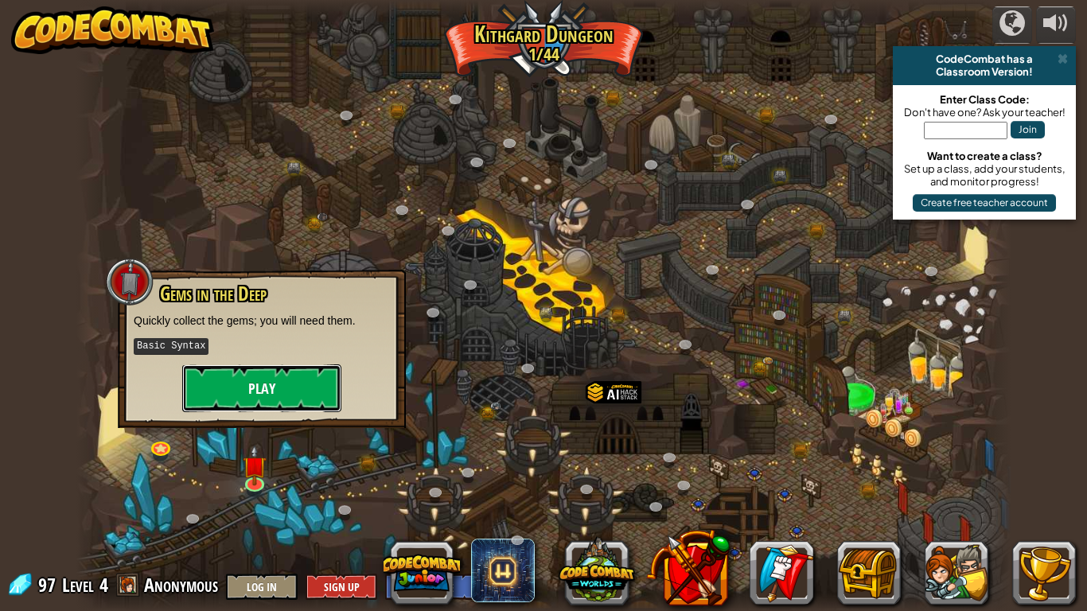
click at [285, 383] on button "Play" at bounding box center [261, 388] width 159 height 48
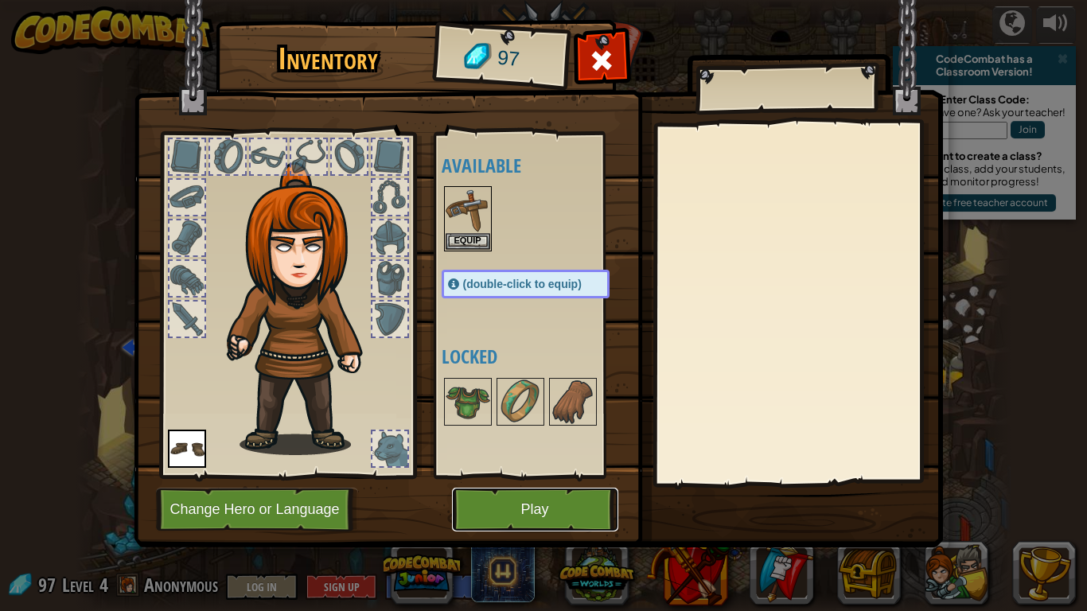
click at [485, 481] on button "Play" at bounding box center [535, 510] width 166 height 44
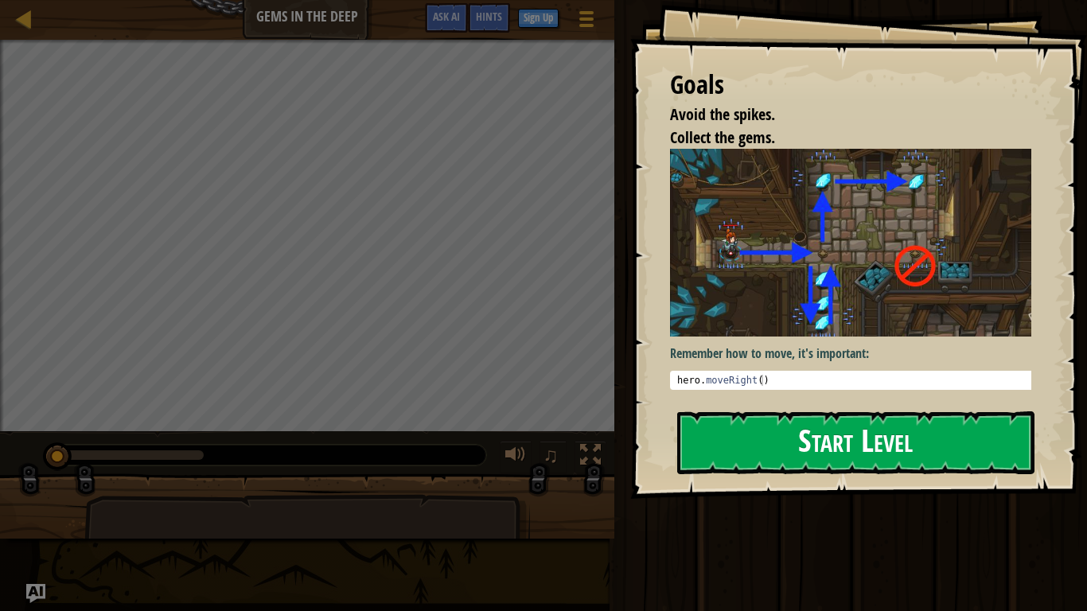
click at [774, 438] on button "Start Level" at bounding box center [855, 442] width 357 height 63
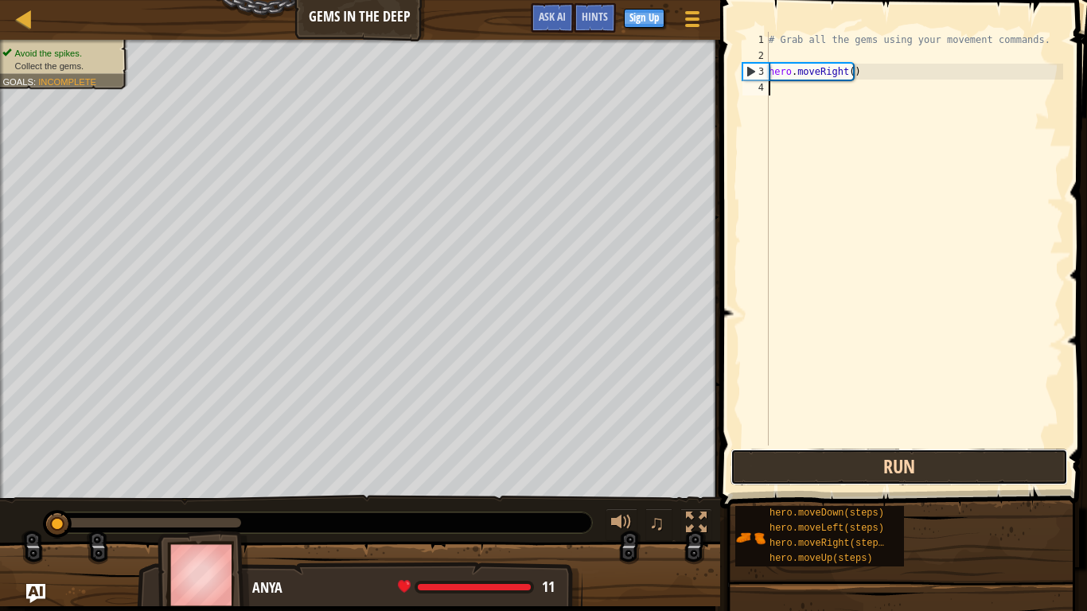
click at [838, 453] on button "Run" at bounding box center [898, 467] width 337 height 37
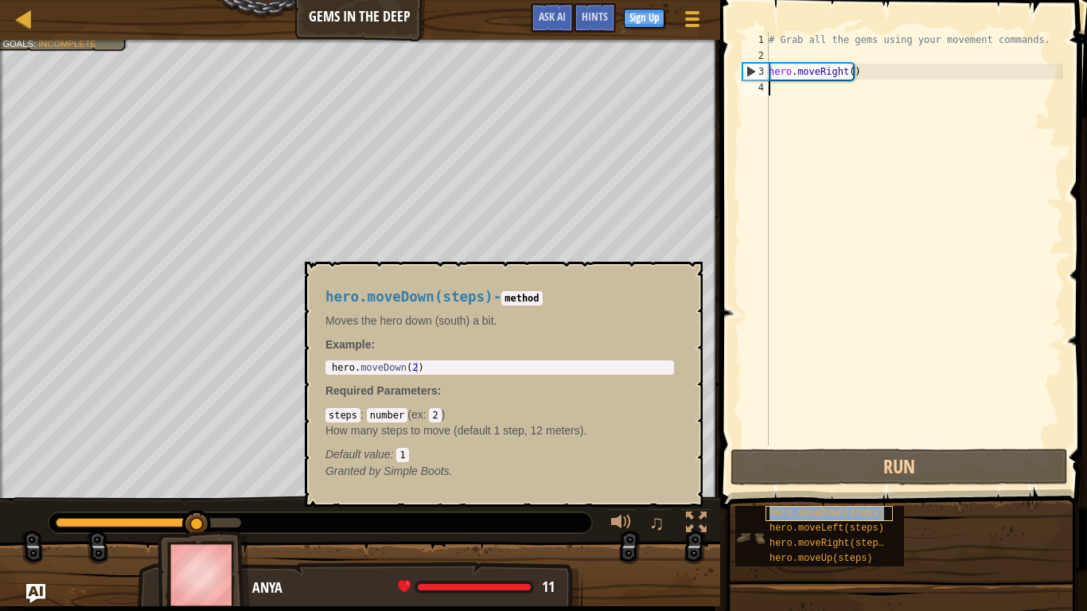
click at [872, 481] on span "hero.moveDown(steps)" at bounding box center [826, 513] width 115 height 11
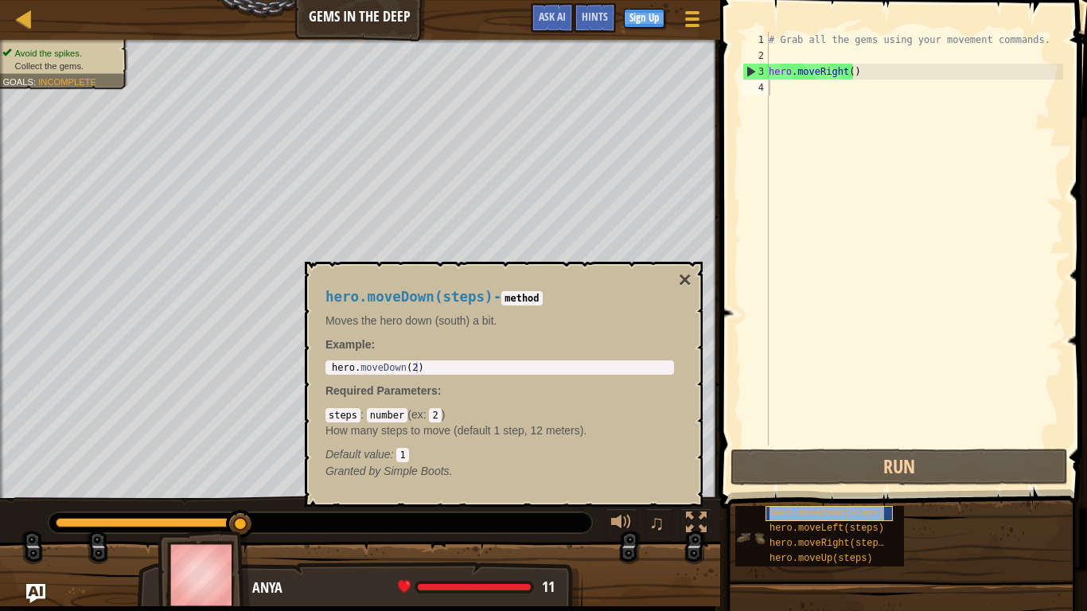
click at [882, 481] on div "hero.moveDown(steps)" at bounding box center [828, 513] width 127 height 15
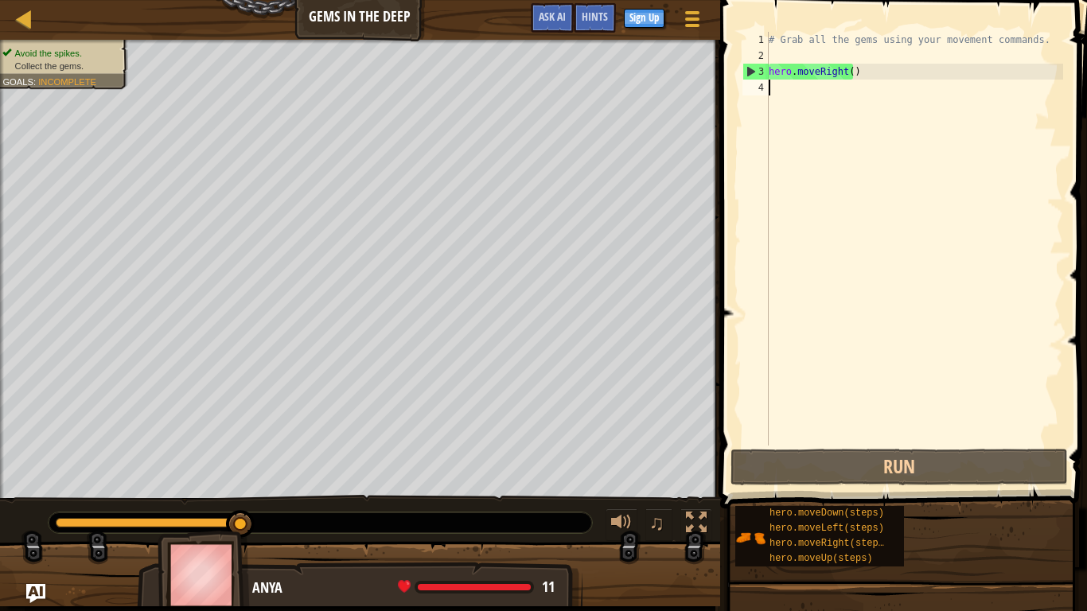
paste textarea "hero.moveRight()"
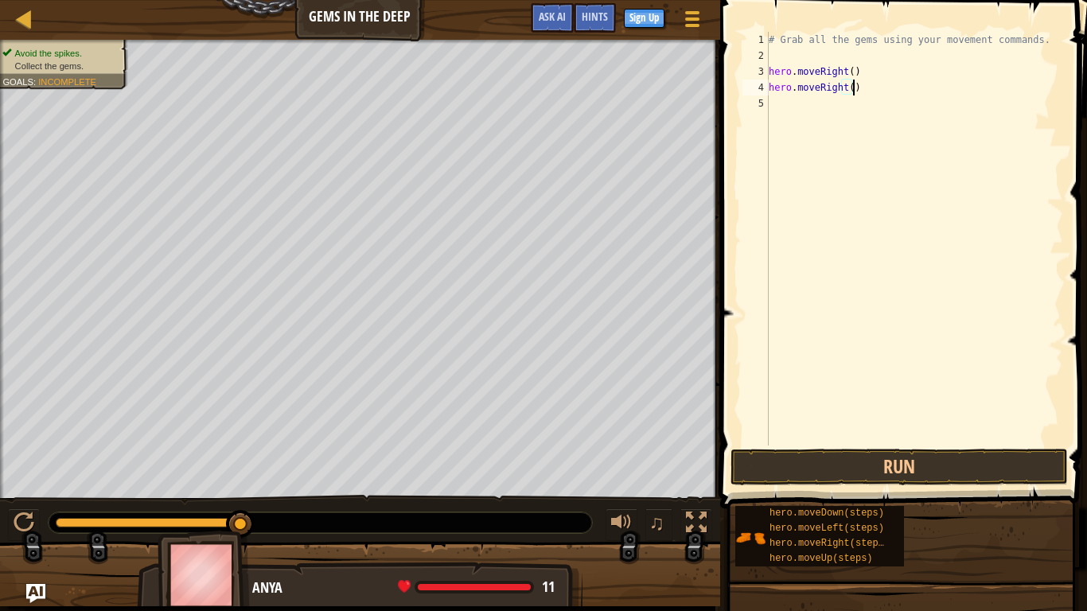
click at [842, 91] on div "# Grab all the gems using your movement commands. hero . moveRight ( ) hero . m…" at bounding box center [914, 255] width 298 height 446
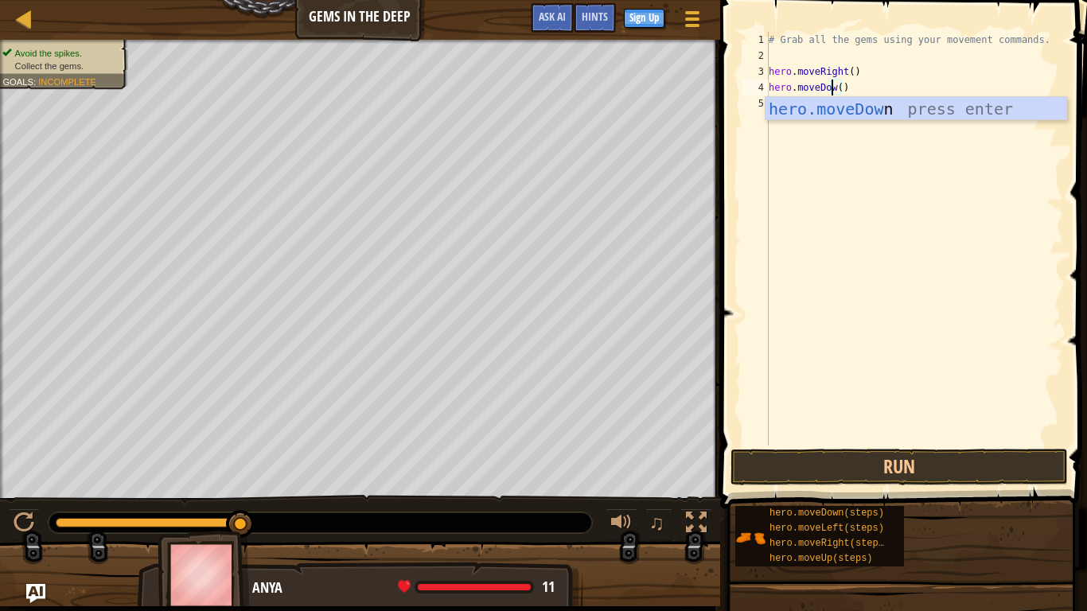
type textarea "hero.moveDown()"
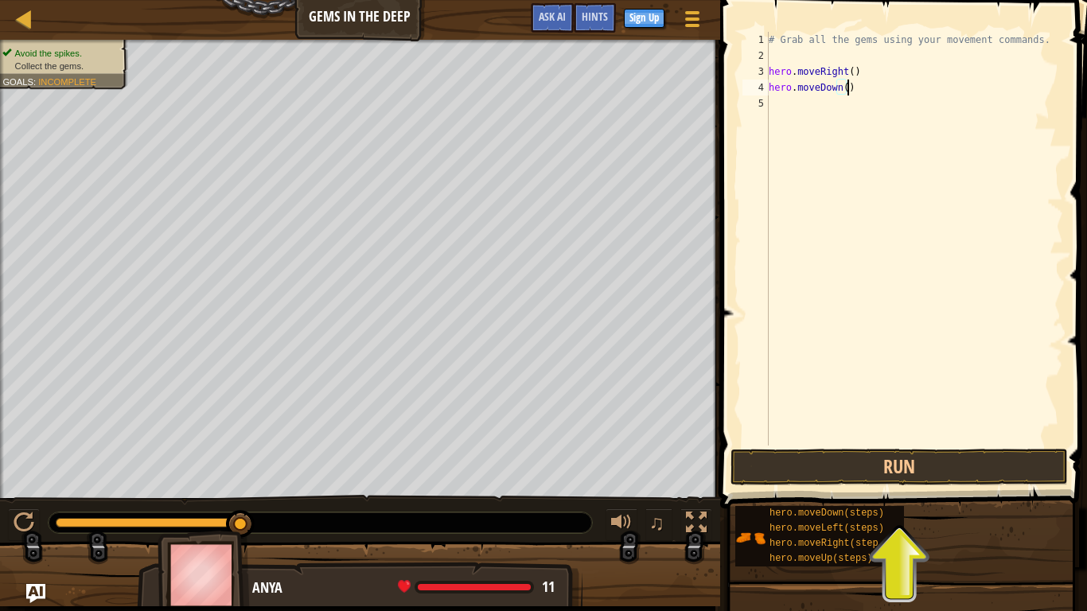
scroll to position [7, 0]
paste textarea "hero.moveRight()"
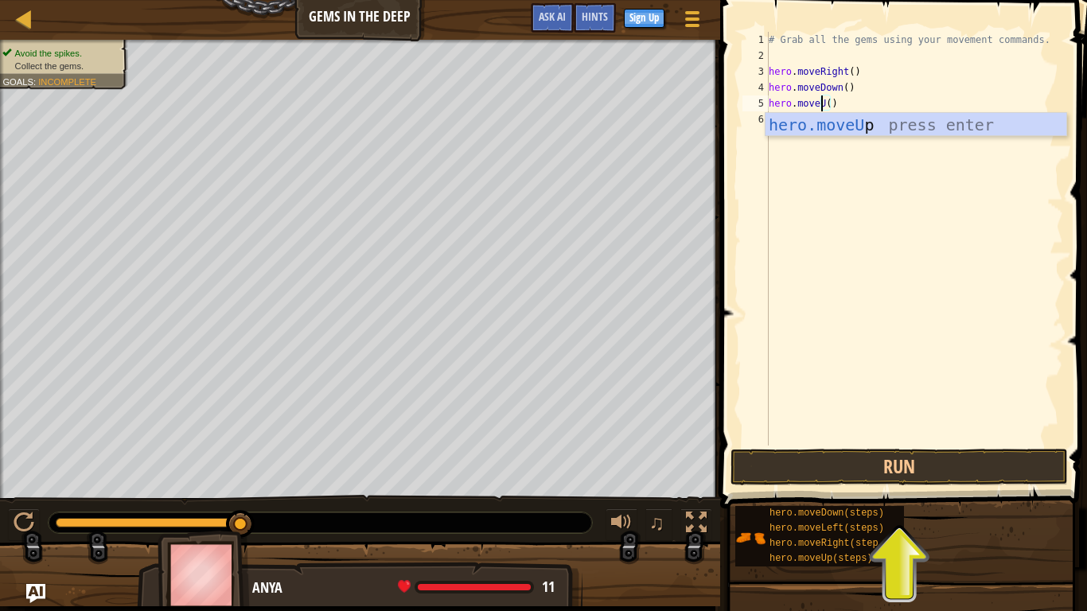
scroll to position [7, 5]
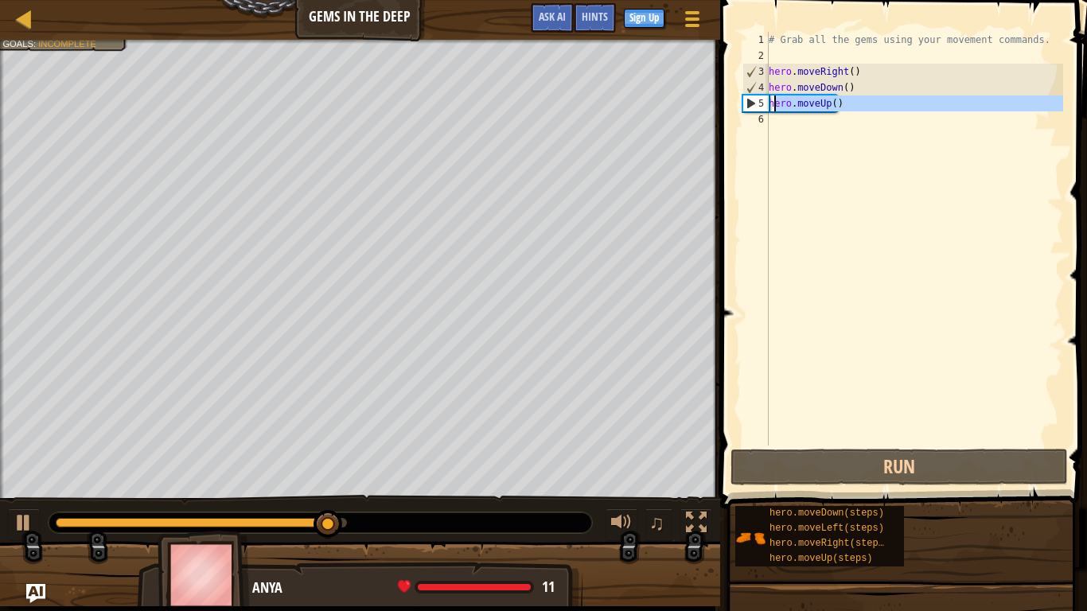
drag, startPoint x: 852, startPoint y: 111, endPoint x: 769, endPoint y: 107, distance: 82.9
click at [769, 107] on div "# Grab all the gems using your movement commands. hero . moveRight ( ) hero . m…" at bounding box center [914, 255] width 298 height 446
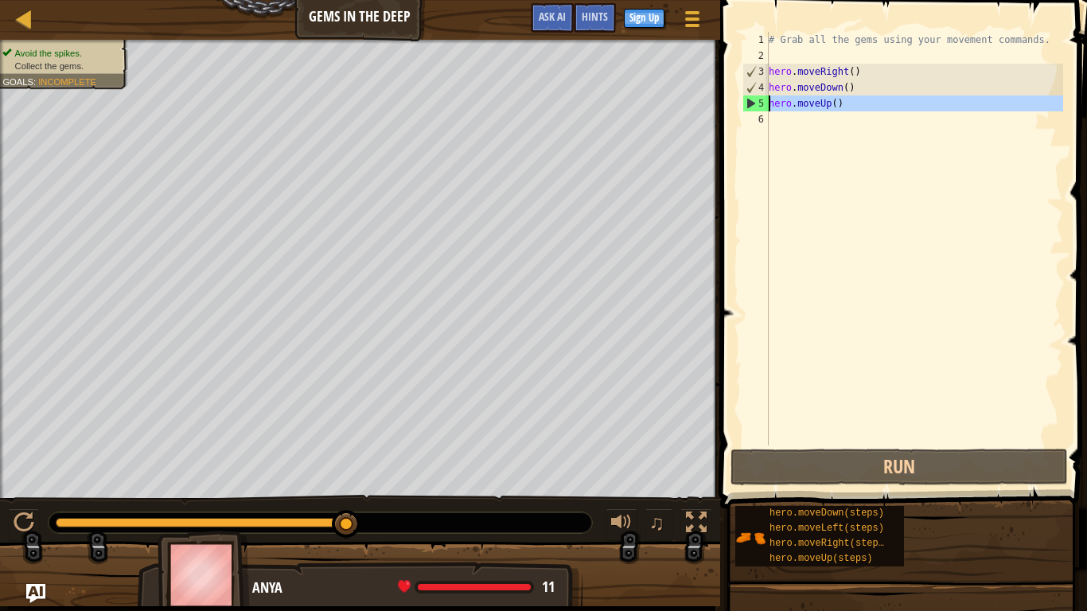
click at [874, 102] on div "# Grab all the gems using your movement commands. hero . moveRight ( ) hero . m…" at bounding box center [914, 239] width 298 height 414
type textarea "hero.moveUp()"
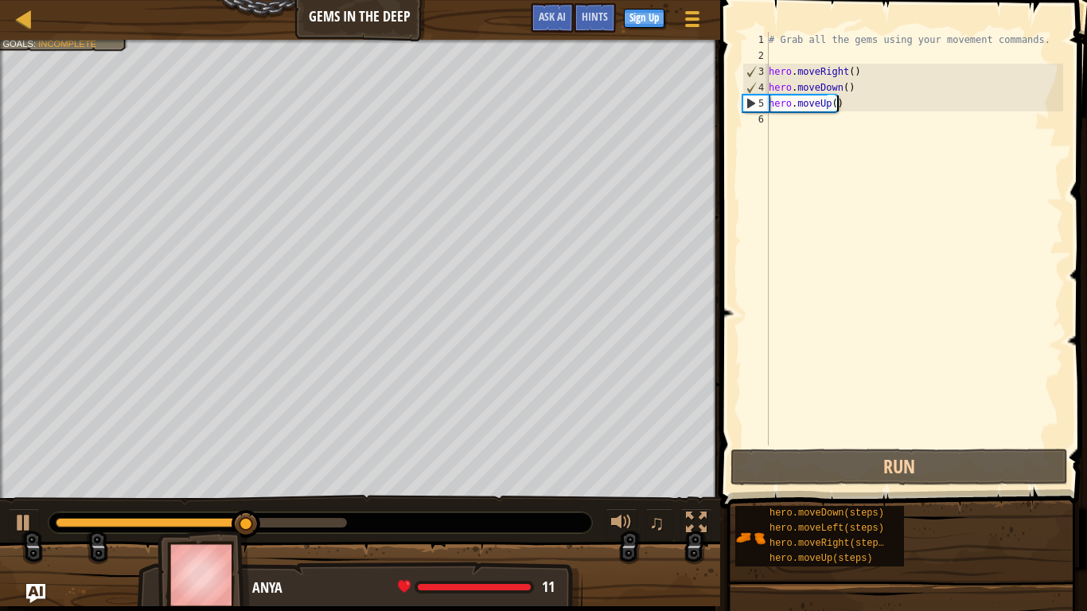
click at [867, 107] on div "# Grab all the gems using your movement commands. hero . moveRight ( ) hero . m…" at bounding box center [914, 255] width 298 height 446
click at [846, 122] on div "# Grab all the gems using your movement commands. hero . moveRight ( ) hero . m…" at bounding box center [914, 255] width 298 height 446
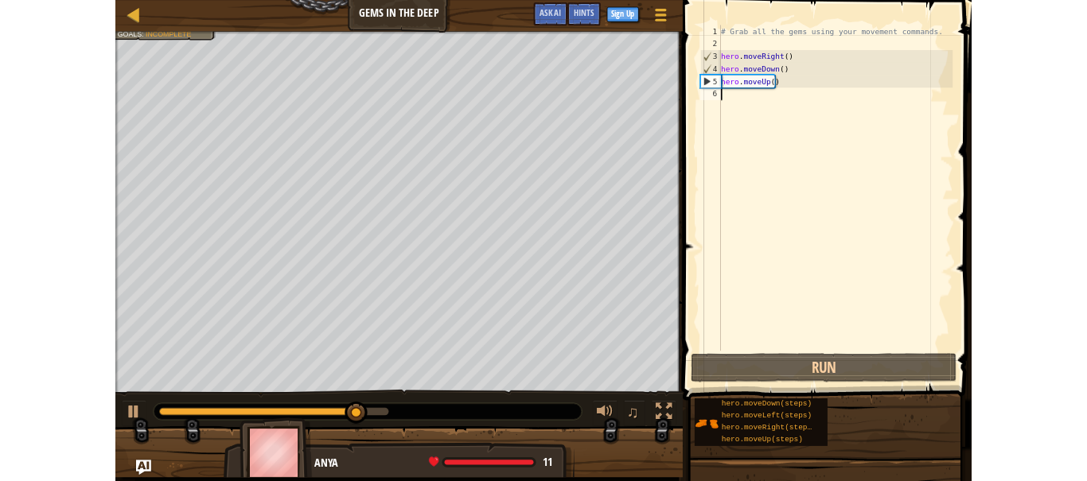
scroll to position [7, 0]
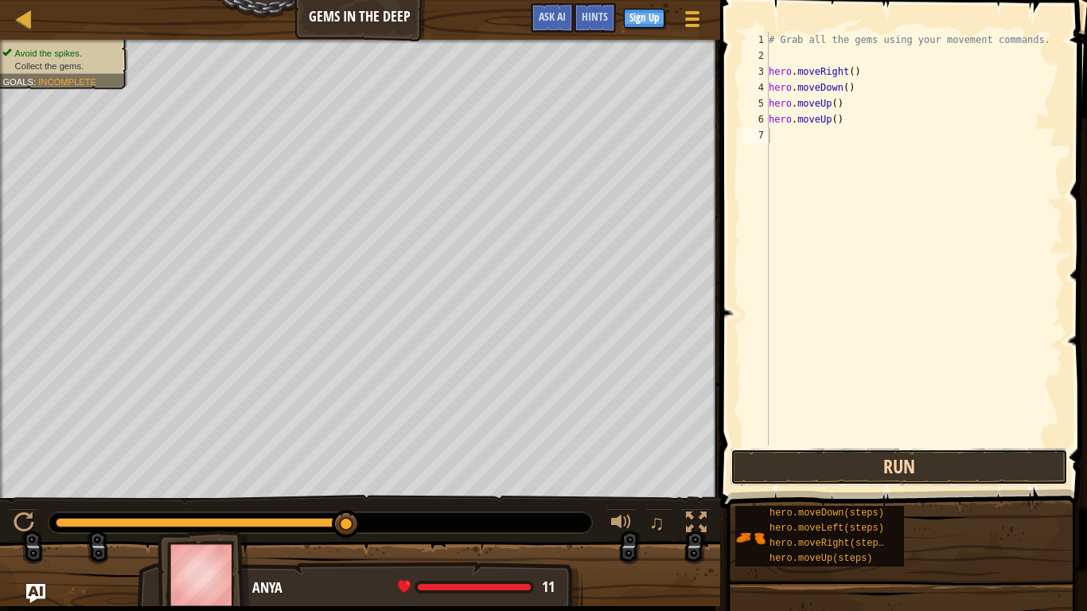
click at [928, 466] on button "Run" at bounding box center [898, 467] width 337 height 37
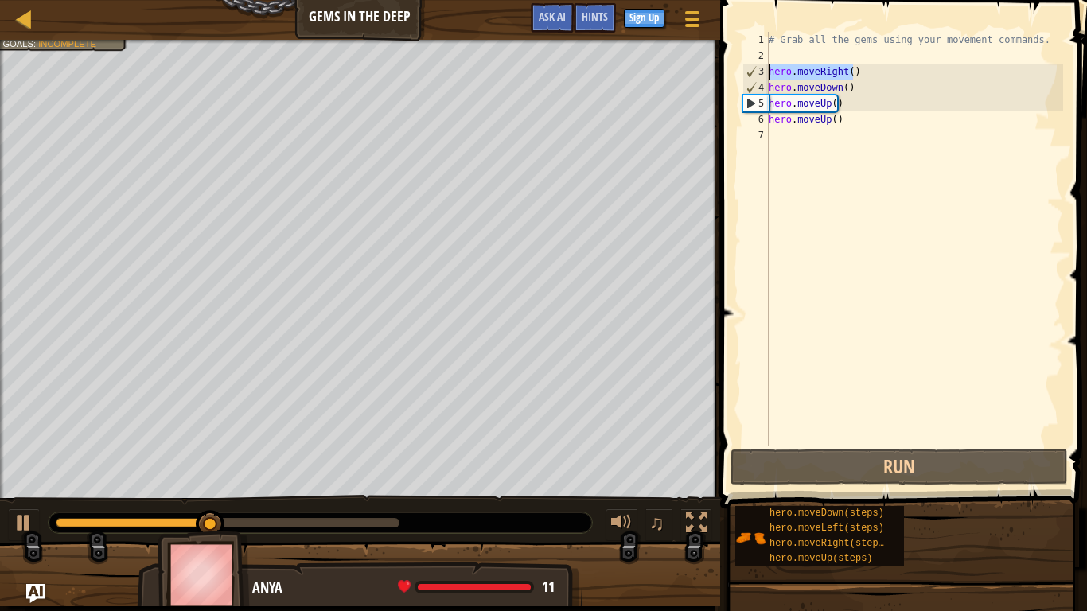
drag, startPoint x: 872, startPoint y: 70, endPoint x: 794, endPoint y: 70, distance: 78.0
click at [770, 71] on div "# Grab all the gems using your movement commands. hero . moveRight ( ) hero . m…" at bounding box center [914, 255] width 298 height 446
type textarea "hero.moveRight()"
click at [870, 138] on div "# Grab all the gems using your movement commands. hero . moveRight ( ) hero . m…" at bounding box center [914, 255] width 298 height 446
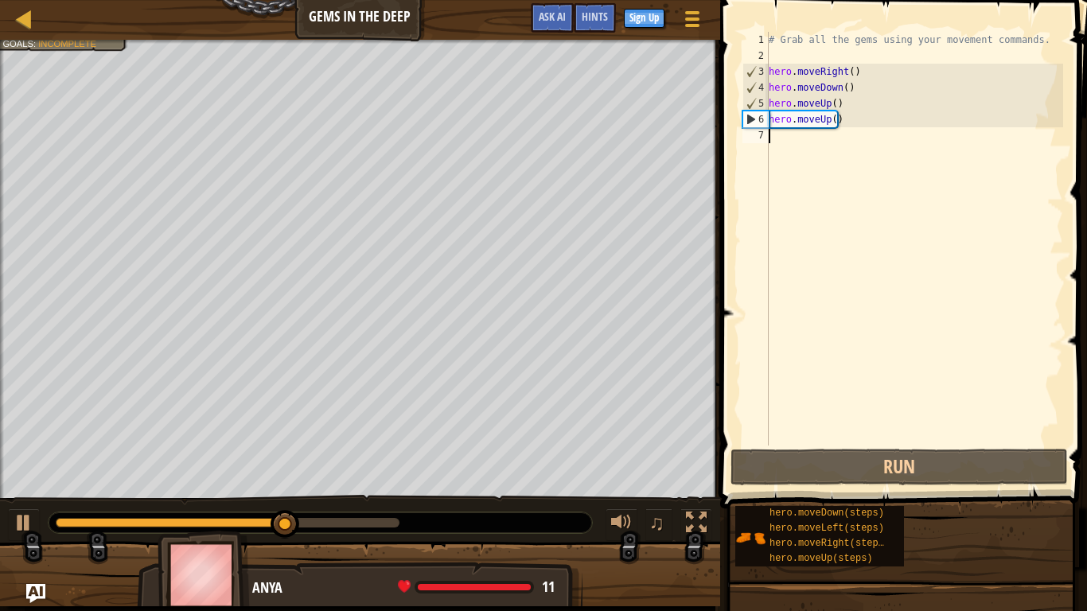
paste textarea "hero.moveRight()"
type textarea "hero.moveRight()"
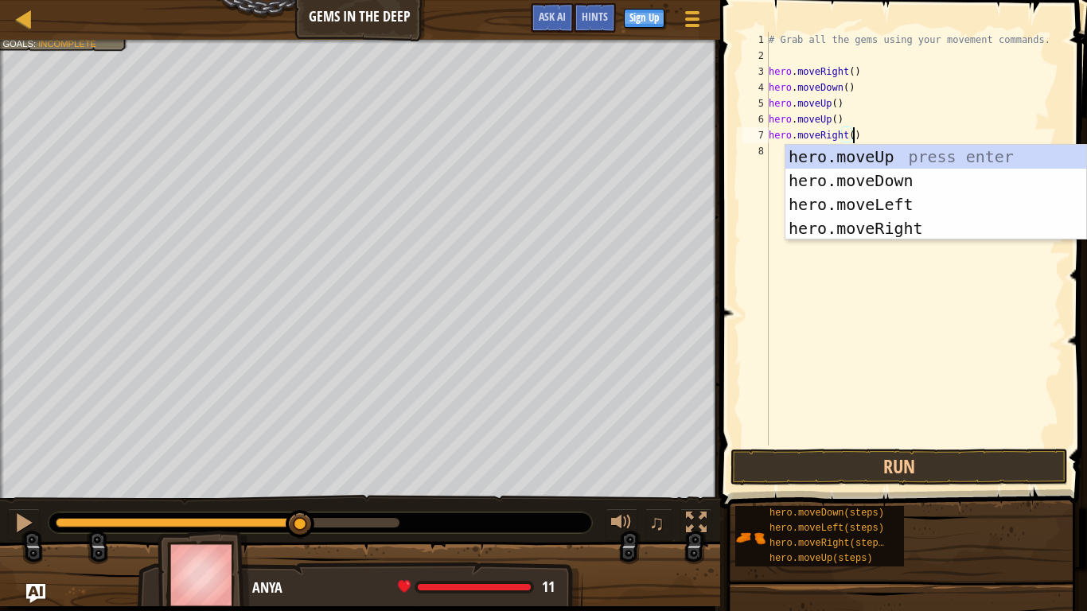
click at [905, 302] on div "# Grab all the gems using your movement commands. hero . moveRight ( ) hero . m…" at bounding box center [914, 255] width 298 height 446
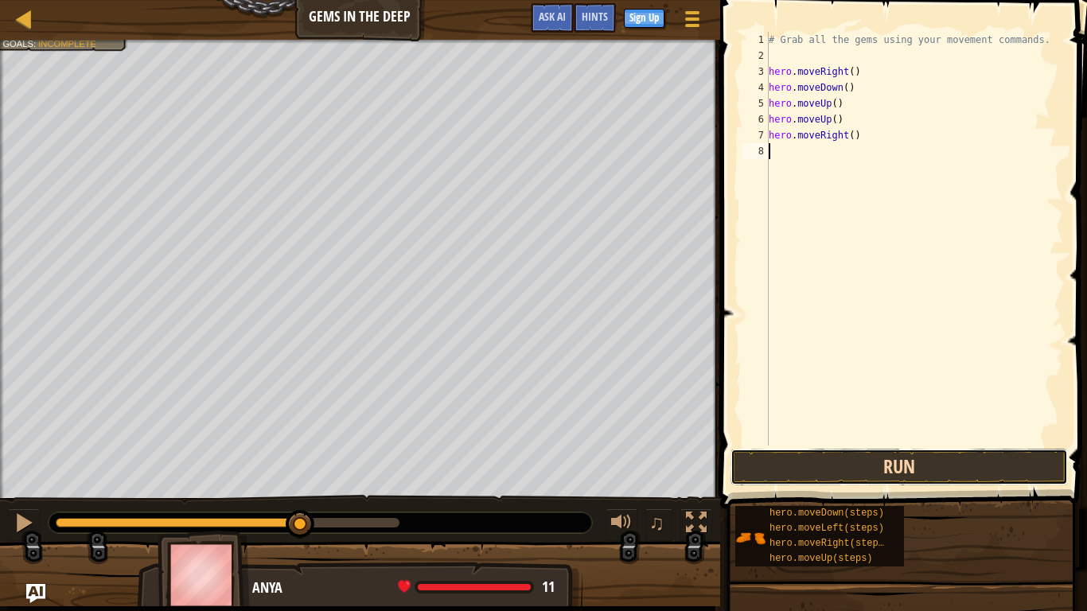
click at [893, 461] on button "Run" at bounding box center [898, 467] width 337 height 37
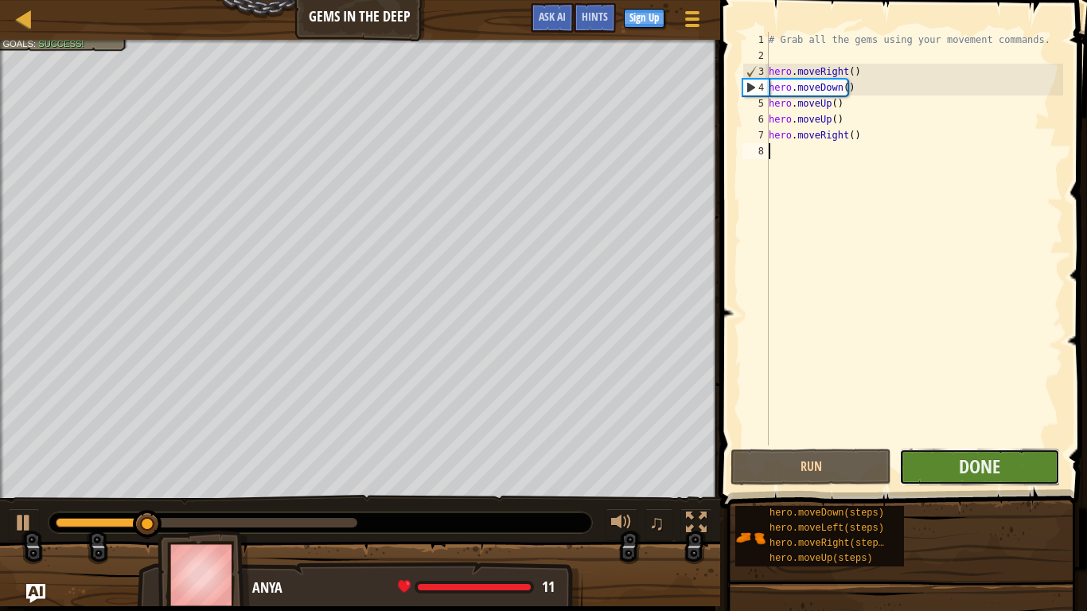
click at [931, 459] on button "Done" at bounding box center [979, 467] width 161 height 37
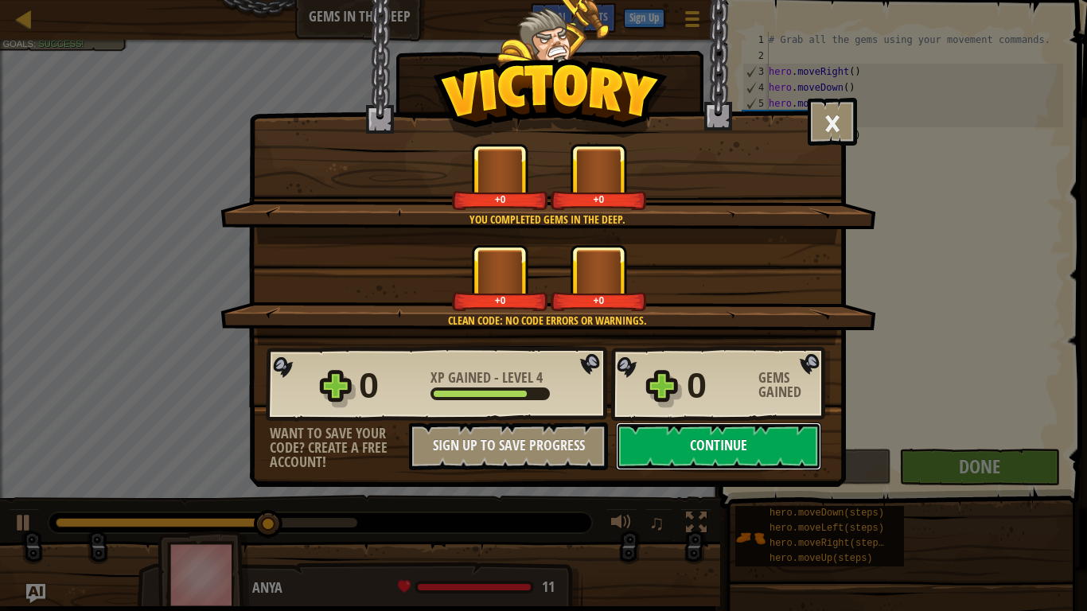
click at [734, 442] on button "Continue" at bounding box center [718, 446] width 205 height 48
